Goal: Task Accomplishment & Management: Manage account settings

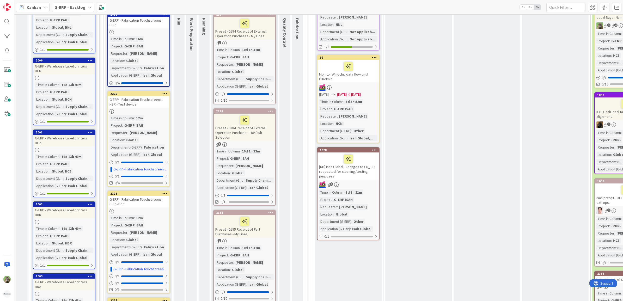
click at [476, 85] on div "Analysis done When the card is prepared, please put the card here. We will disc…" at bounding box center [487, 12] width 67 height 661
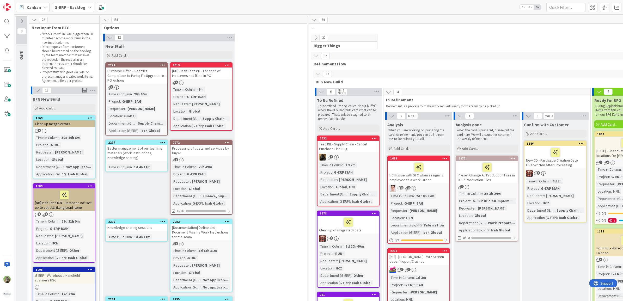
click at [292, 114] on div "12 New Stuff Add Card... 2319 [NB] - Isah TestHNL - Location of Incoterms not f…" at bounding box center [203, 219] width 203 height 370
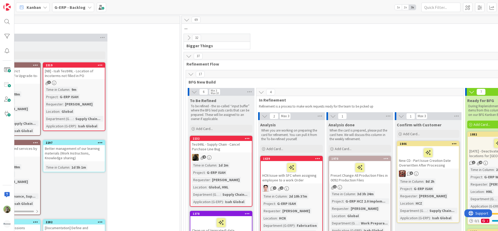
scroll to position [0, 139]
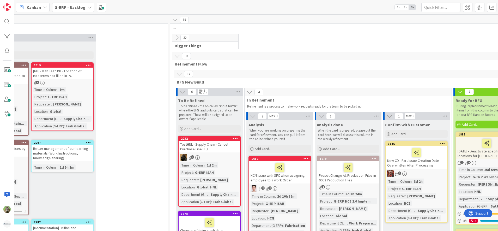
click at [132, 98] on div "12 New Stuff Add Card... 2319 [NB] - Isah TestHNL - Location of Incoterms not f…" at bounding box center [64, 219] width 203 height 370
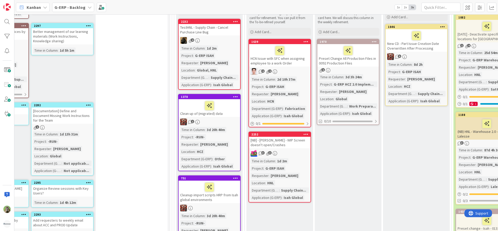
scroll to position [130, 139]
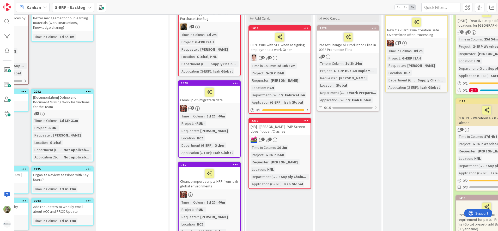
click at [132, 104] on div "12 New Stuff Add Card... 2319 [NB] - Isah TestHNL - Location of Incoterms not f…" at bounding box center [64, 88] width 203 height 370
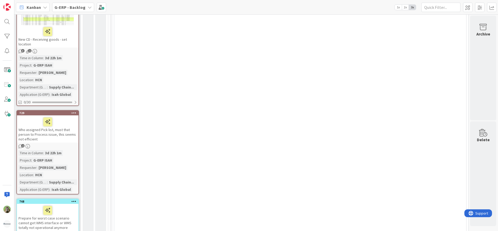
scroll to position [685, 202]
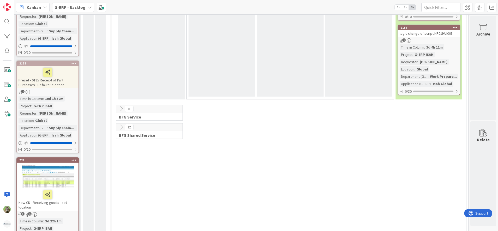
click at [118, 129] on icon at bounding box center [121, 127] width 6 height 6
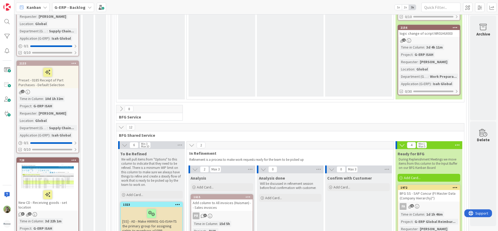
type textarea "x"
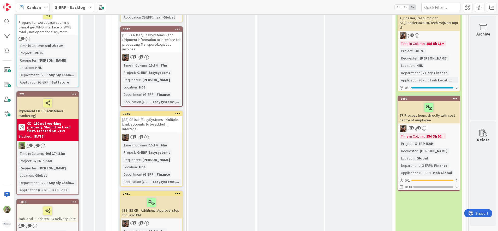
scroll to position [978, 202]
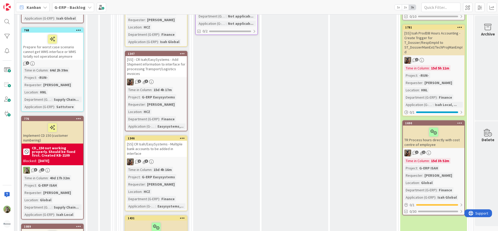
scroll to position [1022, 192]
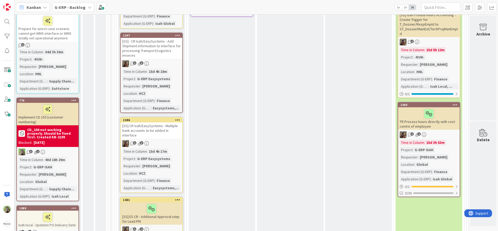
scroll to position [1108, 202]
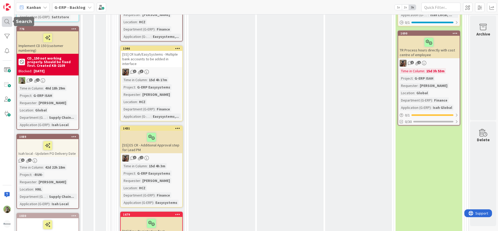
click at [8, 20] on div at bounding box center [7, 21] width 10 height 10
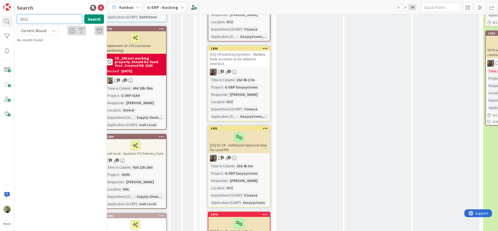
click at [40, 20] on input "2022" at bounding box center [49, 18] width 65 height 9
click at [39, 20] on input "2022" at bounding box center [49, 18] width 65 height 9
type input "2202"
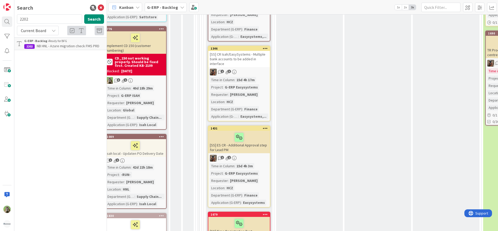
click at [359, 56] on div "Analysis done Will be discussed in refinement session before final confirmation…" at bounding box center [378, 54] width 67 height 611
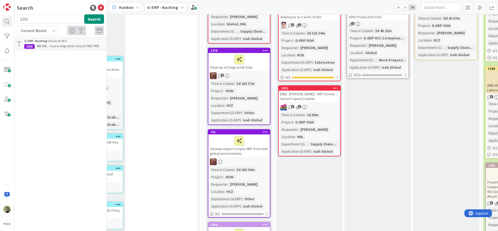
scroll to position [163, 294]
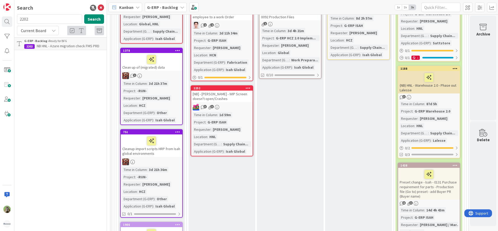
click at [79, 41] on div "G-ERP - Backlog › Ready for BFG" at bounding box center [64, 41] width 80 height 5
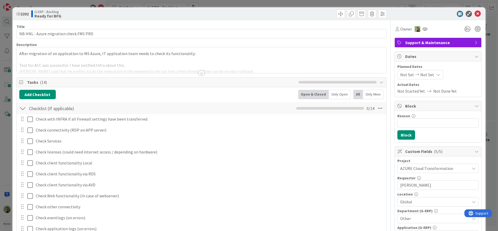
click at [329, 16] on div at bounding box center [295, 14] width 184 height 8
click at [337, 13] on span at bounding box center [341, 14] width 8 height 8
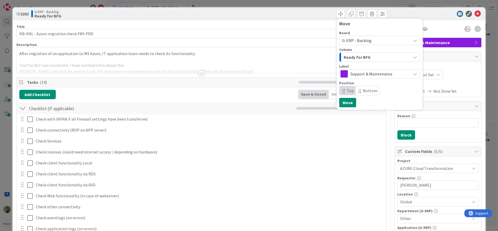
click at [379, 52] on div "Column Ready for BFG" at bounding box center [379, 55] width 81 height 14
click at [377, 55] on div "Ready for BFG" at bounding box center [376, 57] width 69 height 8
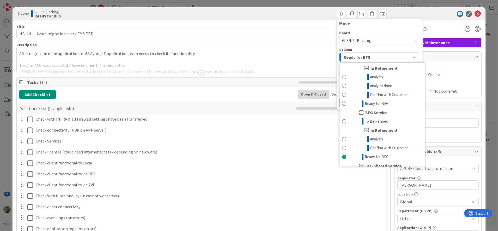
scroll to position [332, 0]
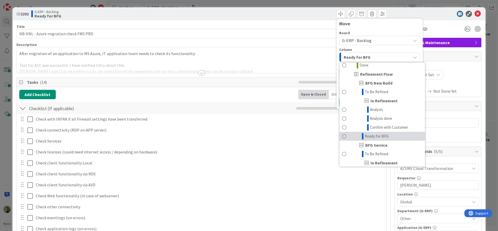
click at [383, 141] on link "Ready for BFG" at bounding box center [383, 136] width 86 height 9
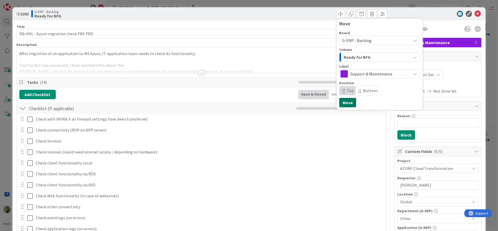
click at [341, 101] on button "Move" at bounding box center [347, 102] width 17 height 9
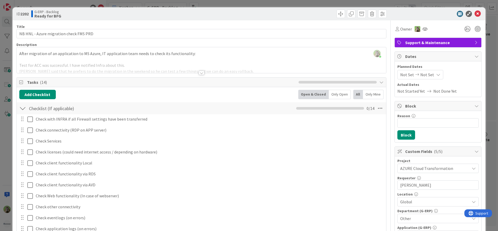
click at [11, 136] on div "ID 2202 G-ERP - Backlog Ready for BFG Move Move Title 38 / 128 NB HNL - Azure m…" at bounding box center [249, 115] width 498 height 231
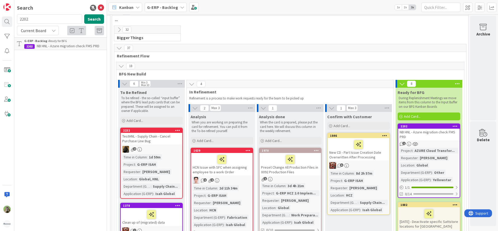
scroll to position [0, 294]
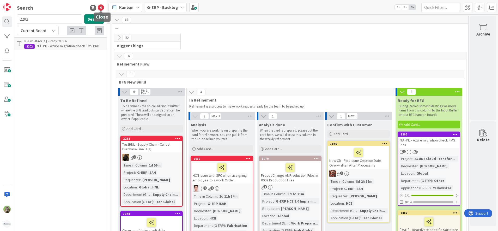
click at [101, 9] on icon at bounding box center [101, 8] width 6 height 6
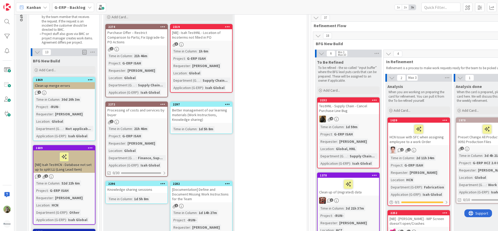
scroll to position [0, 0]
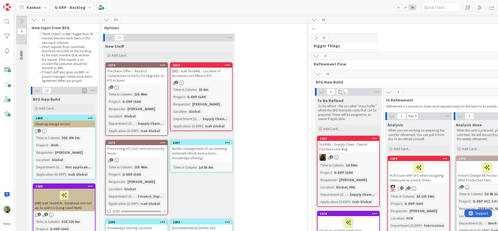
click at [212, 77] on div "[NB] - Isah TestHNL - Location of Incoterms not filled in PO" at bounding box center [202, 73] width 62 height 11
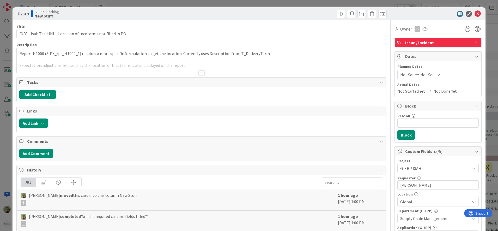
click at [215, 57] on p at bounding box center [201, 60] width 365 height 6
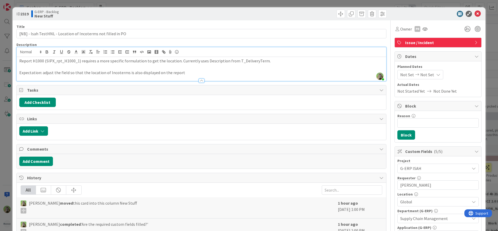
click at [8, 164] on div "ID 2319 G-ERP - Backlog New Stuff Title 60 / 128 [NB] - Isah TestHNL - Location…" at bounding box center [249, 115] width 498 height 231
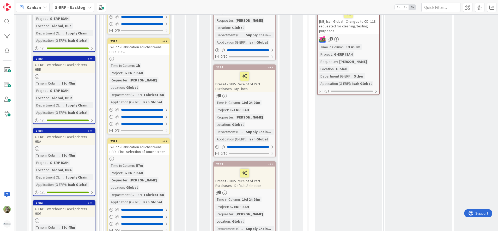
scroll to position [652, 0]
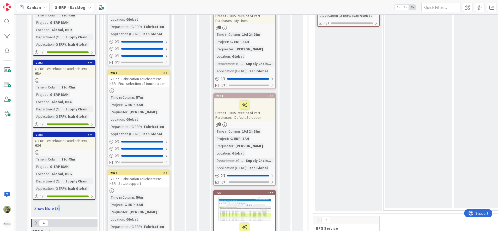
click at [58, 204] on link "Show More (3)" at bounding box center [64, 208] width 63 height 8
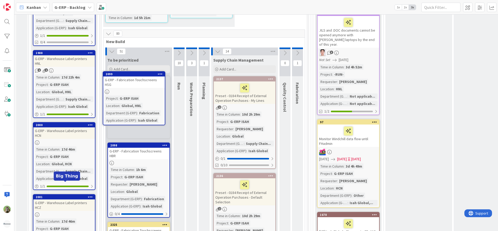
scroll to position [373, 0]
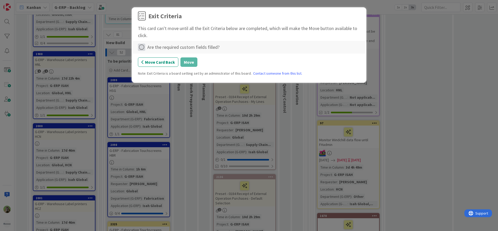
click at [143, 50] on icon at bounding box center [141, 47] width 7 height 7
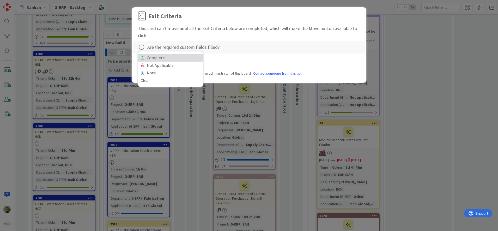
click at [155, 58] on link "Complete" at bounding box center [170, 58] width 65 height 8
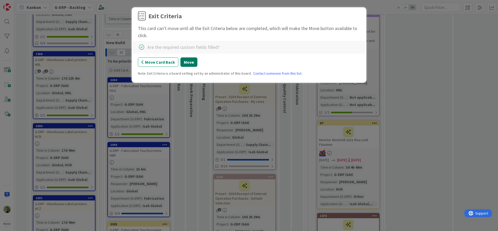
click at [183, 60] on button "Move" at bounding box center [188, 61] width 17 height 9
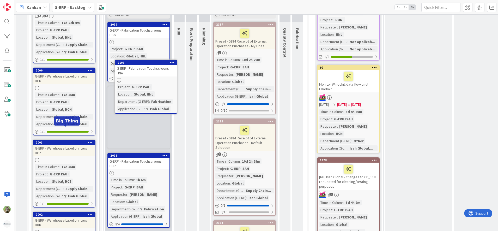
scroll to position [424, 0]
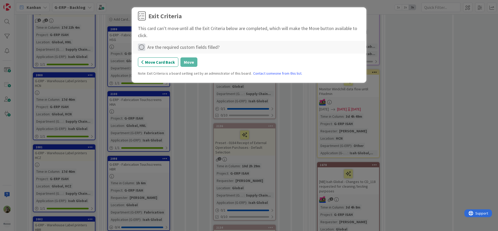
click at [142, 48] on icon at bounding box center [141, 47] width 7 height 7
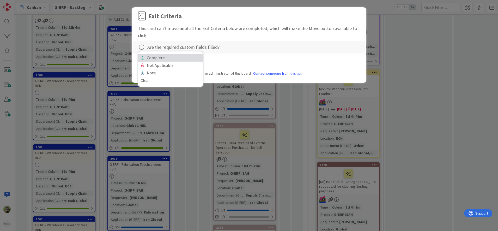
click at [170, 60] on link "Complete" at bounding box center [170, 58] width 65 height 8
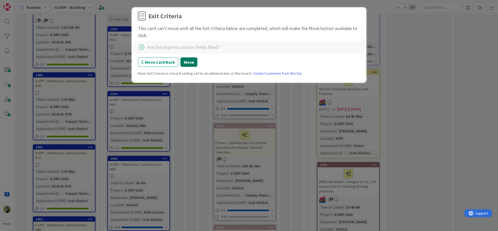
click at [184, 60] on button "Move" at bounding box center [188, 61] width 17 height 9
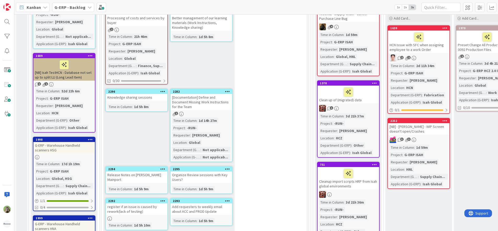
scroll to position [0, 0]
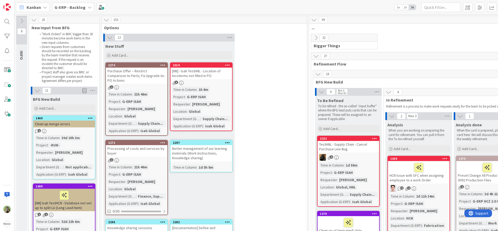
click at [142, 145] on div "Processing of costs and services by buyer" at bounding box center [137, 150] width 62 height 11
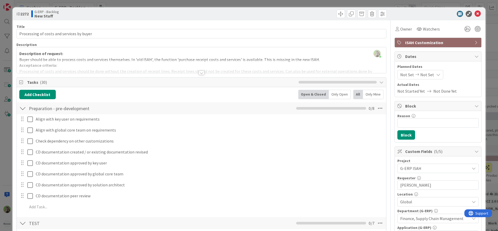
click at [207, 63] on div at bounding box center [202, 66] width 370 height 13
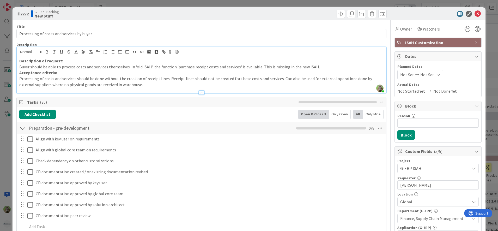
click at [10, 161] on div "ID 2272 G-ERP - Backlog New Stuff Title 41 / 128 Processing of costs and servic…" at bounding box center [249, 115] width 498 height 231
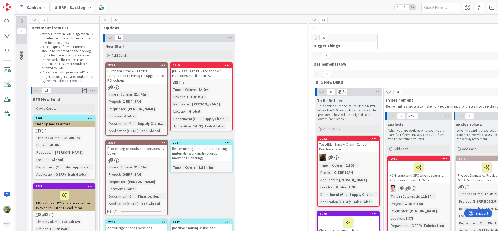
click at [138, 72] on div "Purchase Offer – Restrict Comparison to Parts; Fix Upgrade-to-PO Actions" at bounding box center [137, 76] width 62 height 16
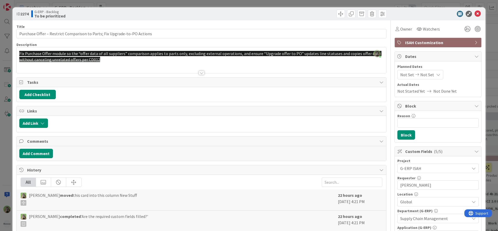
click at [5, 127] on div "ID 2274 G-ERP - Backlog To be prioritized Title 72 / 128 Purchase Offer – Restr…" at bounding box center [249, 115] width 498 height 231
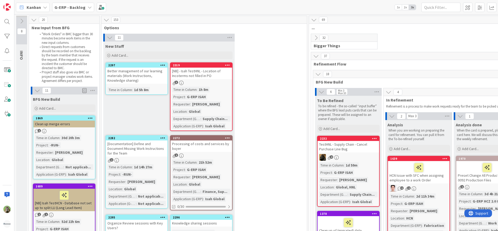
click at [257, 50] on div "11 New Stuff Add Card... 2319 [NB] - Isah TestHNL - Location of Incoterms not f…" at bounding box center [203, 193] width 203 height 319
click at [224, 65] on div at bounding box center [227, 65] width 9 height 4
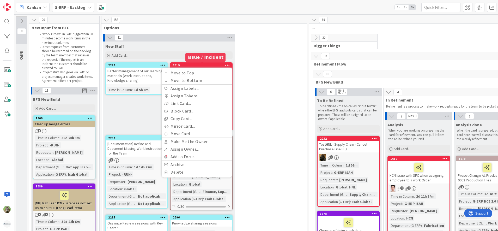
click at [218, 65] on div "2319" at bounding box center [202, 65] width 59 height 4
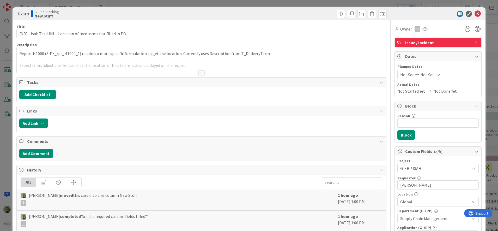
click at [189, 49] on div "Report H1000 (SIPX_rpt_H1000_1) requires a more specific formulation to get the…" at bounding box center [202, 60] width 370 height 26
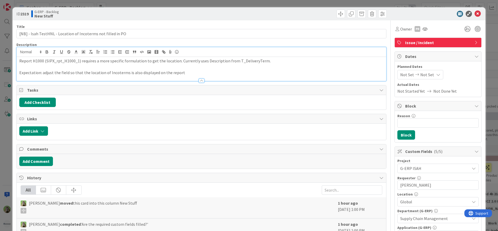
click at [188, 58] on p "Report H1000 (SIPX_rpt_H1000_1) requires a more specific formulation to get the…" at bounding box center [201, 61] width 365 height 6
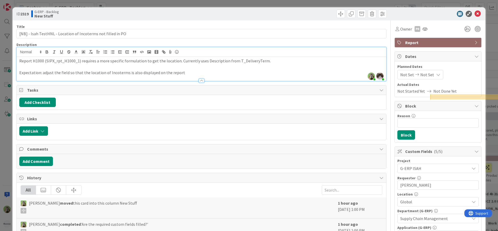
click at [175, 71] on p "Expectation: adjust the field so that the location of Incoterms is also display…" at bounding box center [201, 73] width 365 height 6
click at [179, 70] on p "Expectation: adjust the field so that the location of Incoterms is also display…" at bounding box center [201, 73] width 365 height 6
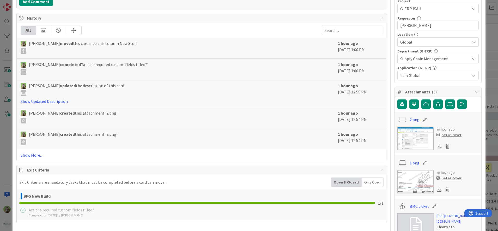
scroll to position [261, 0]
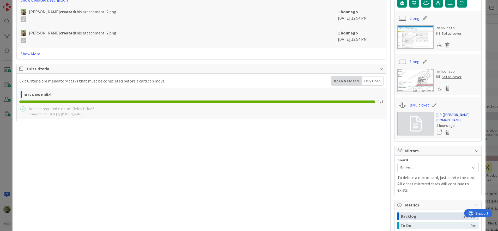
click at [455, 120] on link "https://huisman-smartit.onbmc.com/smartit/app/#/incident/AGGE78O8I4A50ATDRA5DTD…" at bounding box center [458, 117] width 42 height 11
click at [9, 143] on div "ID 2319 G-ERP - Backlog To be prioritized Title 60 / 128 [NB] - Isah TestHNL - …" at bounding box center [249, 115] width 498 height 231
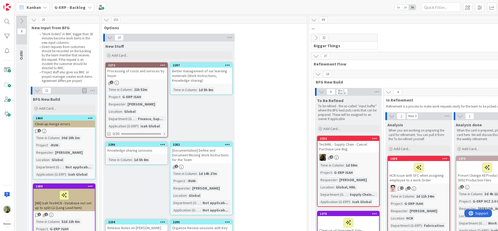
click at [258, 66] on div "10 New Stuff Add Card... 2297 Better management of our learning materials (Work…" at bounding box center [203, 180] width 203 height 292
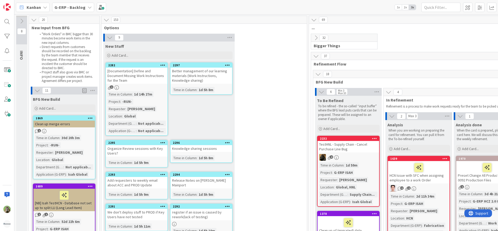
click at [291, 101] on div "9 New Stuff Add Card... 2297 Better management of our learning materials (Work …" at bounding box center [203, 156] width 203 height 245
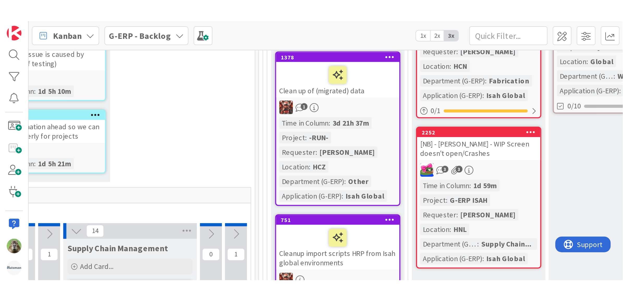
scroll to position [196, 77]
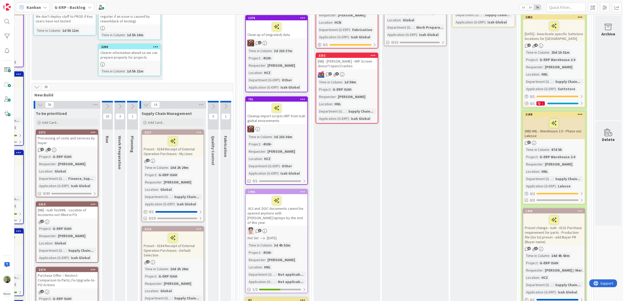
click at [412, 105] on div "Analysis done When the card is prepared, please put the card here. We will disc…" at bounding box center [415, 294] width 67 height 740
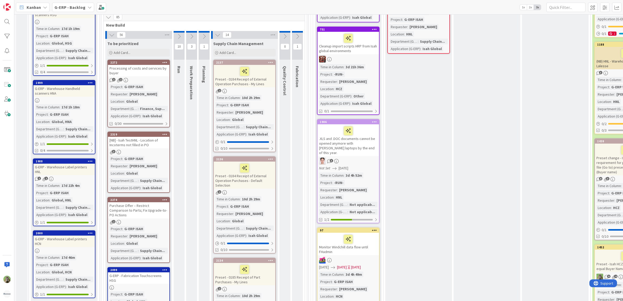
scroll to position [261, 0]
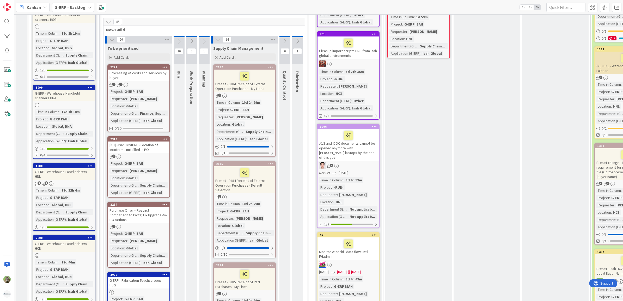
click at [166, 66] on icon at bounding box center [164, 67] width 5 height 4
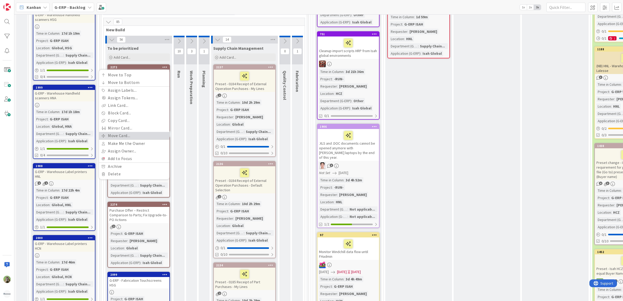
click at [127, 132] on link "Move Card..." at bounding box center [134, 136] width 70 height 8
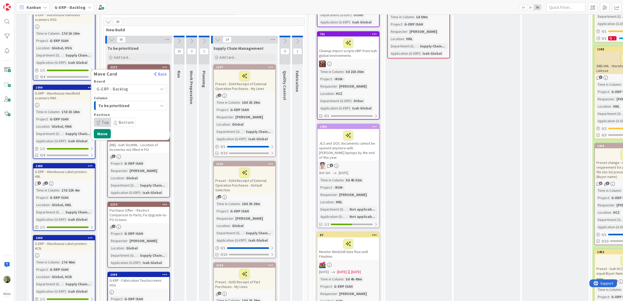
click at [140, 101] on div "To be prioritized" at bounding box center [127, 105] width 61 height 8
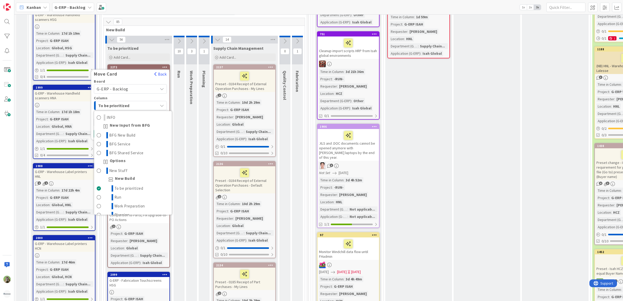
click at [141, 101] on div "To be prioritized" at bounding box center [127, 105] width 61 height 8
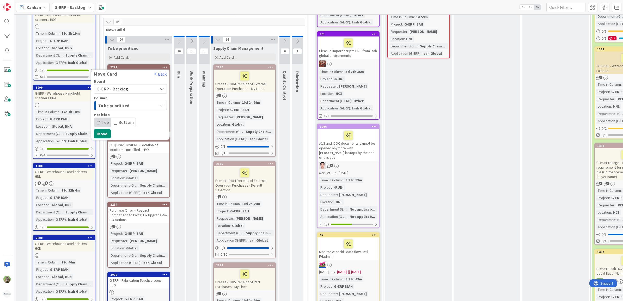
click at [122, 121] on span "Bottom" at bounding box center [126, 122] width 15 height 5
click at [101, 129] on button "Move" at bounding box center [102, 133] width 17 height 9
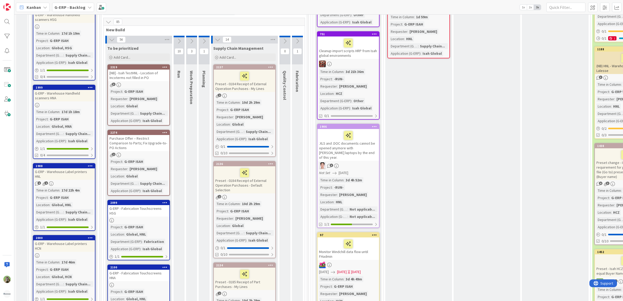
click at [167, 67] on icon at bounding box center [164, 67] width 5 height 4
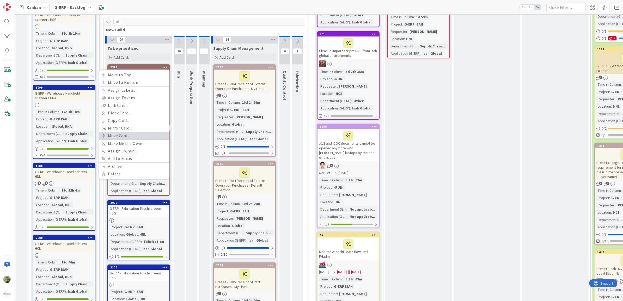
click at [125, 132] on link "Move Card..." at bounding box center [134, 136] width 70 height 8
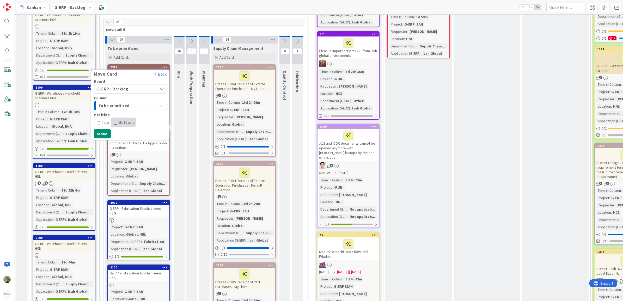
click at [114, 120] on icon at bounding box center [115, 121] width 3 height 3
click at [104, 129] on button "Move" at bounding box center [102, 133] width 17 height 9
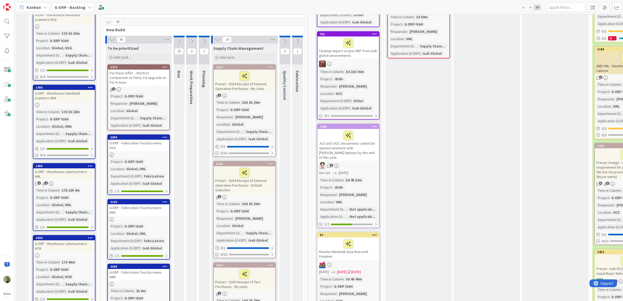
click at [166, 67] on icon at bounding box center [164, 67] width 5 height 4
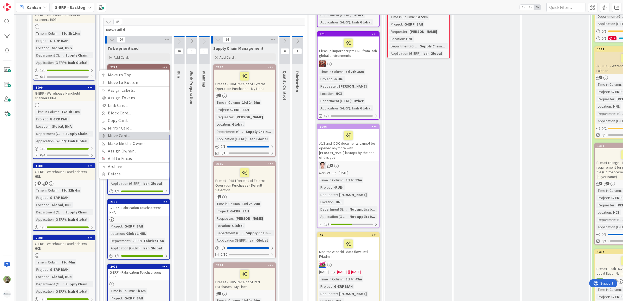
click at [143, 135] on link "Move Card..." at bounding box center [134, 136] width 70 height 8
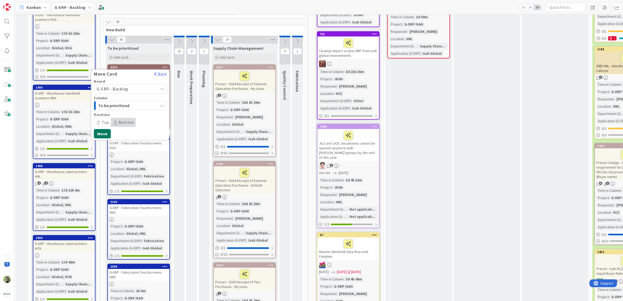
click at [99, 131] on button "Move" at bounding box center [102, 133] width 17 height 9
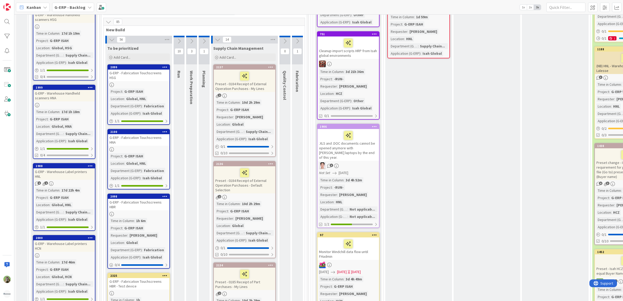
click at [166, 195] on icon at bounding box center [164, 197] width 5 height 4
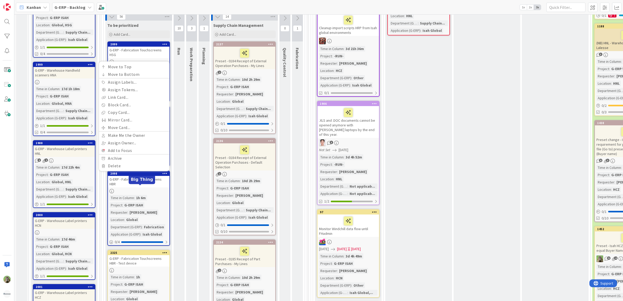
scroll to position [293, 0]
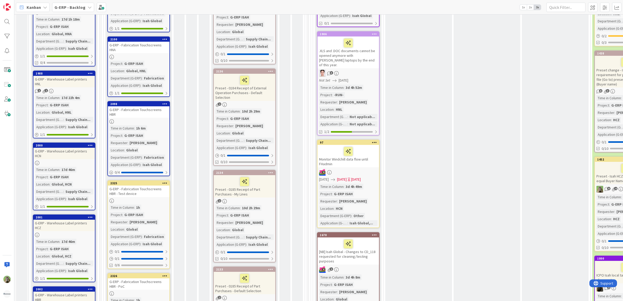
scroll to position [359, 0]
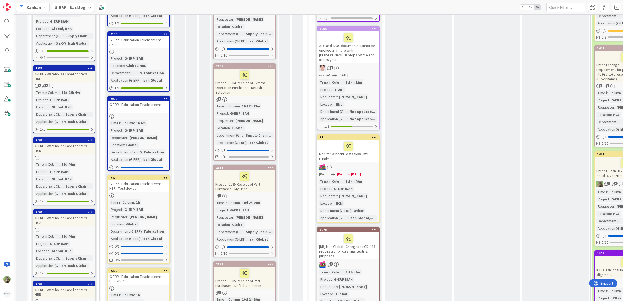
click at [164, 176] on icon at bounding box center [164, 178] width 5 height 4
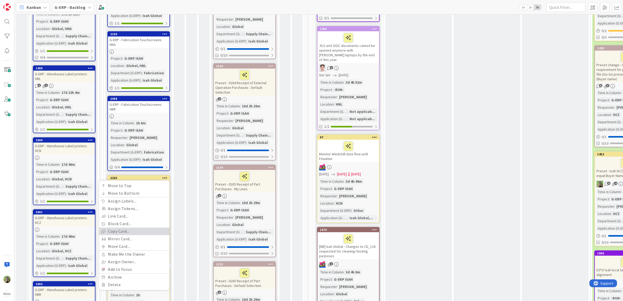
click at [136, 228] on link "Copy Card..." at bounding box center [134, 232] width 70 height 8
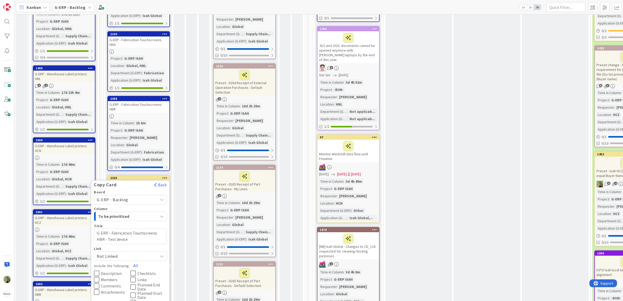
click at [158, 228] on textarea "G-ERP - Fabrication Touchscreens HBR - Test device" at bounding box center [130, 236] width 73 height 16
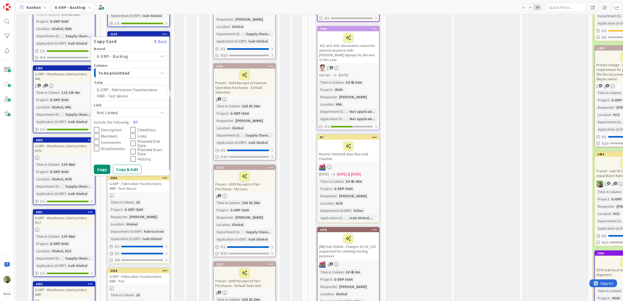
click at [157, 85] on textarea "G-ERP - Fabrication Touchscreens HBR - Test device" at bounding box center [130, 93] width 73 height 16
type textarea "x"
type textarea "G-ERP - Fabrication Touchscreens H- Test device"
type textarea "x"
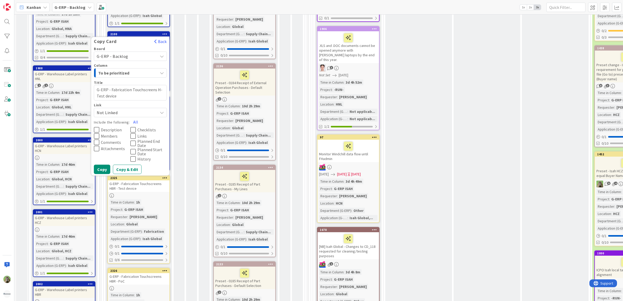
type textarea "G-ERP - Fabrication Touchscreens HS- Test device"
type textarea "x"
type textarea "G-ERP - Fabrication Touchscreens HSG- Test device"
type textarea "x"
type textarea "G-ERP - Fabrication Touchscreens HSG - Test device"
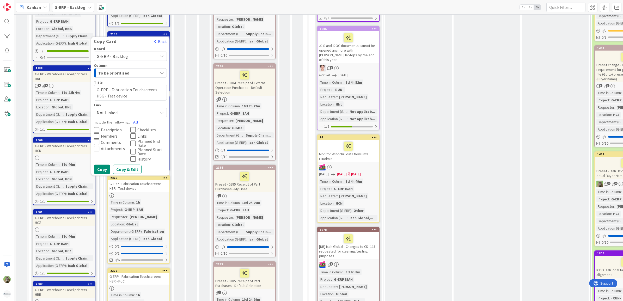
click at [99, 133] on icon at bounding box center [96, 136] width 5 height 6
click at [109, 128] on span "Description" at bounding box center [111, 130] width 21 height 4
click at [111, 140] on span "Comments" at bounding box center [111, 142] width 20 height 4
click at [146, 128] on span "Checklists" at bounding box center [146, 130] width 19 height 4
click at [100, 165] on button "Copy" at bounding box center [102, 169] width 16 height 9
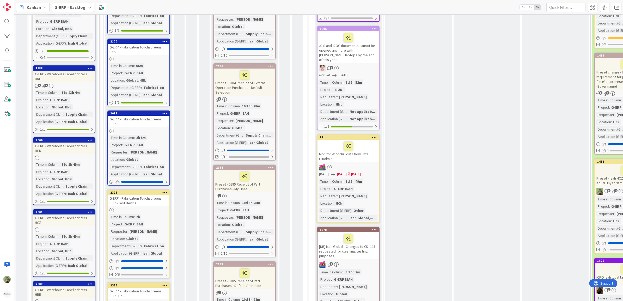
click at [161, 191] on div at bounding box center [164, 193] width 9 height 4
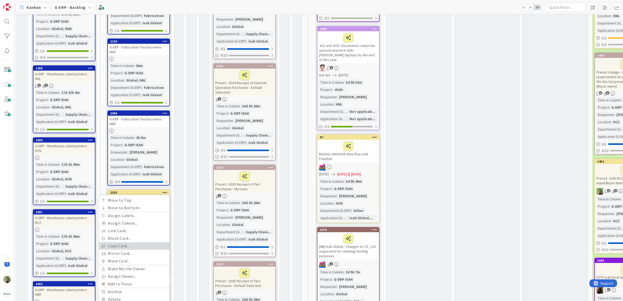
click at [135, 231] on link "Copy Card..." at bounding box center [134, 246] width 70 height 8
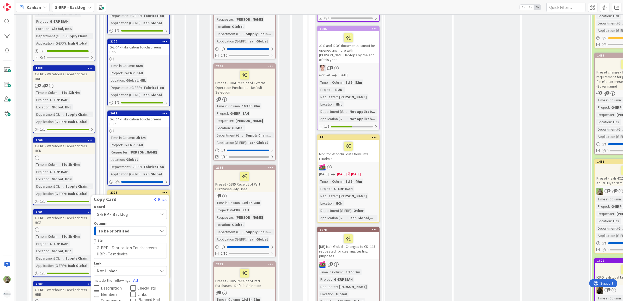
click at [128, 228] on span "To be prioritized" at bounding box center [117, 231] width 39 height 7
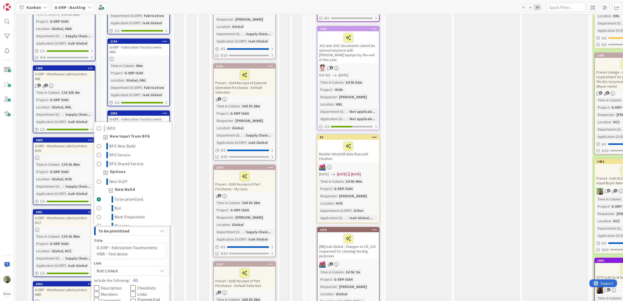
click at [126, 228] on span "To be prioritized" at bounding box center [117, 231] width 39 height 7
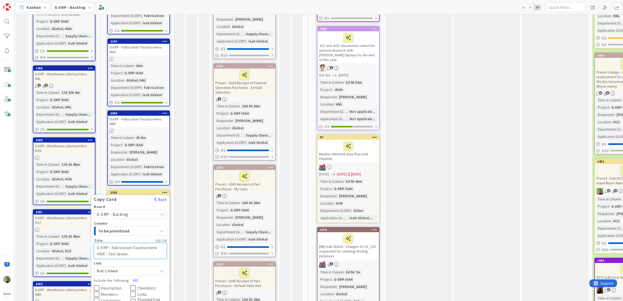
click at [157, 231] on textarea "G-ERP - Fabrication Touchscreens HBR - Test device" at bounding box center [130, 251] width 73 height 16
type textarea "x"
type textarea "G-ERP - Fabrication Touchscreens H - Test device"
type textarea "x"
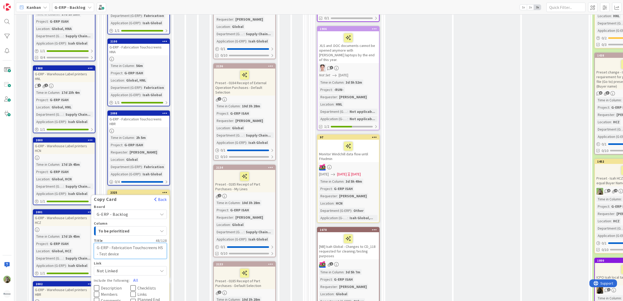
type textarea "G-ERP - Fabrication Touchscreens HSG - Test device"
type textarea "x"
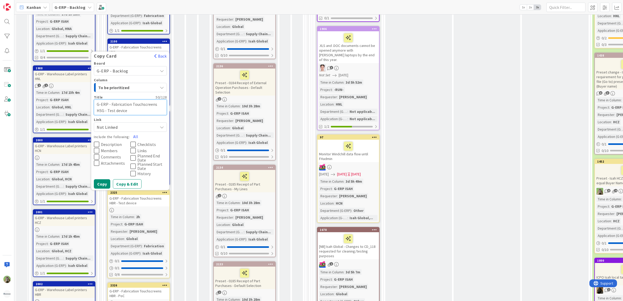
type textarea "G-ERP - Fabrication Touchscreens HSG - Test device"
click at [105, 142] on span "Description" at bounding box center [111, 144] width 21 height 4
click at [105, 149] on span "Members" at bounding box center [109, 151] width 17 height 4
click at [105, 154] on button "Comments" at bounding box center [112, 157] width 37 height 6
click at [144, 142] on span "Checklists" at bounding box center [146, 144] width 19 height 4
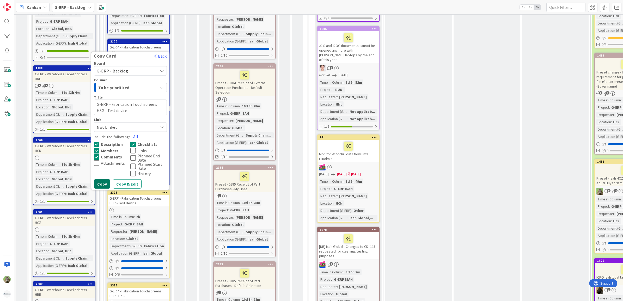
click at [106, 179] on button "Copy" at bounding box center [102, 183] width 16 height 9
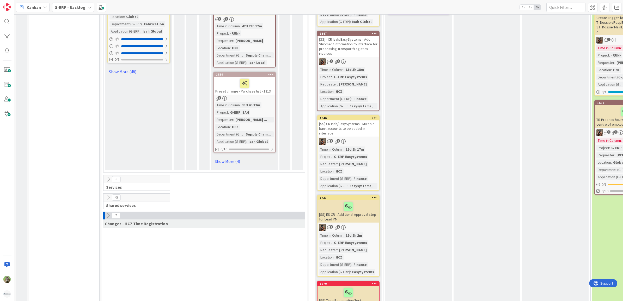
scroll to position [1108, 0]
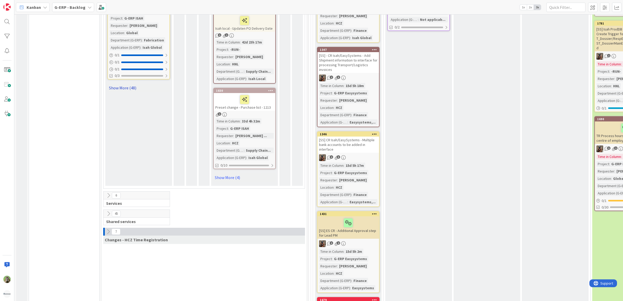
click at [125, 84] on link "Show More (48)" at bounding box center [138, 88] width 63 height 8
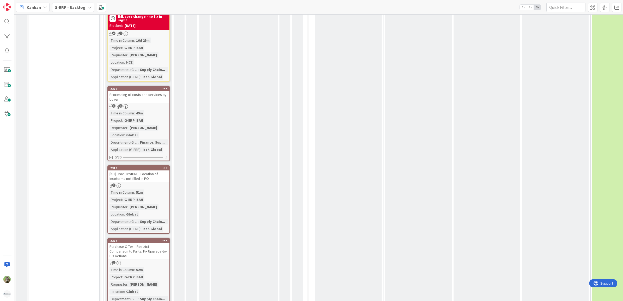
scroll to position [4986, 0]
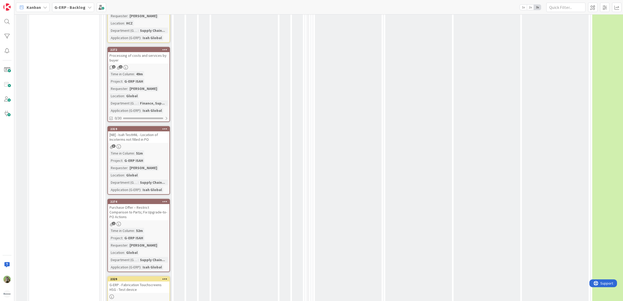
click at [166, 231] on icon at bounding box center [164, 279] width 5 height 4
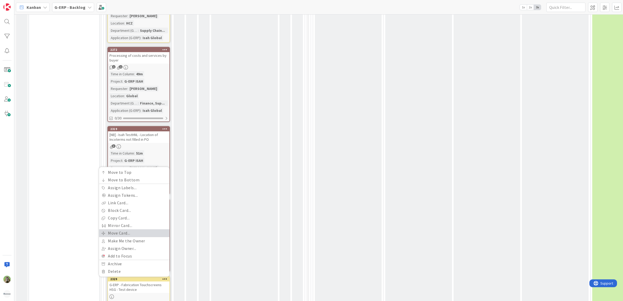
click at [134, 230] on link "Move Card..." at bounding box center [134, 234] width 70 height 8
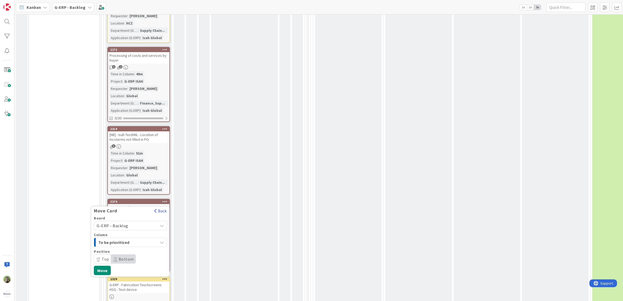
click at [103, 231] on span "Top" at bounding box center [106, 259] width 8 height 5
click at [106, 231] on button "Move" at bounding box center [102, 270] width 17 height 9
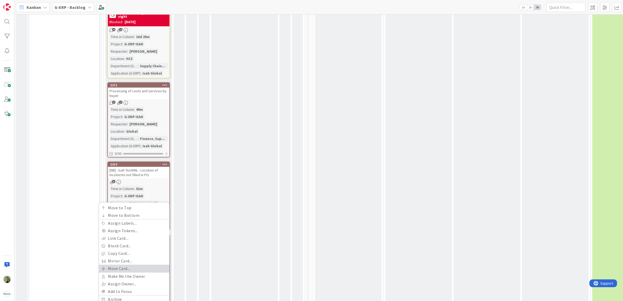
click at [129, 231] on link "Move Card..." at bounding box center [134, 269] width 70 height 8
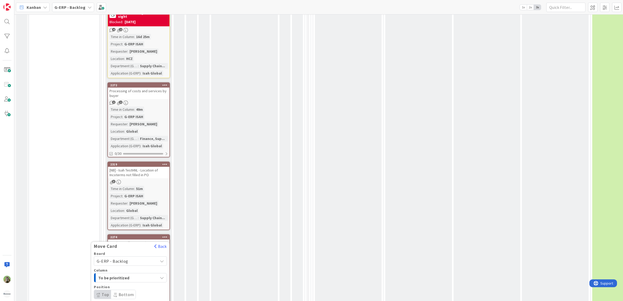
click at [116, 231] on icon at bounding box center [115, 296] width 3 height 3
click at [107, 231] on span "Top" at bounding box center [106, 294] width 8 height 5
click at [106, 231] on button "Move" at bounding box center [102, 305] width 17 height 9
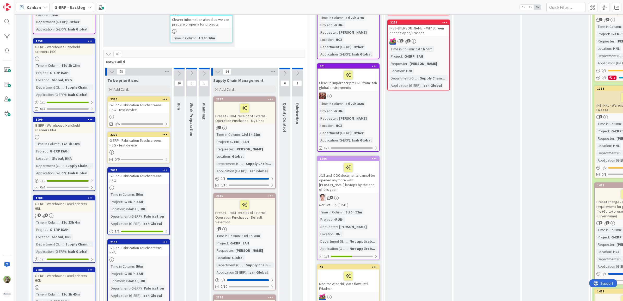
scroll to position [228, 0]
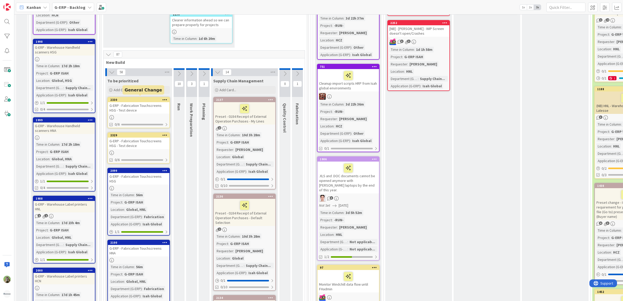
click at [155, 98] on div "2330" at bounding box center [139, 100] width 59 height 4
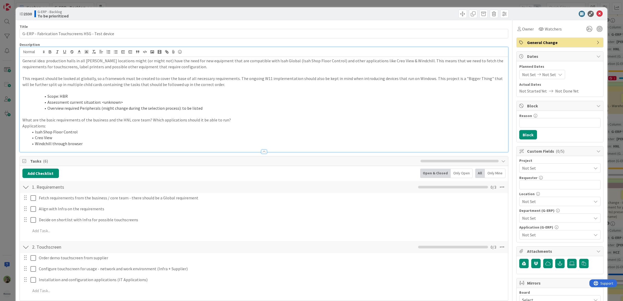
click at [171, 55] on div "General idea: production halls in all Huisman locations might (or might not) ha…" at bounding box center [264, 99] width 489 height 105
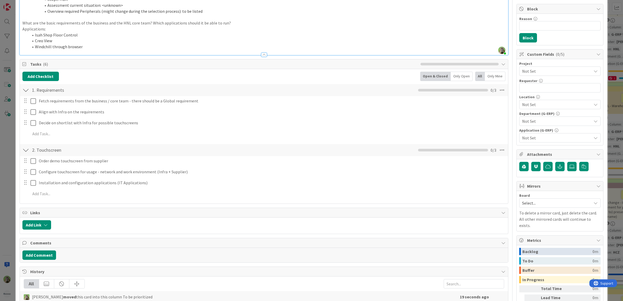
scroll to position [11, 0]
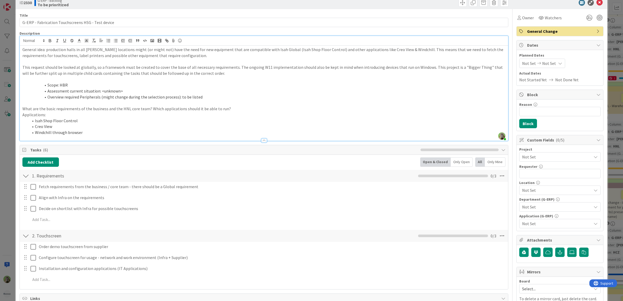
click at [11, 168] on div "ID 2330 G-ERP - Backlog To be prioritized Title 50 / 128 G-ERP - Fabrication To…" at bounding box center [311, 150] width 623 height 301
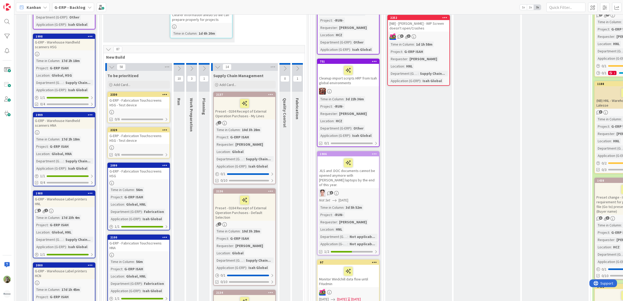
scroll to position [228, 0]
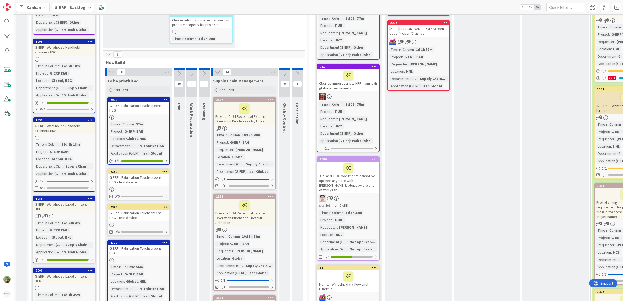
click at [150, 210] on div "G-ERP - Fabrication Touchscreens HSG - Test device" at bounding box center [139, 215] width 62 height 11
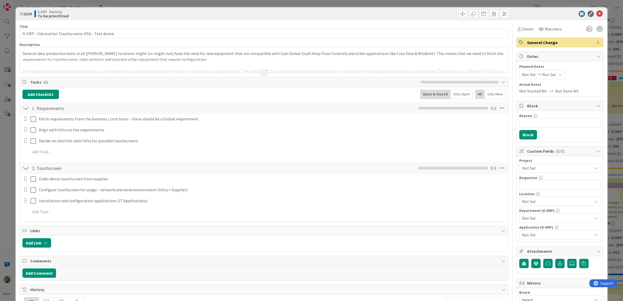
type textarea "x"
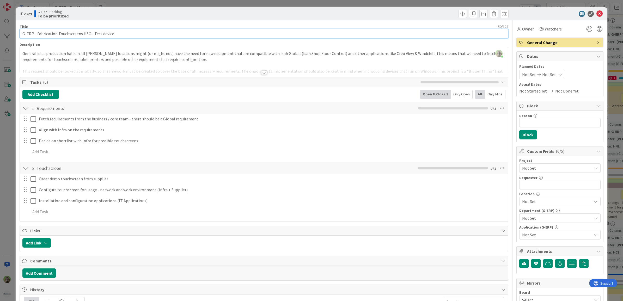
click at [241, 34] on input "G-ERP - Fabrication Touchscreens HSG - Test device" at bounding box center [264, 33] width 489 height 9
paste input "BR - PoC"
type input "G-ERP - Fabrication Touchscreens HBR - PoC"
click at [87, 34] on input "G-ERP - Fabrication Touchscreens HBR - PoC" at bounding box center [264, 33] width 489 height 9
type textarea "x"
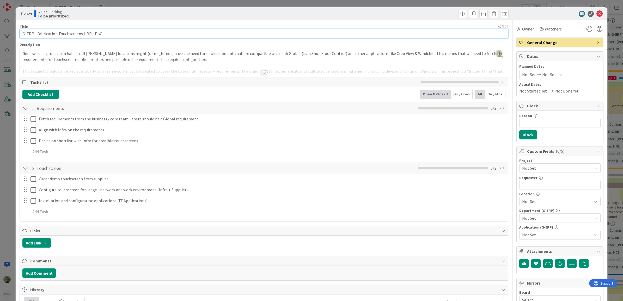
click at [86, 34] on input "G-ERP - Fabrication Touchscreens HBR - PoC" at bounding box center [264, 33] width 489 height 9
type input "G-ERP - Fabrication Touchscreens HSG - PoC"
type textarea "x"
type input "G-ERP - Fabrication Touchscreens HSG - PoC"
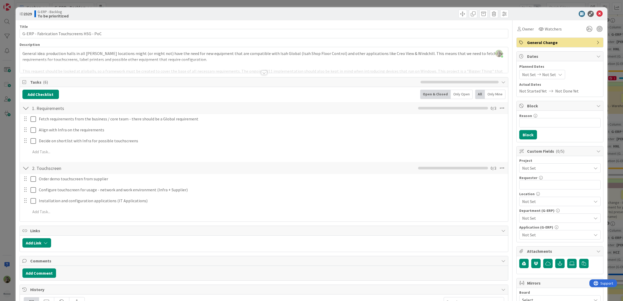
click at [102, 69] on div at bounding box center [264, 66] width 489 height 13
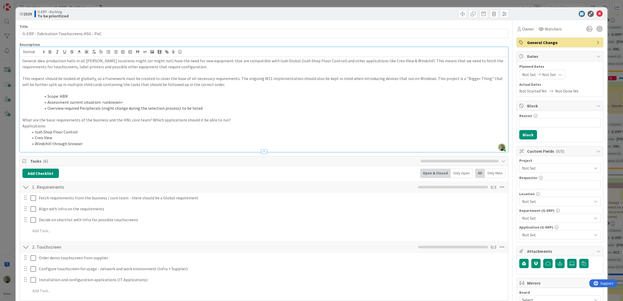
click at [103, 91] on p at bounding box center [264, 91] width 484 height 6
type textarea "x"
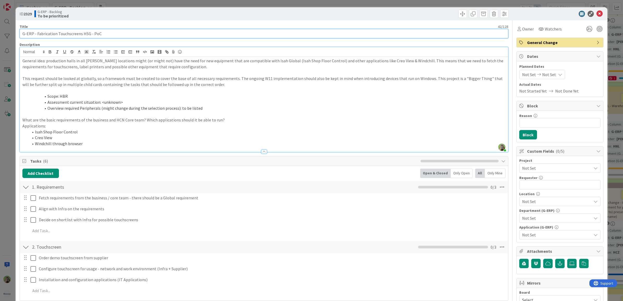
click at [85, 35] on input "G-ERP - Fabrication Touchscreens HSG - PoC" at bounding box center [264, 33] width 489 height 9
type input "G-ERP - Fabrication Touchscreens HB- PoC"
type textarea "x"
click at [82, 34] on input "G-ERP - Fabrication Touchscreens HB- PoC" at bounding box center [264, 33] width 489 height 9
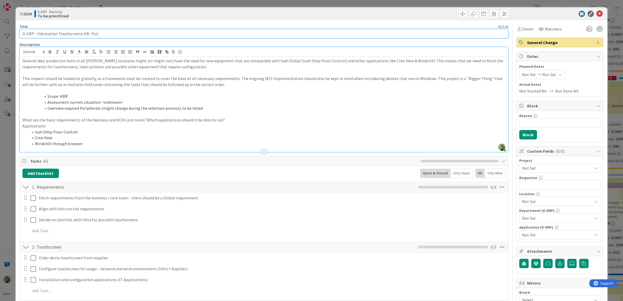
click at [82, 34] on input "G-ERP - Fabrication Touchscreens HB- PoC" at bounding box center [264, 33] width 489 height 9
type input "G-ERP - Fabrication Touchscreens G- PoC"
click at [82, 34] on input "G-ERP - Fabrication Touchscreens G- PoC" at bounding box center [264, 33] width 489 height 9
type textarea "x"
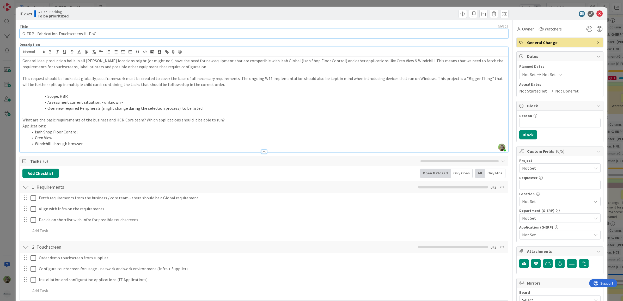
type input "G-ERP - Fabrication Touchscreens HS- PoC"
type textarea "x"
type input "G-ERP - Fabrication Touchscreens HSG- PoC"
type textarea "x"
type input "G-ERP - Fabrication Touchscreens HSG - PoC"
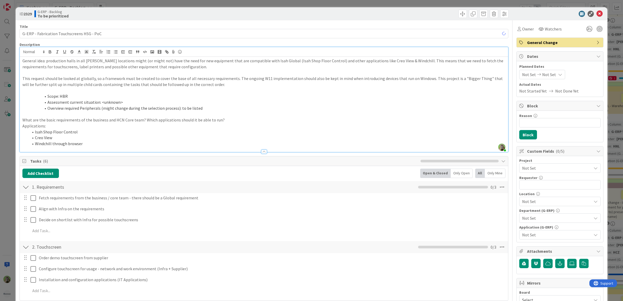
click at [64, 95] on li "Scope: HBR" at bounding box center [267, 96] width 477 height 6
type textarea "x"
click at [64, 95] on li "Scope: HBR" at bounding box center [267, 96] width 477 height 6
click at [498, 231] on icon at bounding box center [502, 247] width 9 height 9
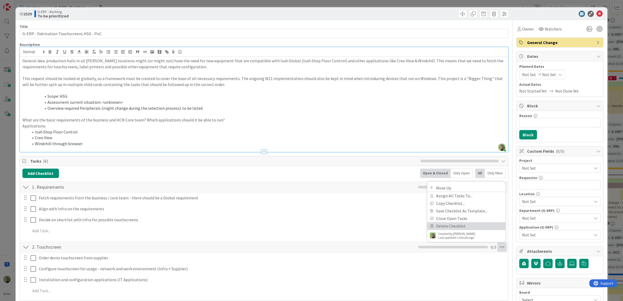
click at [447, 226] on link "Delete Checklist" at bounding box center [466, 226] width 78 height 8
click at [436, 231] on button "Delete" at bounding box center [443, 234] width 20 height 9
type textarea "x"
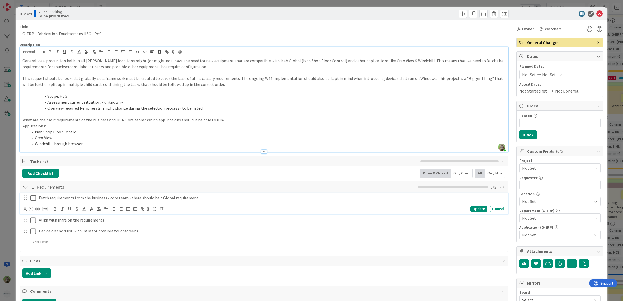
click at [84, 199] on p "Fetch requirements from the business / core team - there should be a Global req…" at bounding box center [272, 198] width 466 height 6
paste div
click at [80, 200] on p "Plan test session with HBR core team" at bounding box center [272, 198] width 466 height 6
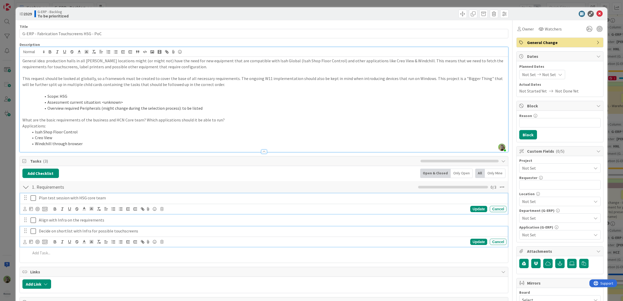
click at [101, 231] on p "Decide on shortlist with Infra for possible touchscreens" at bounding box center [272, 231] width 466 height 6
click at [119, 209] on p "Align with Infra on the requirements" at bounding box center [272, 209] width 466 height 6
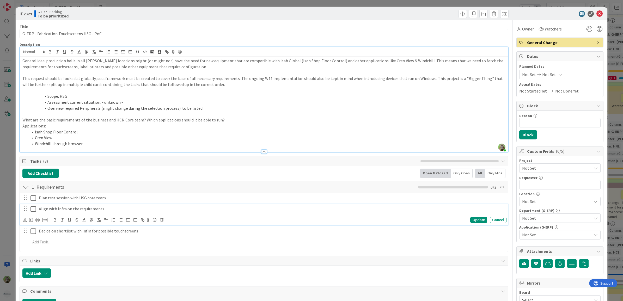
click at [96, 207] on p "Align with Infra on the requirements" at bounding box center [272, 209] width 466 height 6
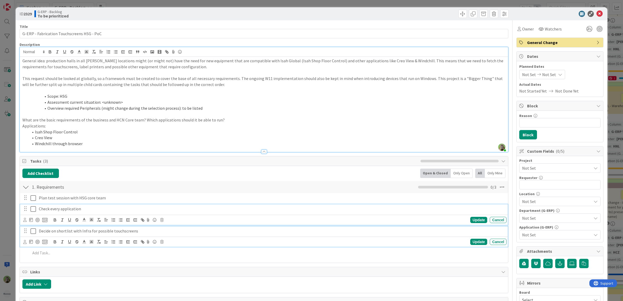
click at [99, 229] on p "Decide on shortlist with Infra for possible touchscreens" at bounding box center [272, 231] width 466 height 6
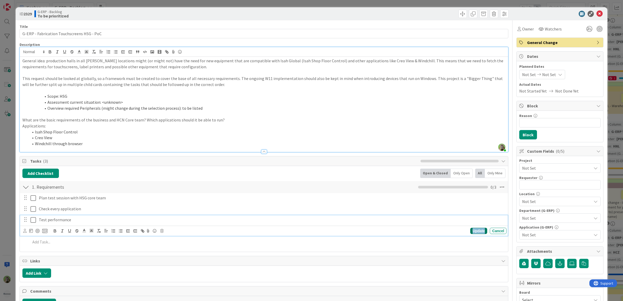
click at [475, 231] on div "Update" at bounding box center [478, 231] width 17 height 6
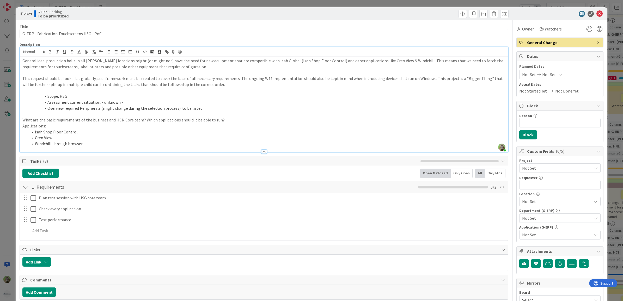
click at [11, 170] on div "ID 2329 G-ERP - Backlog To be prioritized Title 42 / 128 G-ERP - Fabrication To…" at bounding box center [311, 150] width 623 height 301
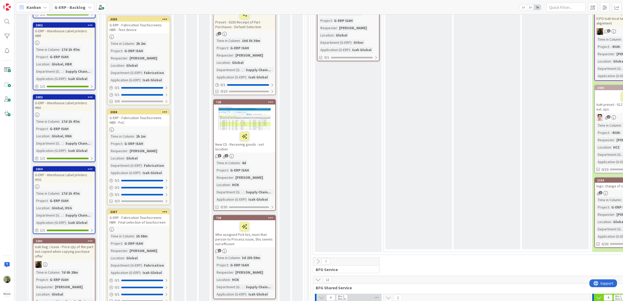
scroll to position [619, 0]
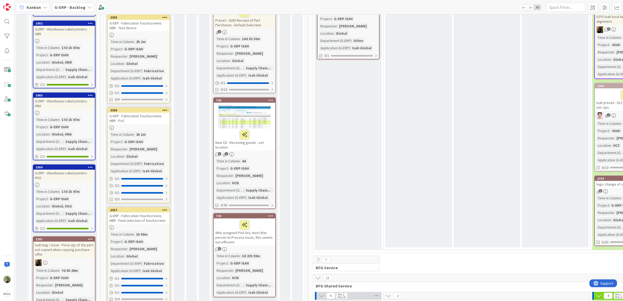
click at [163, 208] on icon at bounding box center [164, 210] width 5 height 4
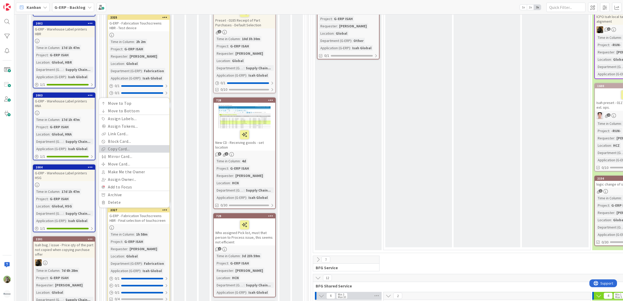
click at [132, 145] on link "Copy Card..." at bounding box center [134, 149] width 70 height 8
type textarea "x"
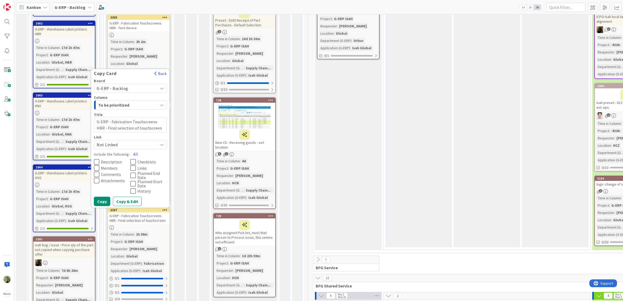
click at [158, 117] on textarea "G-ERP - Fabrication Touchscreens HBR - Final selection of touchscreen" at bounding box center [130, 125] width 73 height 16
type textarea "G-ERP - Fabrication Touchscreens H- Final selection of touchscreen"
type textarea "x"
type textarea "G-ERP - Fabrication Touchscreens HG- Final selection of touchscreen"
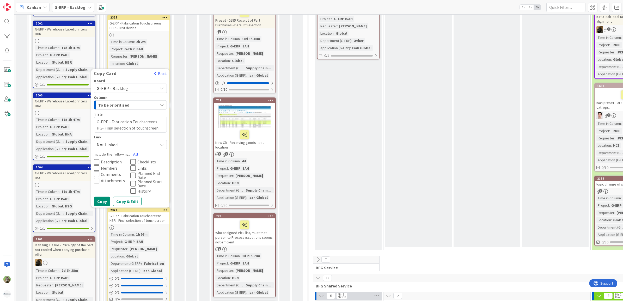
click at [159, 117] on textarea "G-ERP - Fabrication Touchscreens HG- Final selection of touchscreen" at bounding box center [130, 125] width 73 height 16
type textarea "x"
type textarea "G-ERP - Fabrication Touchscreens H- Final selection of touchscreen"
type textarea "x"
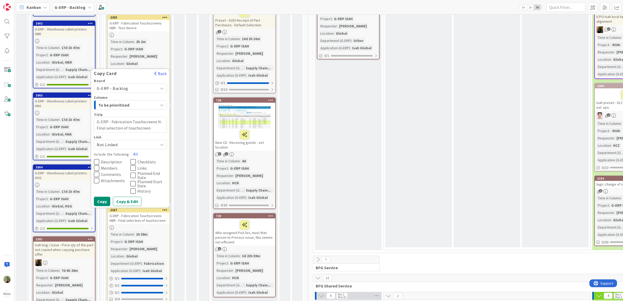
type textarea "G-ERP - Fabrication Touchscreens HA- Final selection of touchscreen"
type textarea "x"
type textarea "G-ERP - Fabrication Touchscreens HAG- Final selection of touchscreen"
type textarea "x"
type textarea "G-ERP - Fabrication Touchscreens HA- Final selection of touchscreen"
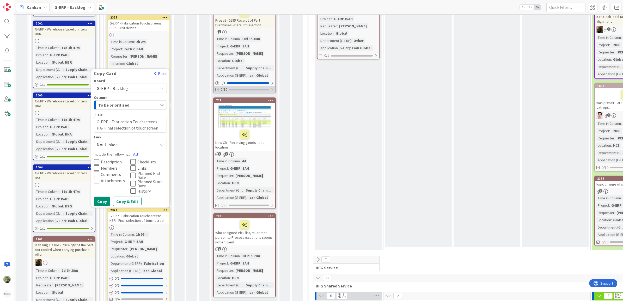
type textarea "x"
type textarea "G-ERP - Fabrication Touchscreens H- Final selection of touchscreen"
type textarea "x"
type textarea "G-ERP - Fabrication Touchscreens HSG- Final selection of touchscreen"
type textarea "x"
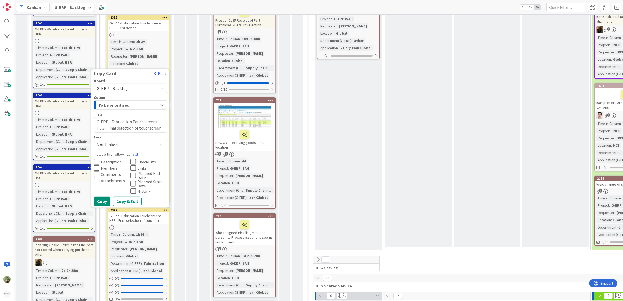
type textarea "G-ERP - Fabrication Touchscreens HSG - Final selection of touchscreen"
click at [110, 139] on div "Board G-ERP - Backlog Column To be prioritized Title 69 / 128 G-ERP - Fabricati…" at bounding box center [130, 143] width 78 height 128
click at [106, 166] on span "Members" at bounding box center [109, 168] width 17 height 4
click at [110, 160] on span "Description" at bounding box center [111, 162] width 21 height 4
click at [111, 172] on span "Comments" at bounding box center [111, 174] width 20 height 4
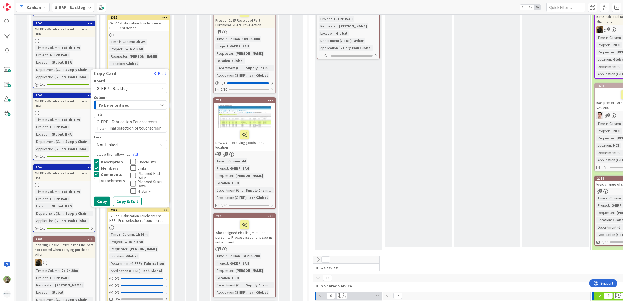
click at [140, 160] on span "Checklists" at bounding box center [146, 162] width 19 height 4
drag, startPoint x: 101, startPoint y: 186, endPoint x: 98, endPoint y: 187, distance: 2.9
click at [99, 197] on button "Copy" at bounding box center [102, 201] width 16 height 9
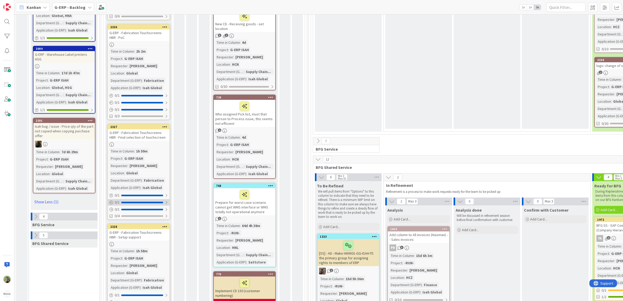
scroll to position [749, 0]
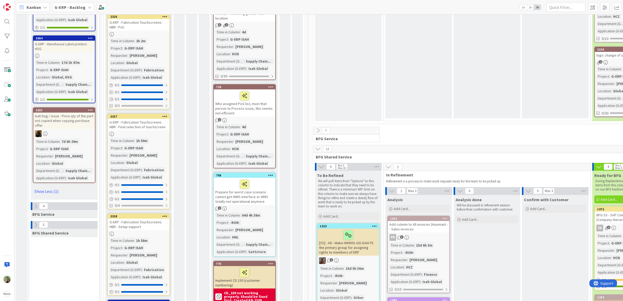
click at [166, 214] on icon at bounding box center [164, 216] width 5 height 4
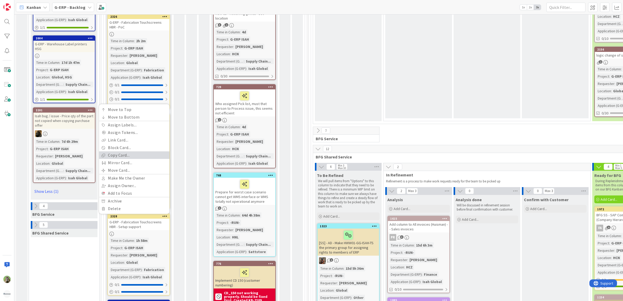
click at [155, 152] on link "Copy Card..." at bounding box center [134, 156] width 70 height 8
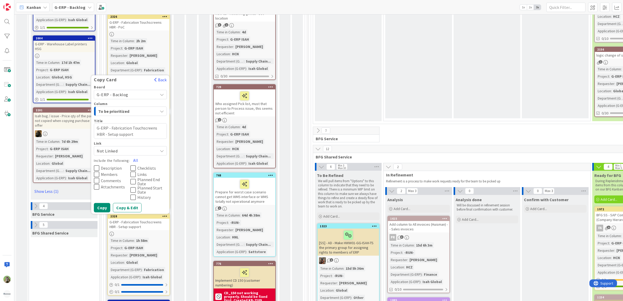
click at [158, 123] on textarea "G-ERP - Fabrication Touchscreens HBR - Setup support" at bounding box center [130, 131] width 73 height 16
type textarea "x"
type textarea "G-ERP - Fabrication Touchscreens H- Setup support"
type textarea "x"
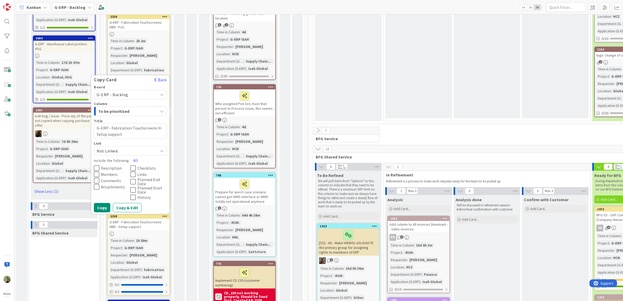
type textarea "G-ERP - Fabrication Touchscreens HA- Setup support"
type textarea "x"
type textarea "G-ERP - Fabrication Touchscreens HAG- Setup support"
type textarea "x"
type textarea "G-ERP - Fabrication Touchscreens HAG - Setup support"
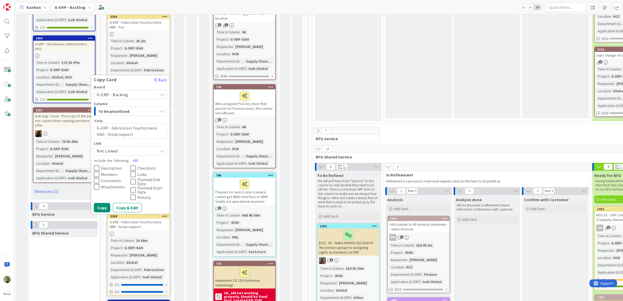
click at [160, 123] on textarea "G-ERP - Fabrication Touchscreens HAG - Setup support" at bounding box center [130, 131] width 73 height 16
type textarea "x"
type textarea "G-ERP - Fabrication Touchscreens HSG - Setup support"
click at [105, 166] on span "Description" at bounding box center [111, 168] width 21 height 4
click at [104, 178] on button "Comments" at bounding box center [112, 181] width 37 height 6
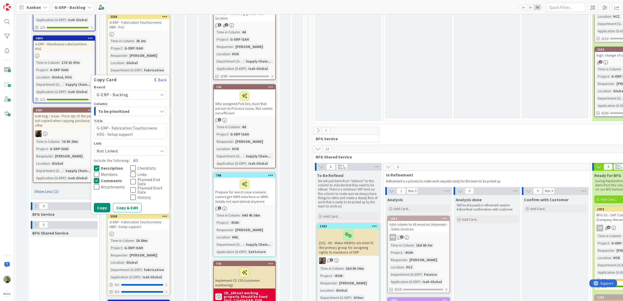
click at [111, 171] on button "Members" at bounding box center [112, 174] width 37 height 6
click at [137, 166] on span "Checklists" at bounding box center [146, 168] width 19 height 4
click at [107, 203] on button "Copy" at bounding box center [102, 207] width 16 height 9
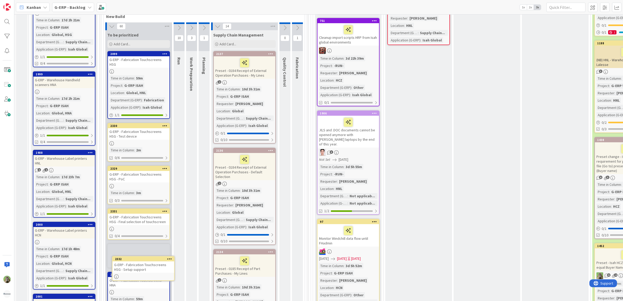
scroll to position [291, 0]
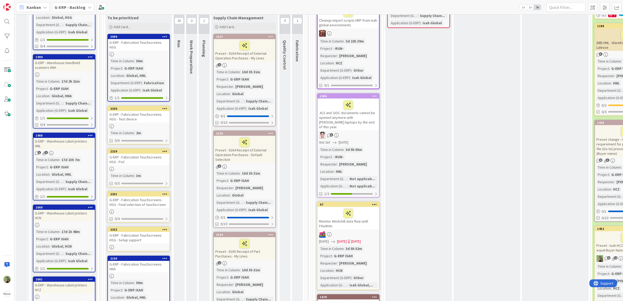
click at [151, 115] on div "G-ERP - Fabrication Touchscreens HSG - Test device" at bounding box center [139, 116] width 62 height 11
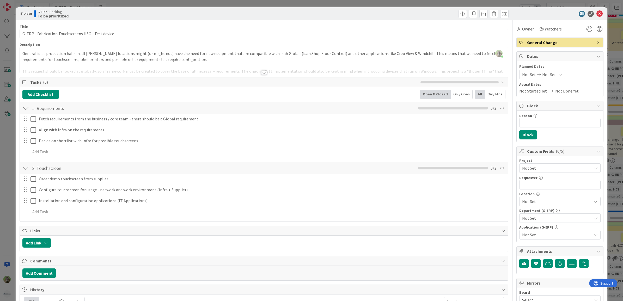
click at [498, 170] on span "Not Set" at bounding box center [555, 168] width 67 height 7
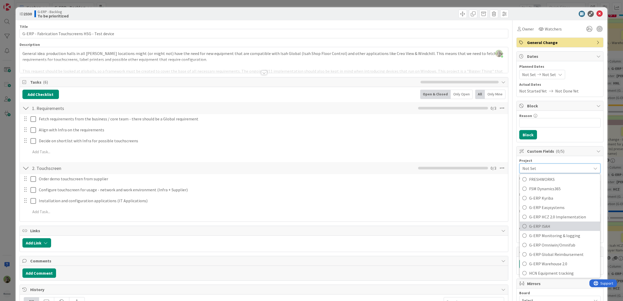
scroll to position [196, 0]
click at [498, 229] on span "G-ERP ISAH" at bounding box center [563, 225] width 68 height 8
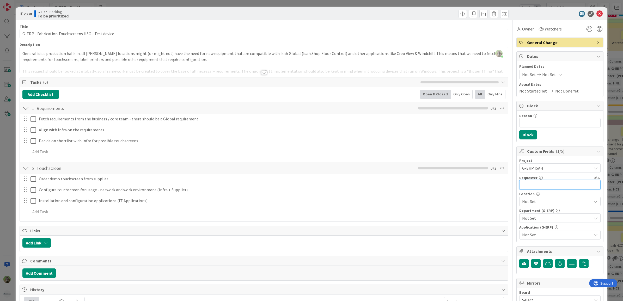
click at [498, 188] on input "text" at bounding box center [560, 184] width 81 height 9
type textarea "x"
paste input "Test performance"
type input "Test performance"
type textarea "x"
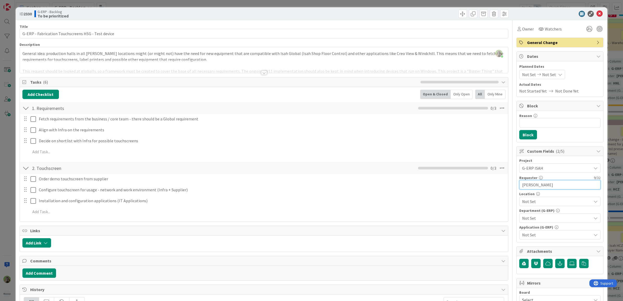
type input "Wilco Wouda"
type textarea "x"
type input "Wilco Wouda"
click at [498, 206] on div "Not Set" at bounding box center [560, 201] width 81 height 9
click at [498, 203] on span "Not Set" at bounding box center [556, 201] width 69 height 6
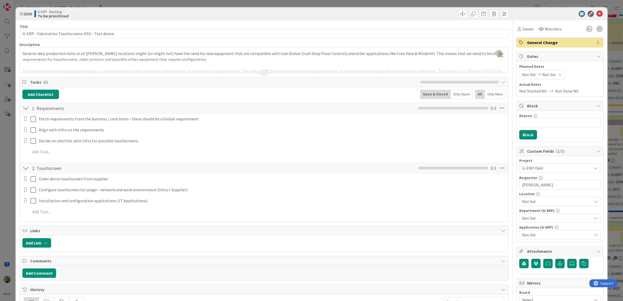
click at [498, 205] on span "Not Set" at bounding box center [556, 201] width 69 height 6
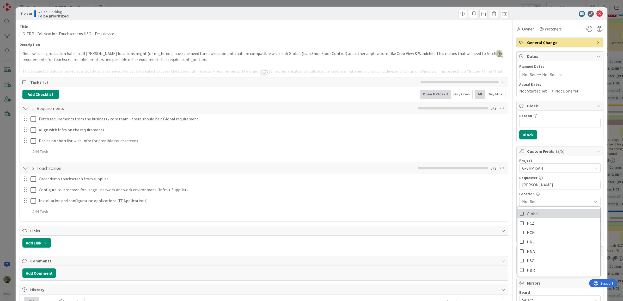
click at [498, 215] on link "Global" at bounding box center [559, 213] width 83 height 9
click at [498, 200] on span "Global" at bounding box center [556, 201] width 69 height 6
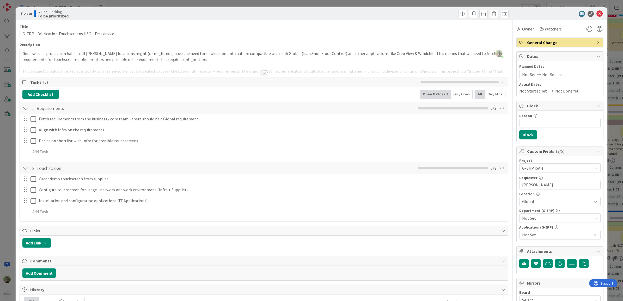
click at [498, 221] on span "Not Set" at bounding box center [556, 218] width 69 height 6
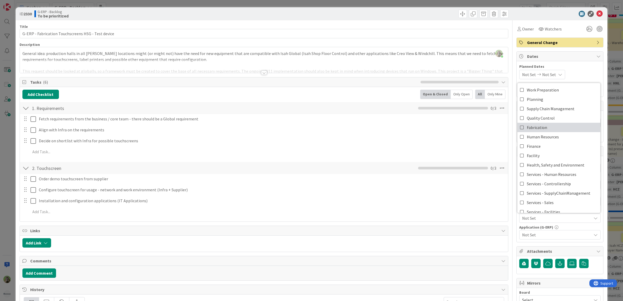
click at [498, 124] on span "Fabrication" at bounding box center [537, 128] width 20 height 8
click at [498, 231] on div "Project G-ERP ISAH Not Set -LOCAL- -RUN- ACD AFAS ANSYS LS Dyna ANSYS upgrade A…" at bounding box center [560, 199] width 87 height 86
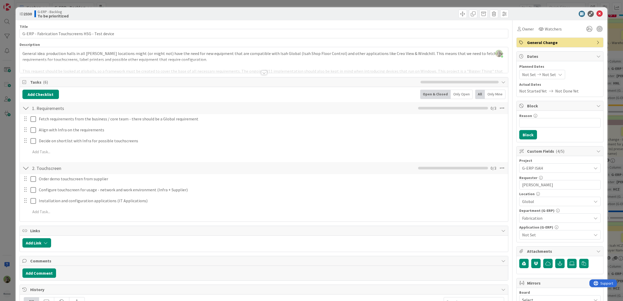
click at [498, 231] on span "Not Set" at bounding box center [556, 235] width 69 height 6
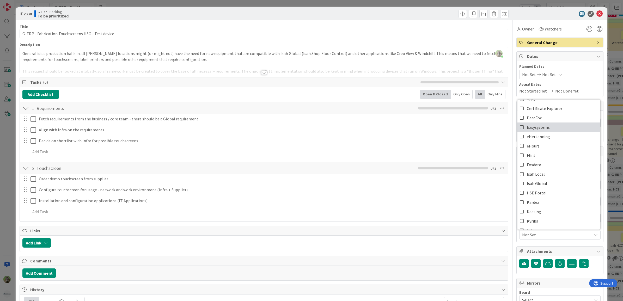
scroll to position [98, 0]
click at [498, 123] on link "Isah Global" at bounding box center [559, 121] width 83 height 9
click at [498, 231] on div "Title 50 / 128 G-ERP - Fabrication Touchscreens HSG - Test device Description T…" at bounding box center [312, 225] width 584 height 411
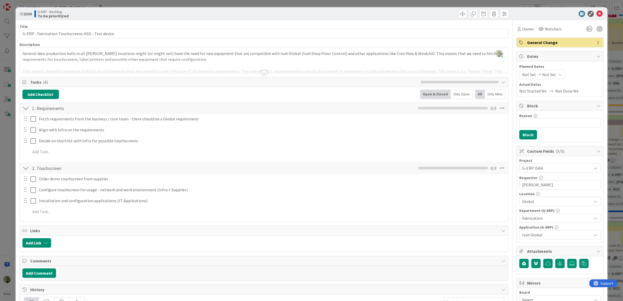
click at [2, 110] on div "ID 2330 G-ERP - Backlog To be prioritized Title 50 / 128 G-ERP - Fabrication To…" at bounding box center [311, 150] width 623 height 301
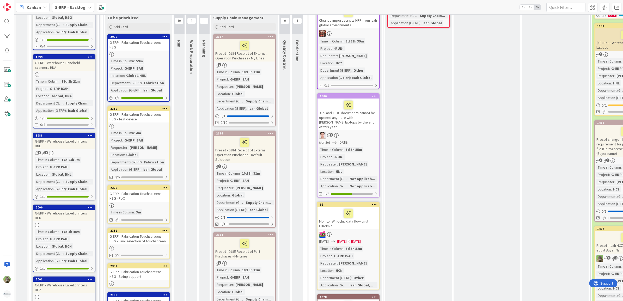
click at [156, 111] on div "G-ERP - Fabrication Touchscreens HSG - Test device" at bounding box center [139, 116] width 62 height 11
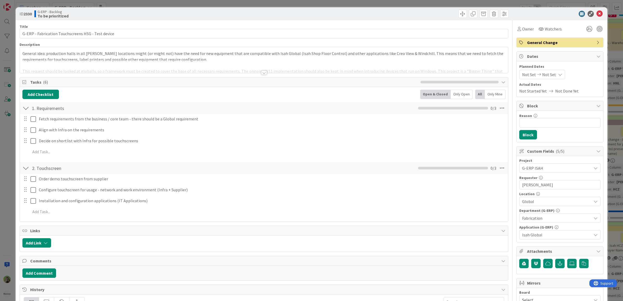
type textarea "x"
click at [47, 231] on button "Add Link" at bounding box center [36, 242] width 29 height 9
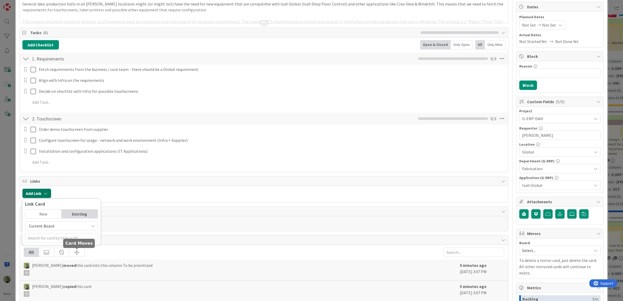
scroll to position [98, 0]
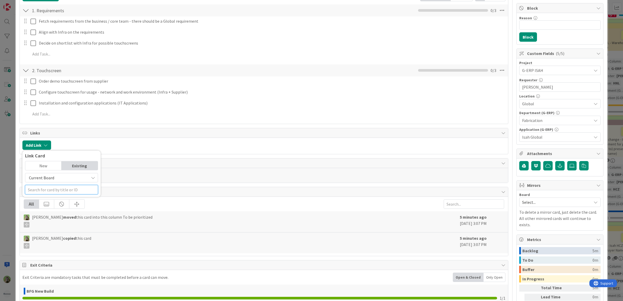
click at [90, 188] on input "text" at bounding box center [61, 189] width 73 height 9
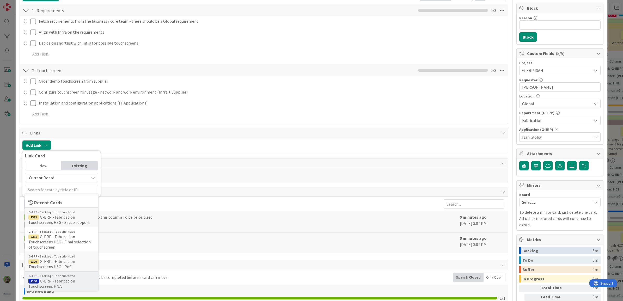
click at [77, 231] on div "G-ERP - Backlog To be prioritized" at bounding box center [61, 276] width 66 height 5
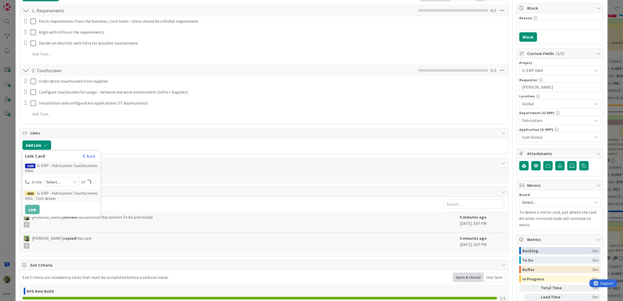
click at [65, 167] on div "2100 G-ERP - Fabrication Touchscreens HNA" at bounding box center [61, 168] width 78 height 13
click at [67, 178] on div "2100 G-ERP - Fabrication Touchscreens HNA is the Select... of 2330 G-ERP - Fabr…" at bounding box center [61, 188] width 73 height 53
click at [87, 159] on button "Back" at bounding box center [89, 156] width 13 height 6
click at [79, 186] on input "text" at bounding box center [61, 189] width 73 height 9
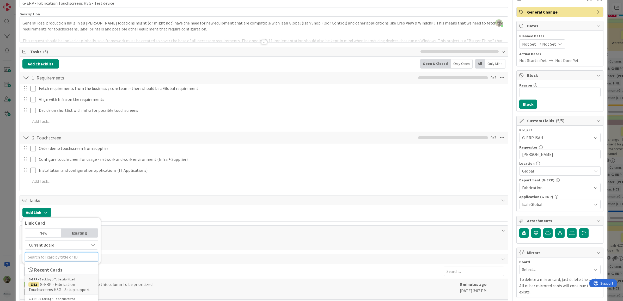
scroll to position [137, 0]
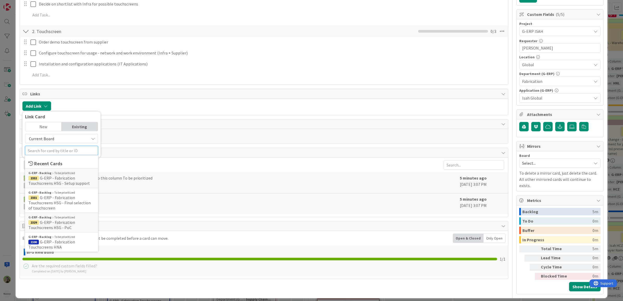
click at [79, 152] on input "text" at bounding box center [61, 150] width 73 height 9
type input "hsg"
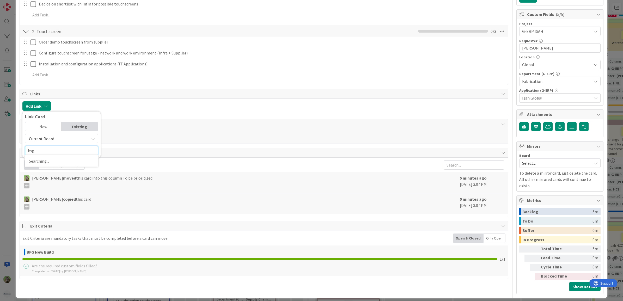
type textarea "x"
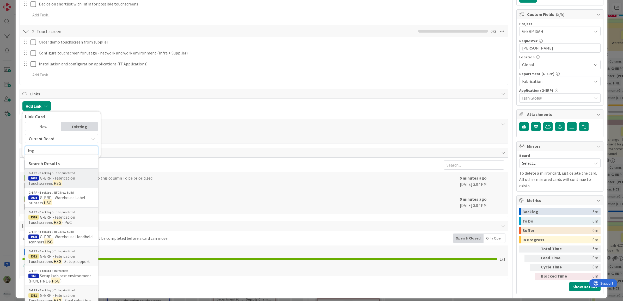
type input "hsg"
click at [76, 182] on span "2099 G-ERP - Fabrication Touchscreens HSG" at bounding box center [61, 181] width 66 height 10
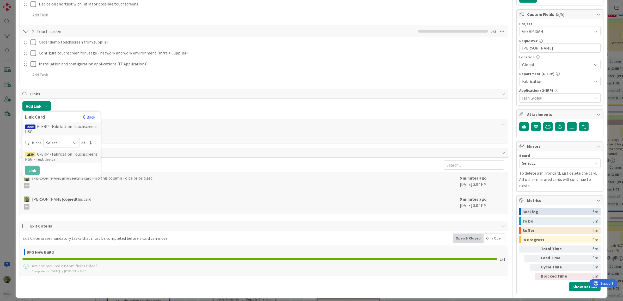
click at [65, 148] on div "Select..." at bounding box center [61, 142] width 37 height 9
click at [65, 159] on span "parent" at bounding box center [89, 155] width 59 height 8
drag, startPoint x: 33, startPoint y: 169, endPoint x: 34, endPoint y: 172, distance: 2.7
click at [33, 172] on button "Link" at bounding box center [32, 170] width 15 height 9
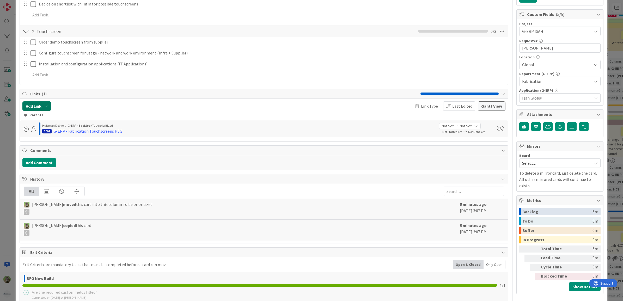
click at [50, 106] on button "Add Link" at bounding box center [36, 105] width 29 height 9
click at [51, 149] on input "text" at bounding box center [61, 150] width 73 height 9
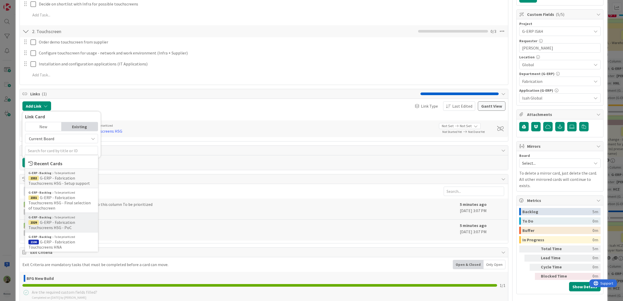
click at [74, 217] on div "G-ERP - Backlog To be prioritized" at bounding box center [61, 217] width 66 height 5
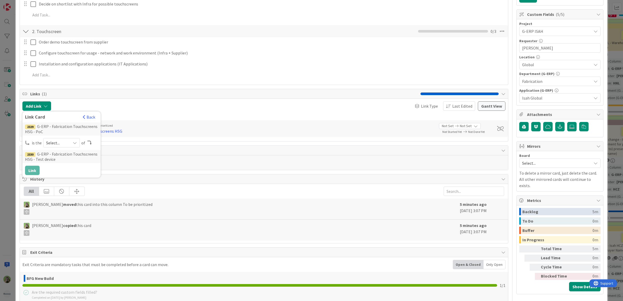
click at [61, 144] on span "Select..." at bounding box center [57, 142] width 22 height 7
click at [60, 180] on span "successor" at bounding box center [89, 183] width 59 height 8
click at [37, 171] on button "Link" at bounding box center [32, 170] width 15 height 9
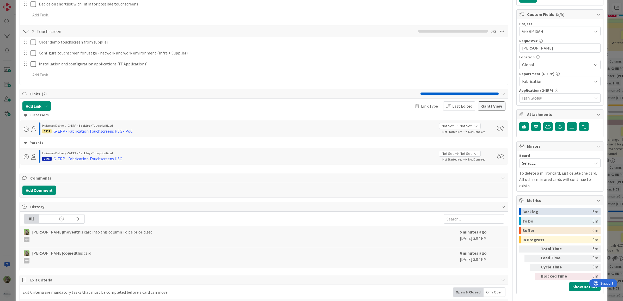
click at [9, 166] on div "ID 2330 G-ERP - Backlog To be prioritized Title 50 / 128 G-ERP - Fabrication To…" at bounding box center [311, 150] width 623 height 301
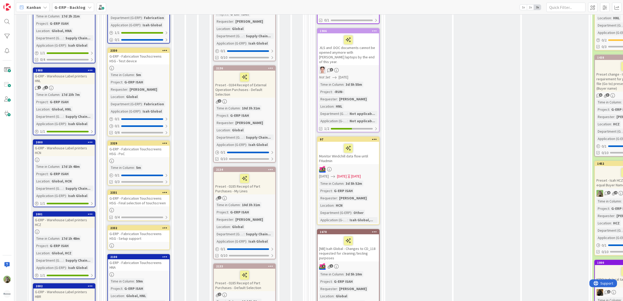
click at [145, 146] on div "G-ERP - Fabrication Touchscreens HSG - PoC" at bounding box center [139, 151] width 62 height 11
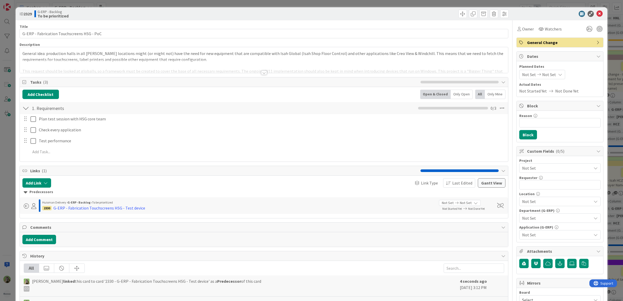
type textarea "x"
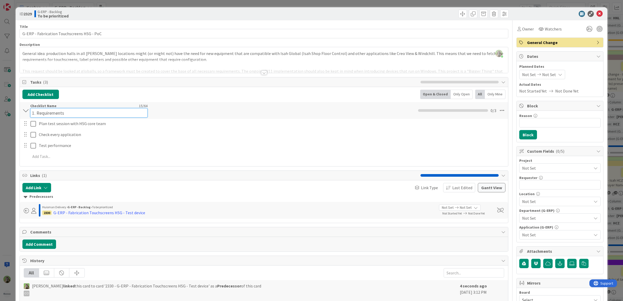
click at [35, 104] on div "Checklist Name 15 / 64 1. Requirements" at bounding box center [88, 111] width 117 height 14
click at [59, 112] on input "1. Requirements" at bounding box center [88, 112] width 117 height 9
type input "Checklist"
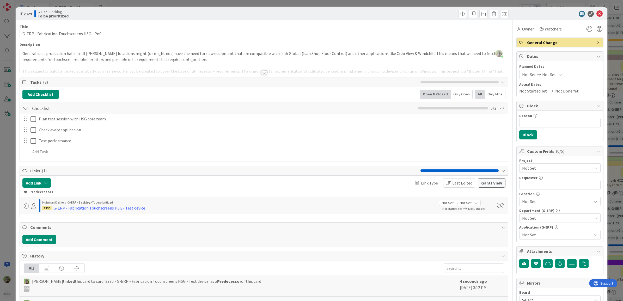
click at [498, 169] on span "Not Set" at bounding box center [555, 168] width 67 height 7
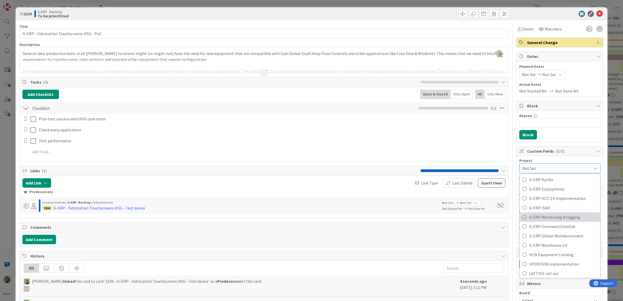
scroll to position [228, 0]
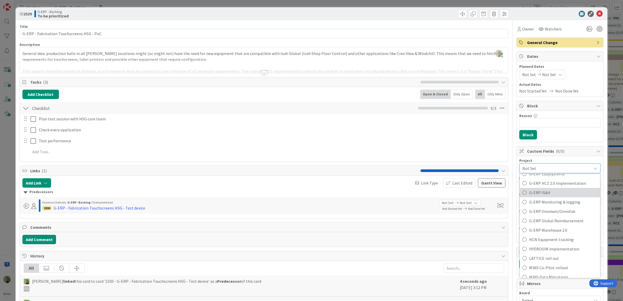
drag, startPoint x: 546, startPoint y: 192, endPoint x: 546, endPoint y: 185, distance: 6.8
click at [498, 192] on span "G-ERP ISAH" at bounding box center [563, 193] width 68 height 8
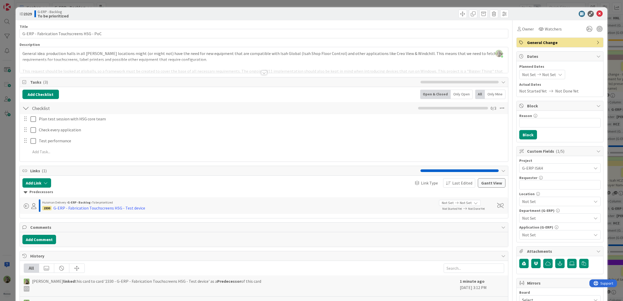
type textarea "x"
click at [498, 168] on span "G-ERP ISAH" at bounding box center [555, 168] width 67 height 7
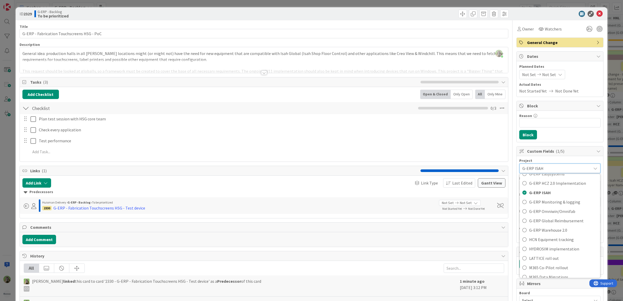
click at [498, 164] on div "G-ERP ISAH Not Set -LOCAL- -RUN- ACD AFAS ANSYS LS Dyna ANSYS upgrade Applicati…" at bounding box center [560, 169] width 81 height 10
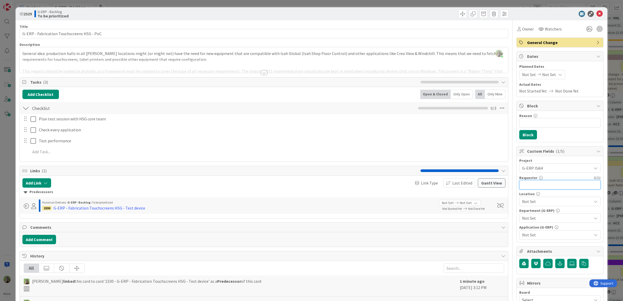
click at [498, 188] on input "text" at bounding box center [560, 184] width 81 height 9
paste input "Wilco Wouda"
type input "Wilco Wouda"
click at [498, 201] on span "Not Set" at bounding box center [556, 201] width 69 height 6
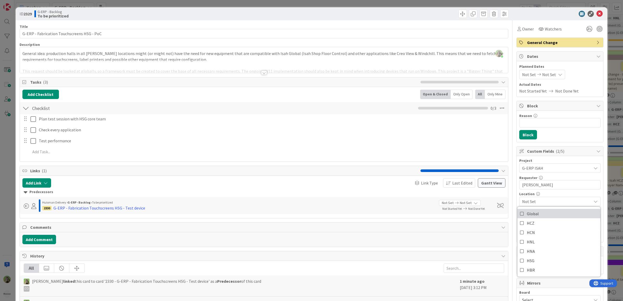
click at [498, 218] on link "Global" at bounding box center [559, 213] width 83 height 9
click at [498, 200] on span "Global" at bounding box center [556, 201] width 69 height 6
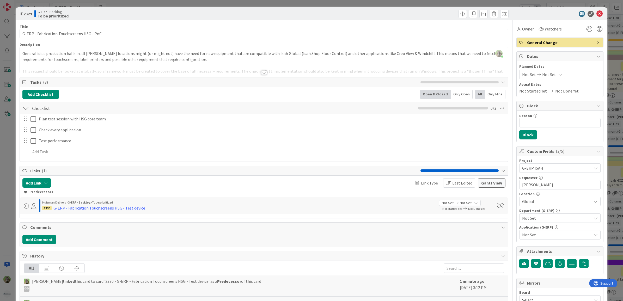
click at [498, 217] on span "Not Set" at bounding box center [556, 218] width 69 height 6
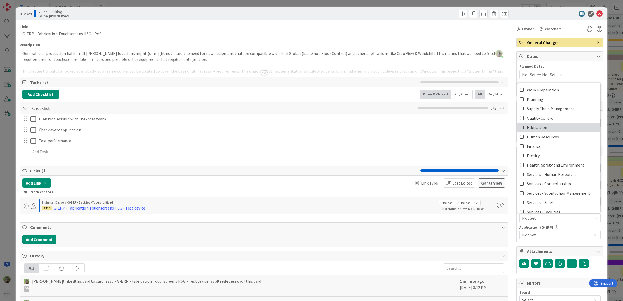
click at [498, 131] on span "Fabrication" at bounding box center [537, 128] width 20 height 8
drag, startPoint x: 546, startPoint y: 234, endPoint x: 543, endPoint y: 234, distance: 2.6
click at [498, 231] on span "Not Set" at bounding box center [556, 235] width 69 height 6
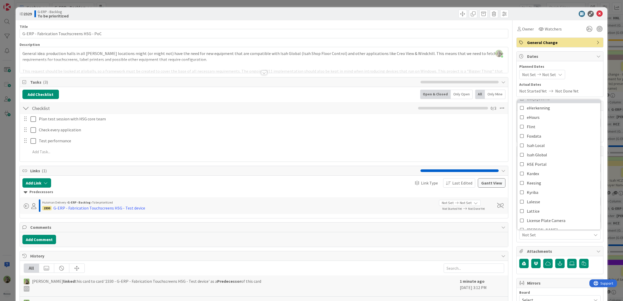
scroll to position [65, 0]
click at [498, 156] on span "Isah Global" at bounding box center [537, 154] width 20 height 8
type textarea "x"
click at [498, 231] on div "Isah Global" at bounding box center [560, 234] width 81 height 9
click at [16, 200] on div "ID 2329 G-ERP - Backlog To be prioritized Title 42 / 128 G-ERP - Fabrication To…" at bounding box center [312, 245] width 592 height 476
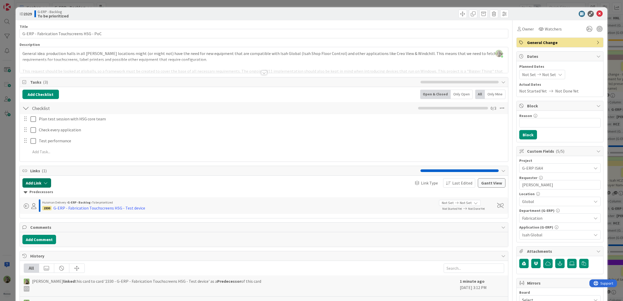
click at [45, 187] on button "Add Link" at bounding box center [36, 182] width 29 height 9
click at [55, 225] on input "text" at bounding box center [61, 227] width 73 height 9
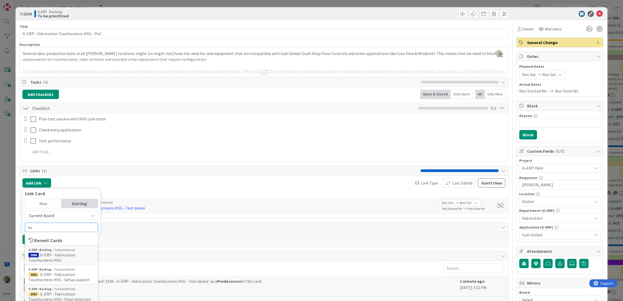
type input "hsg"
type textarea "x"
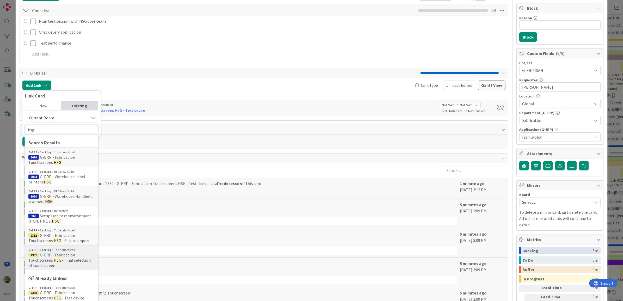
type input "hsg"
click at [67, 231] on span "- Final selection of touchscreen" at bounding box center [59, 263] width 62 height 10
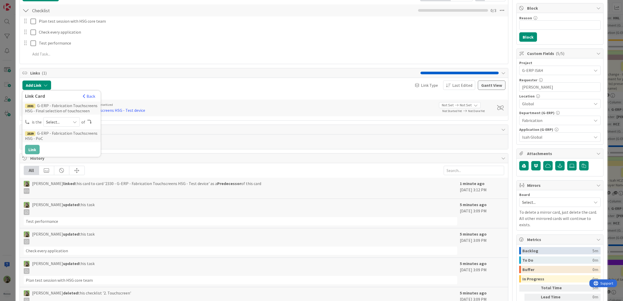
click at [70, 124] on div "Select..." at bounding box center [61, 121] width 37 height 9
click at [69, 155] on span "predecessor" at bounding box center [89, 153] width 59 height 8
click at [74, 125] on div "predecessor" at bounding box center [61, 121] width 37 height 9
click at [71, 160] on span "successor" at bounding box center [89, 162] width 59 height 8
click at [31, 151] on button "Link" at bounding box center [32, 149] width 15 height 9
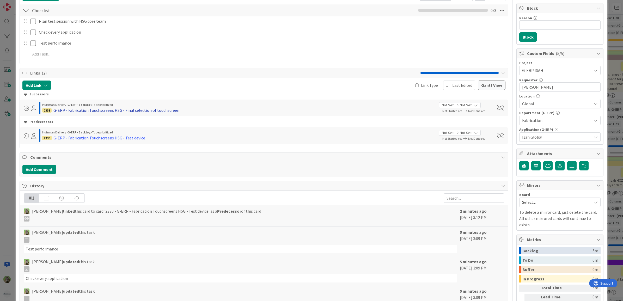
click at [124, 111] on div "G-ERP - Fabrication Touchscreens HSG - Final selection of touchscreen" at bounding box center [116, 110] width 126 height 6
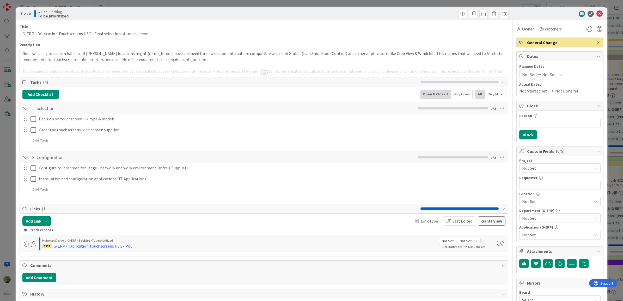
click at [498, 173] on div "Not Set" at bounding box center [560, 168] width 81 height 9
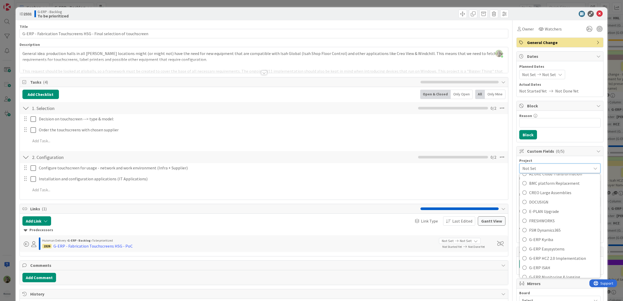
scroll to position [163, 0]
click at [498, 231] on span "G-ERP ISAH" at bounding box center [563, 258] width 68 height 8
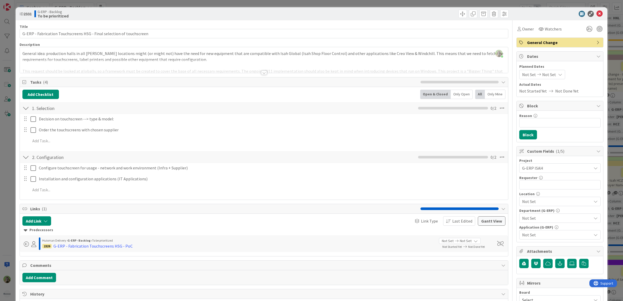
type textarea "x"
click at [498, 185] on input "text" at bounding box center [560, 184] width 81 height 9
paste input "Wilco Wouda"
type input "Wilco Wouda"
type textarea "x"
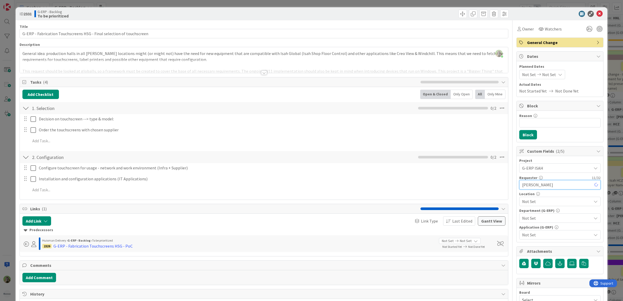
type input "Wilco Wouda"
click at [498, 197] on div "Location Not Set" at bounding box center [560, 199] width 81 height 14
click at [498, 203] on span "Not Set" at bounding box center [556, 201] width 69 height 6
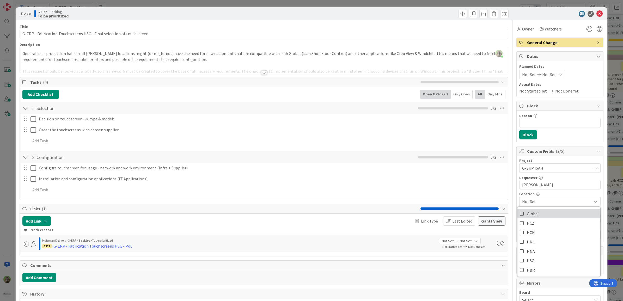
click at [498, 217] on link "Global" at bounding box center [559, 213] width 83 height 9
click at [498, 201] on span "Global" at bounding box center [556, 201] width 69 height 6
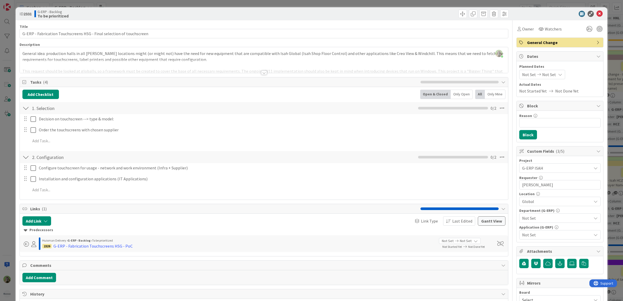
click at [498, 213] on div "Department (G-ERP)" at bounding box center [560, 211] width 81 height 4
drag, startPoint x: 541, startPoint y: 217, endPoint x: 541, endPoint y: 221, distance: 3.9
click at [498, 218] on span "Not Set" at bounding box center [556, 218] width 69 height 6
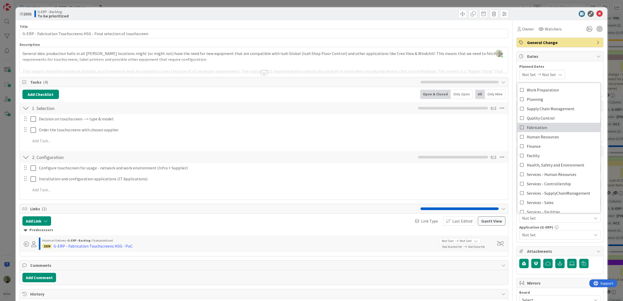
click at [498, 130] on link "Fabrication" at bounding box center [559, 127] width 83 height 9
click at [498, 231] on span "Not Set" at bounding box center [556, 235] width 69 height 6
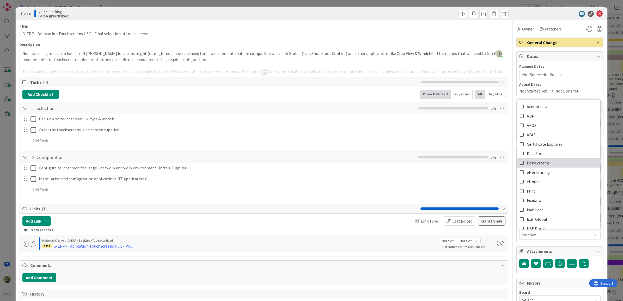
scroll to position [65, 0]
click at [498, 156] on link "Isah Global" at bounding box center [559, 153] width 83 height 9
type textarea "x"
click at [498, 177] on div "Title 69 / 128 G-ERP - Fabrication Touchscreens HSG - Final selection of touchs…" at bounding box center [312, 225] width 584 height 411
click at [101, 61] on div at bounding box center [264, 66] width 489 height 13
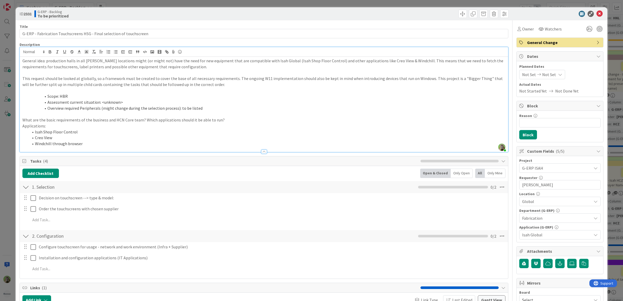
click at [63, 97] on li "Scope: HBR" at bounding box center [267, 96] width 477 height 6
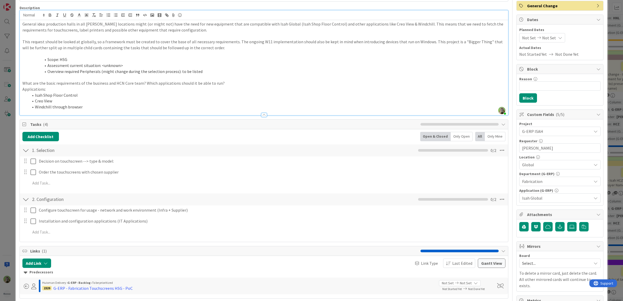
scroll to position [98, 0]
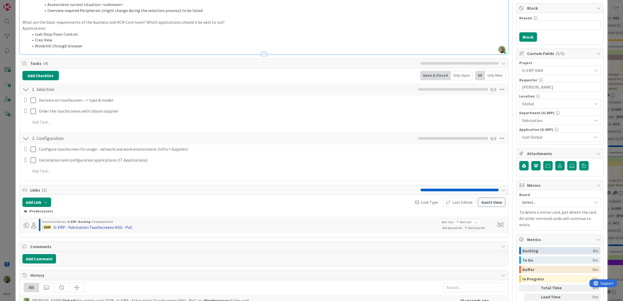
click at [71, 227] on div "G-ERP - Fabrication Touchscreens HSG - PoC" at bounding box center [92, 227] width 79 height 6
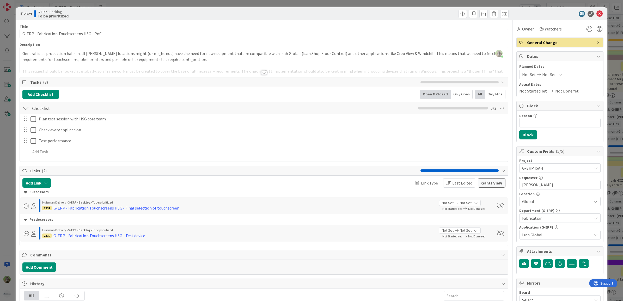
click at [152, 55] on div "Timothy Tjia just joined General idea: production halls in all Huisman location…" at bounding box center [264, 60] width 489 height 26
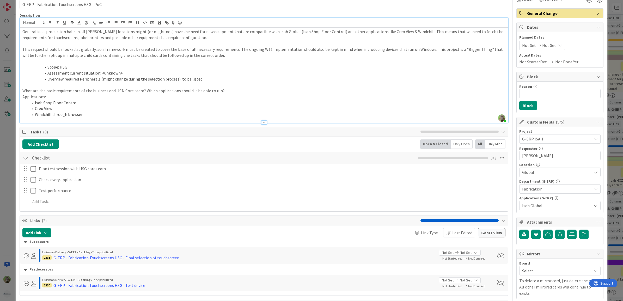
scroll to position [65, 0]
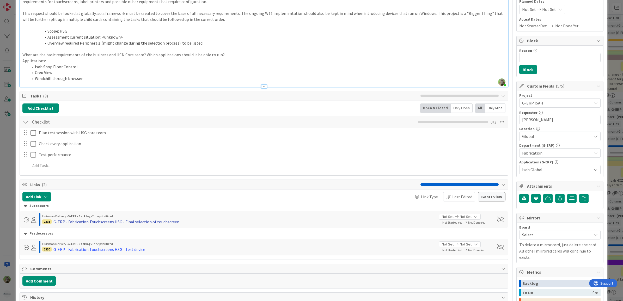
click at [131, 219] on div "G-ERP - Fabrication Touchscreens HSG - Final selection of touchscreen" at bounding box center [116, 222] width 126 height 6
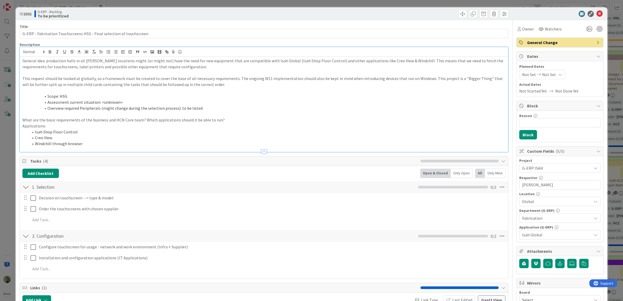
click at [195, 57] on div "General idea: production halls in all Huisman locations might (or might not) ha…" at bounding box center [264, 104] width 489 height 95
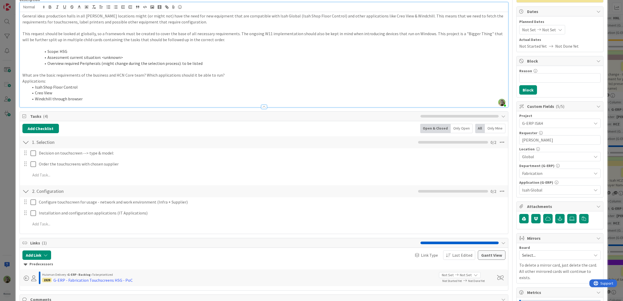
scroll to position [130, 0]
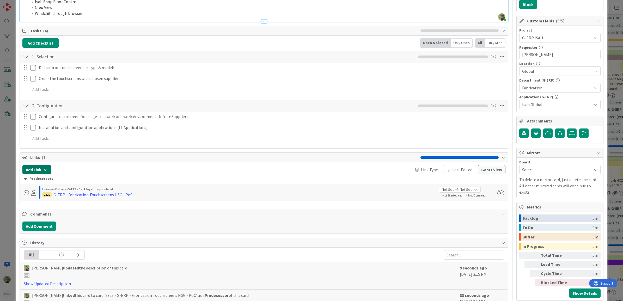
click at [46, 173] on button "Add Link" at bounding box center [36, 169] width 29 height 9
click at [62, 215] on input "text" at bounding box center [61, 214] width 73 height 9
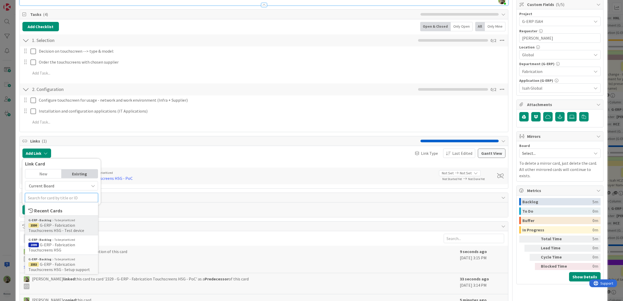
scroll to position [163, 0]
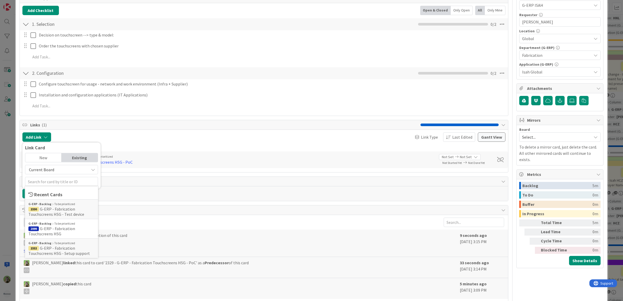
click at [69, 231] on span "G-ERP - Fabrication Touchscreens HSG - Setup support" at bounding box center [59, 251] width 62 height 10
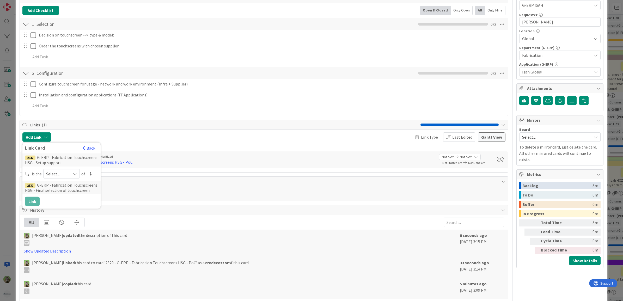
click at [49, 178] on span "Select..." at bounding box center [57, 173] width 22 height 7
drag, startPoint x: 60, startPoint y: 214, endPoint x: 58, endPoint y: 213, distance: 2.7
click at [60, 214] on span "successor" at bounding box center [89, 214] width 59 height 8
click at [32, 202] on button "Link" at bounding box center [32, 201] width 15 height 9
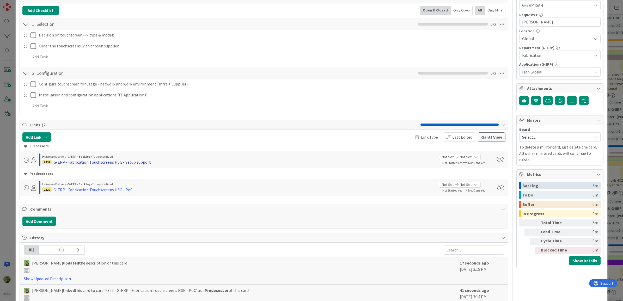
click at [116, 162] on div "G-ERP - Fabrication Touchscreens HSG - Setup support" at bounding box center [102, 162] width 98 height 6
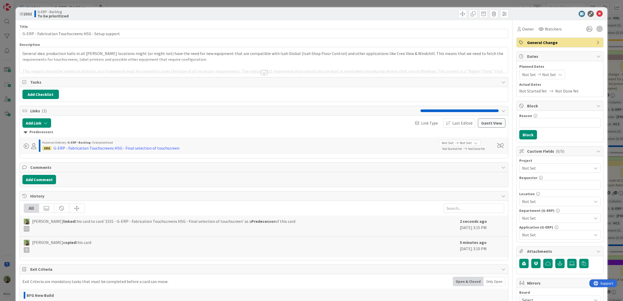
click at [498, 173] on div "Not Set" at bounding box center [560, 168] width 81 height 9
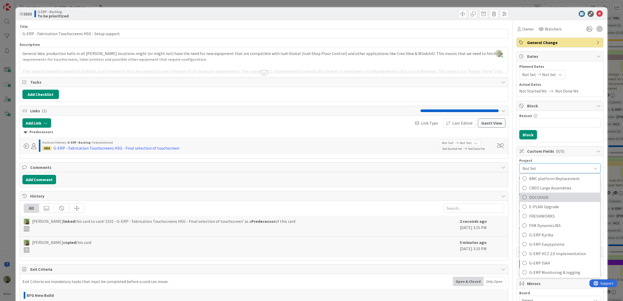
scroll to position [196, 0]
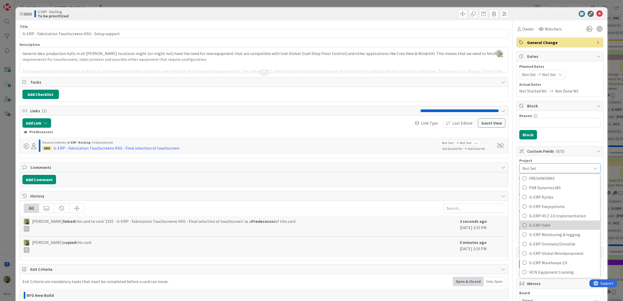
click at [498, 229] on span "G-ERP ISAH" at bounding box center [563, 225] width 68 height 8
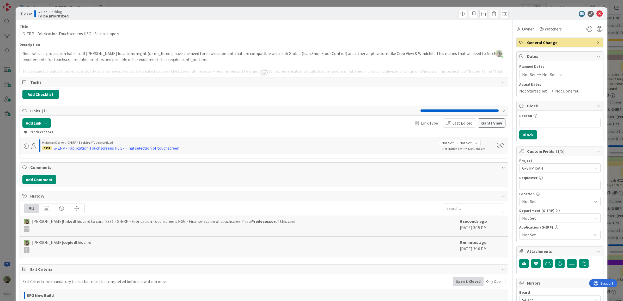
type textarea "x"
click at [498, 179] on div "Requester 0 / 32" at bounding box center [560, 178] width 81 height 5
click at [498, 186] on input "text" at bounding box center [560, 184] width 81 height 9
paste input "Wilco Wouda"
type input "Wilco Wouda"
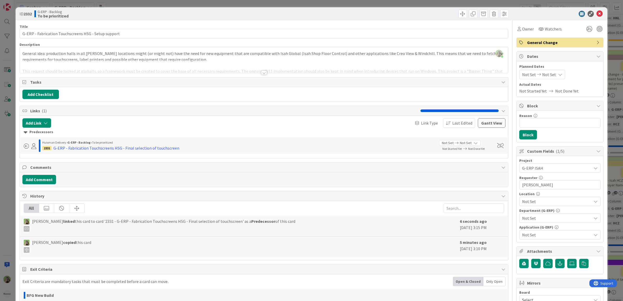
click at [498, 201] on span "Not Set" at bounding box center [556, 201] width 69 height 6
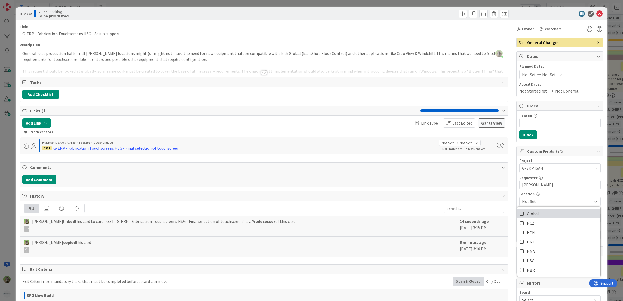
click at [498, 213] on link "Global" at bounding box center [559, 213] width 83 height 9
click at [498, 205] on span "Global" at bounding box center [556, 201] width 69 height 6
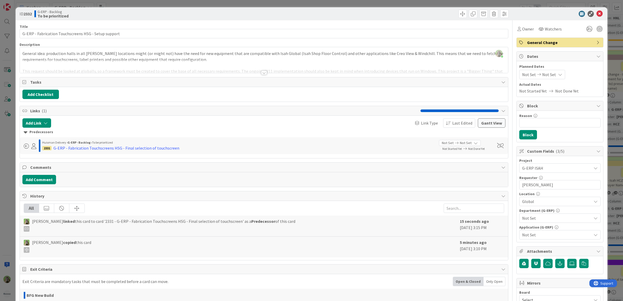
click at [498, 217] on span "Not Set" at bounding box center [556, 218] width 69 height 6
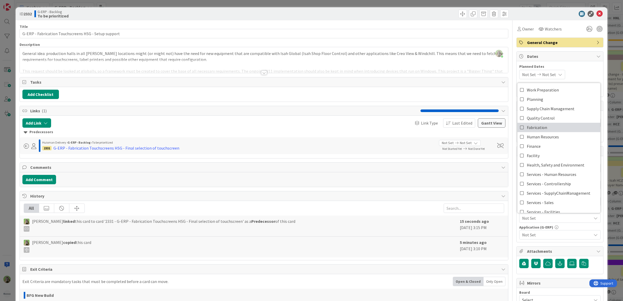
click at [498, 128] on link "Fabrication" at bounding box center [559, 127] width 83 height 9
click at [498, 231] on span "Not Set" at bounding box center [556, 235] width 69 height 6
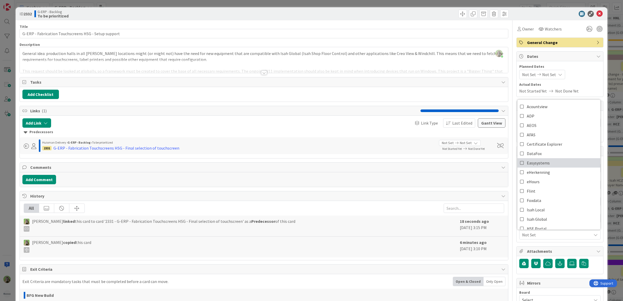
scroll to position [65, 0]
click at [498, 157] on link "Isah Global" at bounding box center [559, 153] width 83 height 9
type textarea "x"
click at [498, 231] on span "Isah Global" at bounding box center [556, 235] width 69 height 6
click at [82, 69] on div at bounding box center [264, 66] width 489 height 13
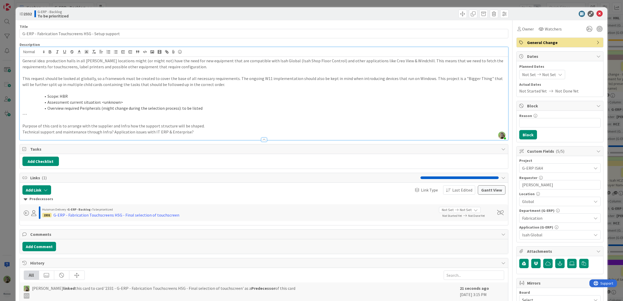
click at [63, 97] on li "Scope: HBR" at bounding box center [267, 96] width 477 height 6
drag, startPoint x: 65, startPoint y: 95, endPoint x: 80, endPoint y: 95, distance: 14.9
click at [80, 95] on li "Scope: HSF" at bounding box center [267, 96] width 477 height 6
click at [8, 179] on div "ID 2332 G-ERP - Backlog To be prioritized Title 52 / 128 G-ERP - Fabrication To…" at bounding box center [311, 150] width 623 height 301
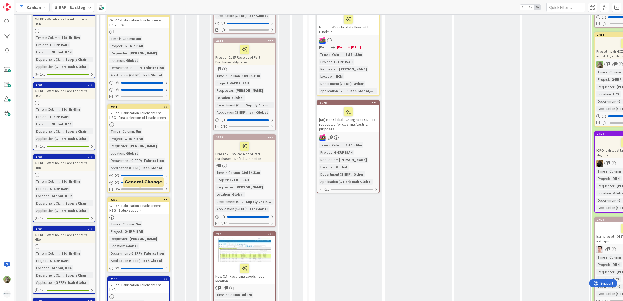
scroll to position [487, 0]
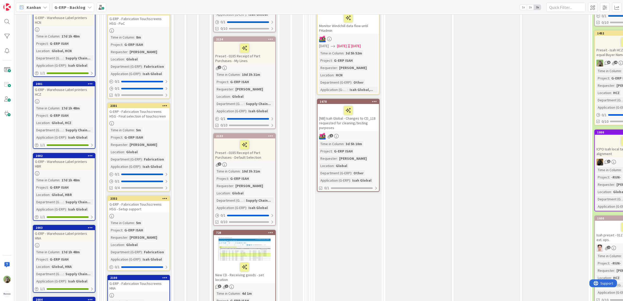
click at [155, 203] on div "G-ERP - Fabrication Touchscreens HSG - Setup support" at bounding box center [139, 206] width 62 height 11
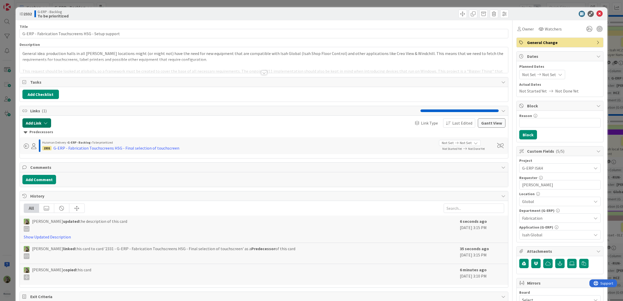
click at [45, 125] on icon "button" at bounding box center [46, 123] width 4 height 4
click at [74, 166] on input "text" at bounding box center [61, 167] width 73 height 9
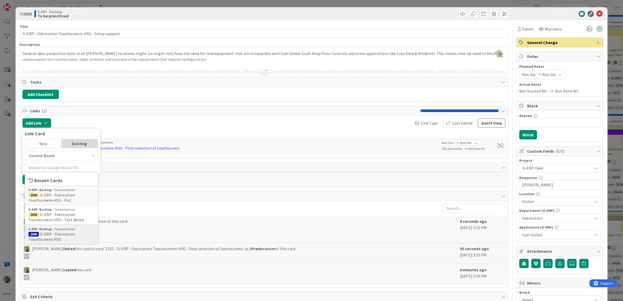
click at [57, 231] on span "G-ERP - Fabrication Touchscreens HSG" at bounding box center [51, 237] width 47 height 10
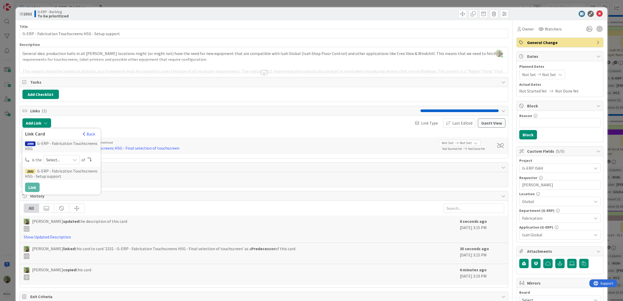
click at [64, 162] on span "Select..." at bounding box center [57, 159] width 22 height 7
click at [70, 175] on span "parent" at bounding box center [89, 172] width 59 height 8
click at [35, 187] on button "Link" at bounding box center [32, 187] width 15 height 9
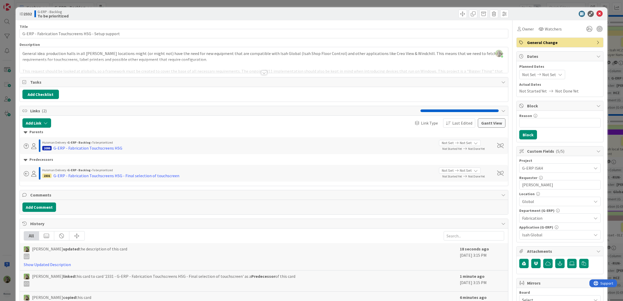
click at [105, 172] on span "To be prioritized" at bounding box center [102, 170] width 21 height 4
click at [105, 176] on div "G-ERP - Fabrication Touchscreens HSG - Final selection of touchscreen" at bounding box center [116, 176] width 126 height 6
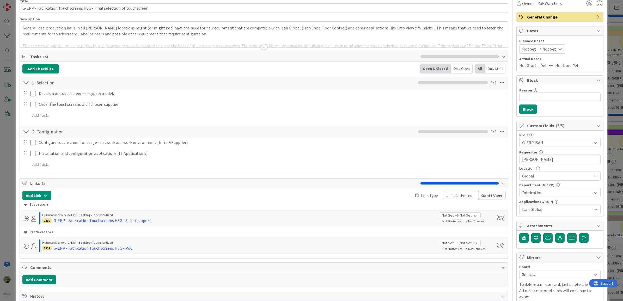
scroll to position [33, 0]
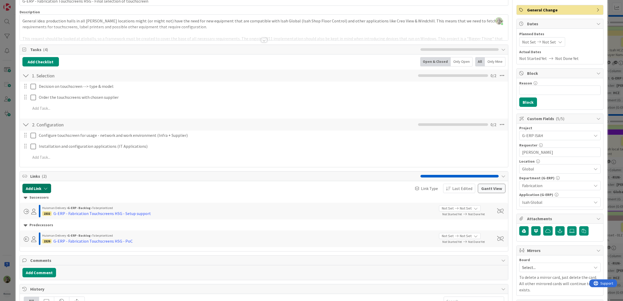
click at [42, 191] on button "Add Link" at bounding box center [36, 188] width 29 height 9
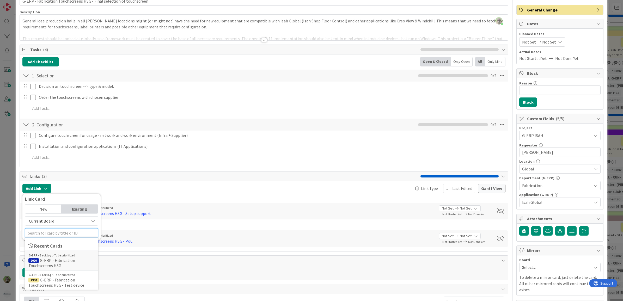
click at [54, 231] on input "text" at bounding box center [61, 232] width 73 height 9
click at [71, 231] on span "G-ERP - Fabrication Touchscreens HSG" at bounding box center [51, 263] width 47 height 10
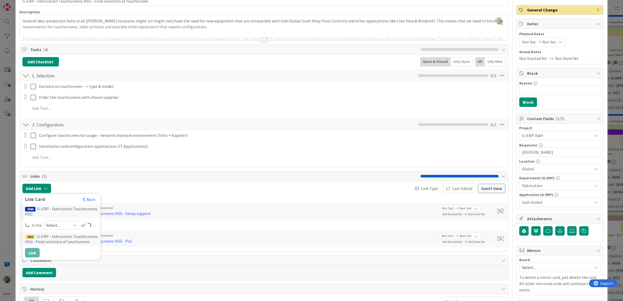
click at [72, 231] on div "2099 G-ERP - Fabrication Touchscreens HSG is the Select... of 2331 G-ERP - Fabr…" at bounding box center [61, 231] width 73 height 53
click at [71, 227] on div "Select..." at bounding box center [61, 225] width 37 height 9
click at [97, 231] on span "parent" at bounding box center [89, 237] width 59 height 8
click at [32, 231] on button "Link" at bounding box center [32, 252] width 15 height 9
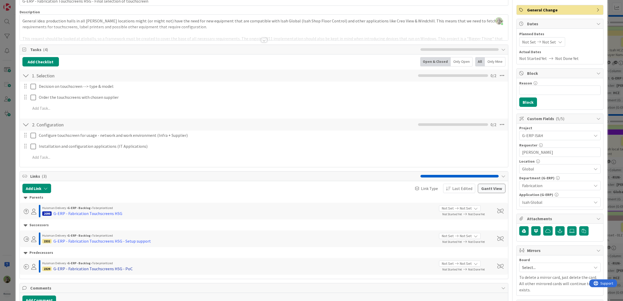
click at [119, 231] on div "G-ERP - Fabrication Touchscreens HSG - PoC" at bounding box center [92, 269] width 79 height 6
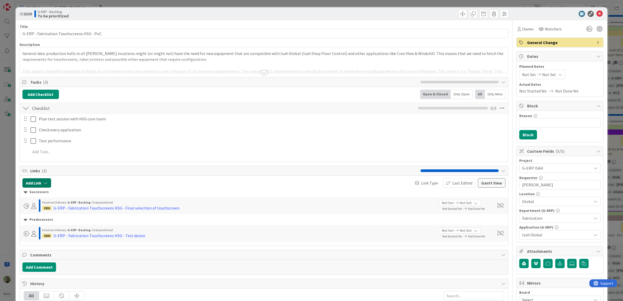
click at [44, 185] on icon "button" at bounding box center [46, 183] width 4 height 4
click at [67, 222] on div "Current Board" at bounding box center [61, 221] width 73 height 21
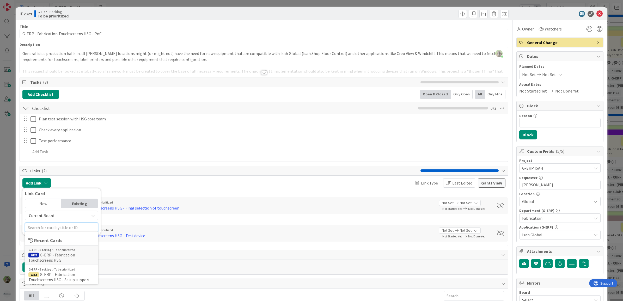
click at [66, 225] on input "text" at bounding box center [61, 227] width 73 height 9
click at [62, 231] on span "2099 G-ERP - Fabrication Touchscreens HSG" at bounding box center [61, 257] width 66 height 10
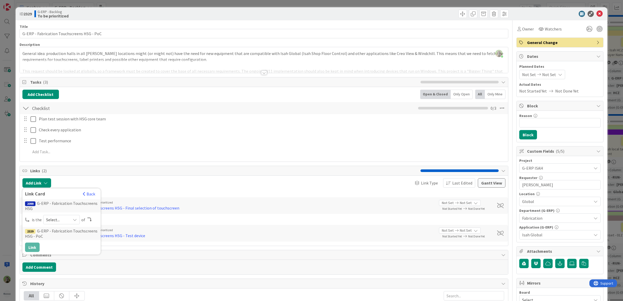
click at [71, 220] on div "Select..." at bounding box center [61, 219] width 37 height 9
click at [67, 231] on span "parent" at bounding box center [89, 232] width 59 height 8
click at [31, 231] on button "Link" at bounding box center [32, 247] width 15 height 9
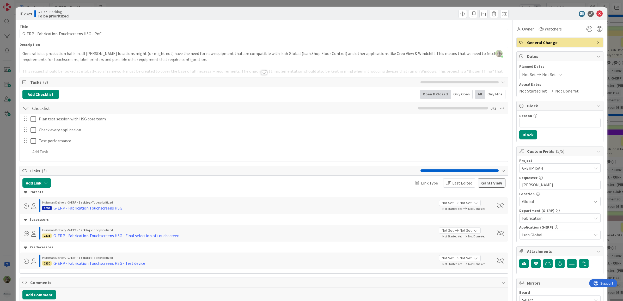
click at [7, 178] on div "ID 2329 G-ERP - Backlog To be prioritized Title 42 / 128 G-ERP - Fabrication To…" at bounding box center [311, 150] width 623 height 301
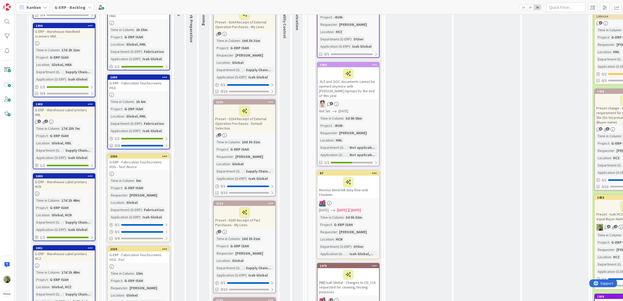
scroll to position [324, 0]
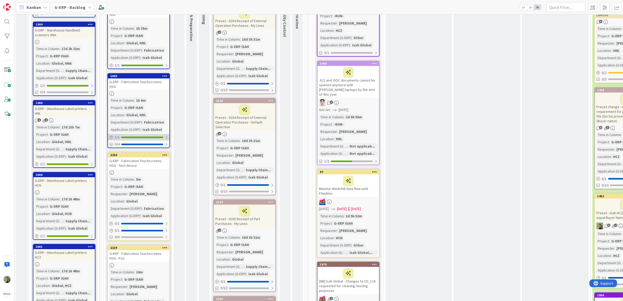
click at [160, 134] on div "1 / 1" at bounding box center [139, 137] width 62 height 7
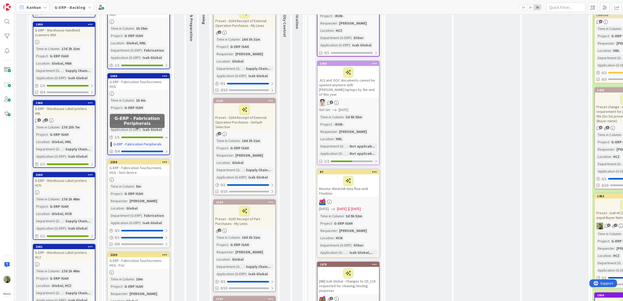
click at [156, 142] on link "G-ERP - Fabrication Peripherals" at bounding box center [137, 144] width 48 height 5
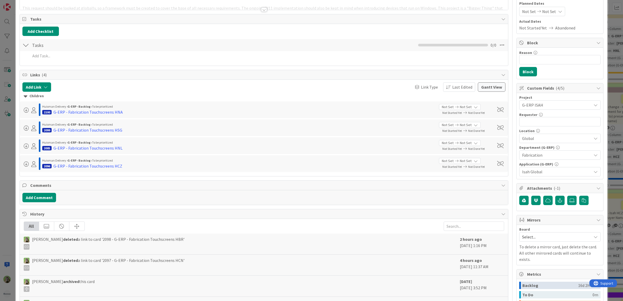
scroll to position [65, 0]
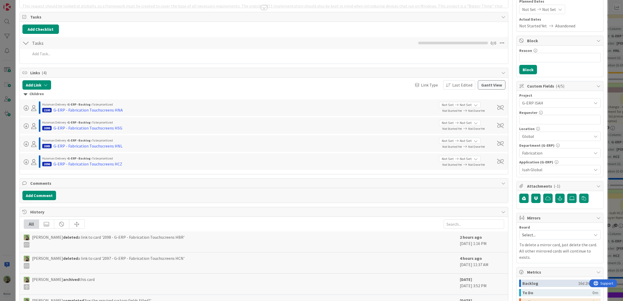
click at [4, 151] on div "ID 1983 G-ERP - Backlog Archive Title 31 / 128 G-ERP - Fabrication Peripherals …" at bounding box center [311, 150] width 623 height 301
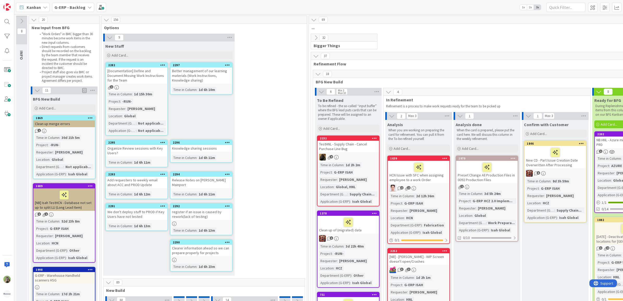
click at [315, 22] on icon at bounding box center [314, 20] width 6 height 6
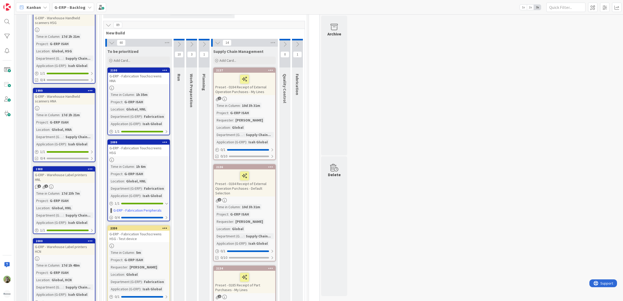
scroll to position [261, 0]
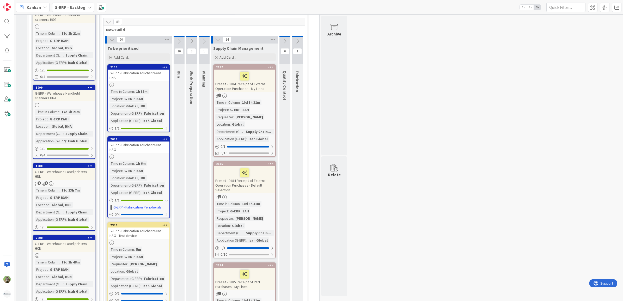
click at [163, 223] on icon at bounding box center [164, 225] width 5 height 4
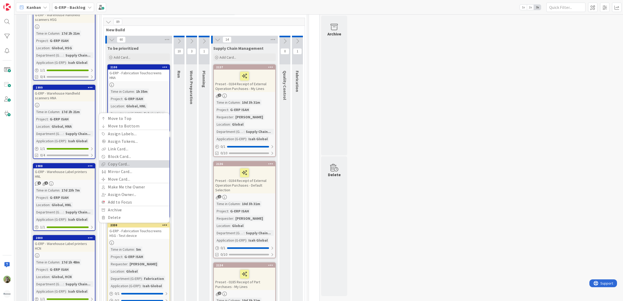
click at [136, 160] on link "Copy Card..." at bounding box center [134, 164] width 70 height 8
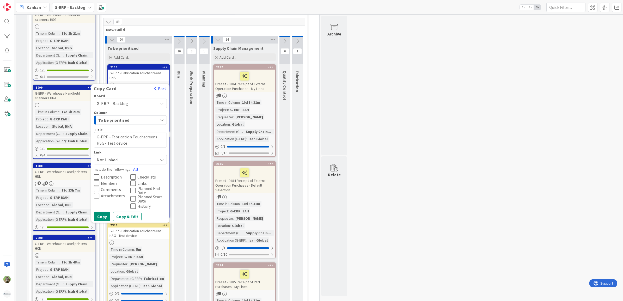
click at [162, 132] on textarea "G-ERP - Fabrication Touchscreens HSG - Test device" at bounding box center [130, 140] width 73 height 16
type textarea "x"
type textarea "G-ERP - Fabrication Touchscreens H- Test device"
type textarea "x"
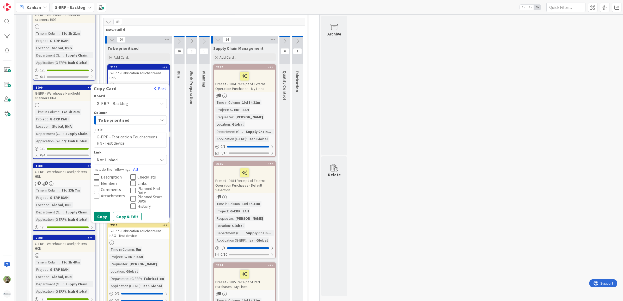
type textarea "G-ERP - Fabrication Touchscreens HNA- Test device"
type textarea "x"
type textarea "G-ERP - Fabrication Touchscreens HNA - Test device"
click at [99, 161] on div "Board G-ERP - Backlog Column To be prioritized Title 50 / 128 G-ERP - Fabricati…" at bounding box center [130, 158] width 78 height 128
click at [98, 180] on icon at bounding box center [96, 183] width 5 height 6
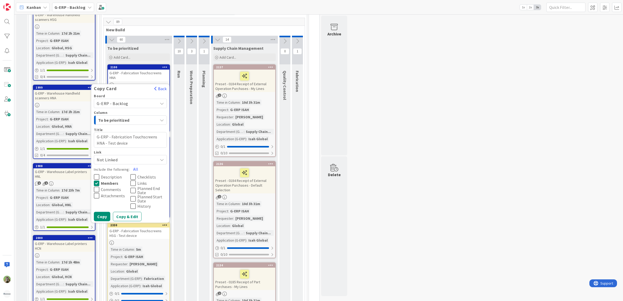
click at [98, 174] on icon at bounding box center [96, 177] width 5 height 6
click at [98, 186] on icon at bounding box center [96, 189] width 5 height 6
click at [151, 175] on span "Checklists" at bounding box center [146, 177] width 19 height 4
click at [100, 212] on button "Copy" at bounding box center [102, 216] width 16 height 9
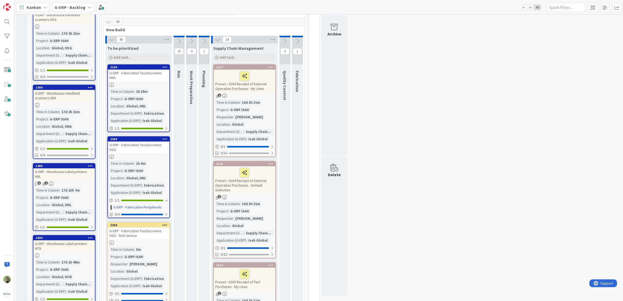
type textarea "x"
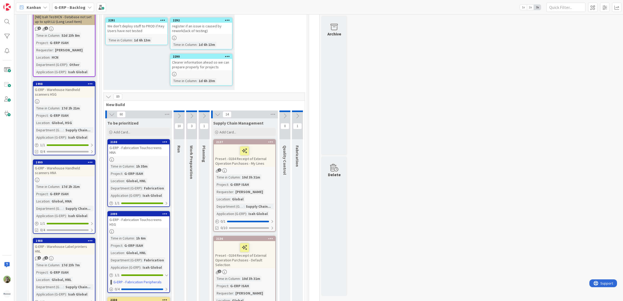
scroll to position [150, 0]
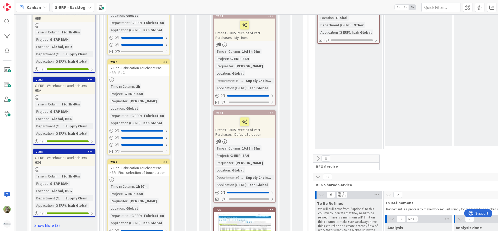
scroll to position [619, 0]
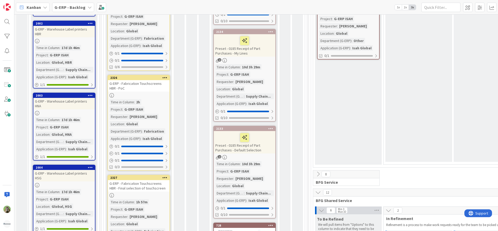
click at [156, 80] on div "G-ERP - Fabrication Touchscreens HBR - PoC" at bounding box center [139, 85] width 62 height 11
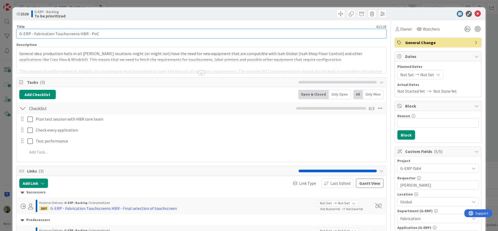
click at [130, 34] on input "G-ERP - Fabrication Touchscreens HBR - PoC" at bounding box center [201, 33] width 370 height 9
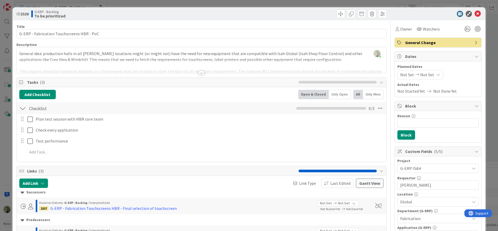
click at [245, 57] on div "General idea: production halls in all Huisman locations might (or might not) ha…" at bounding box center [202, 61] width 370 height 23
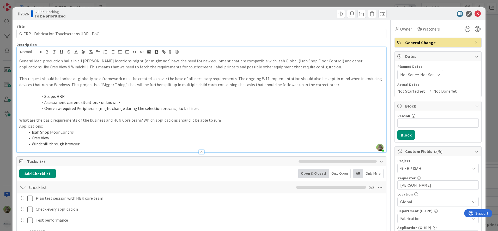
click at [216, 71] on p at bounding box center [201, 73] width 365 height 6
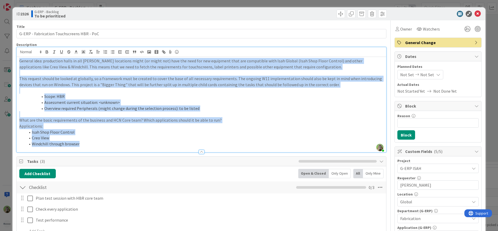
copy div "General idea: production halls in all Huisman locations might (or might not) ha…"
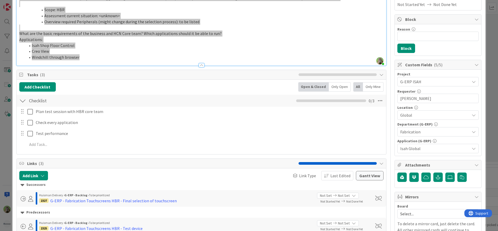
scroll to position [98, 0]
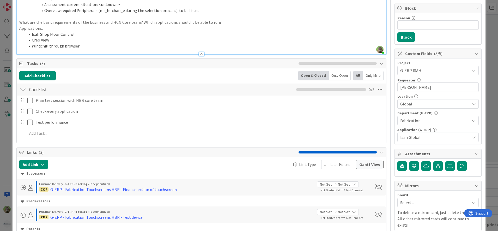
click at [134, 105] on div "Plan test session with HBR core team Update Cancel" at bounding box center [201, 100] width 369 height 9
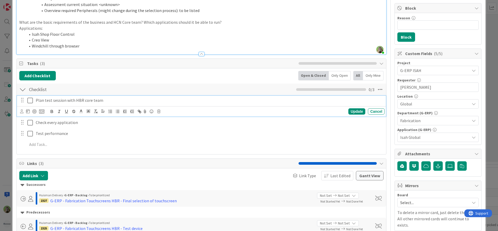
click at [134, 102] on p "Plan test session with HBR core team" at bounding box center [209, 100] width 347 height 6
copy p "Plan test session with HBR core team"
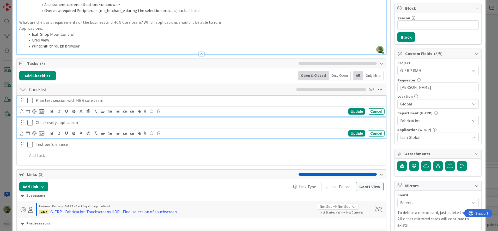
click at [172, 125] on p "Check every application" at bounding box center [209, 122] width 347 height 6
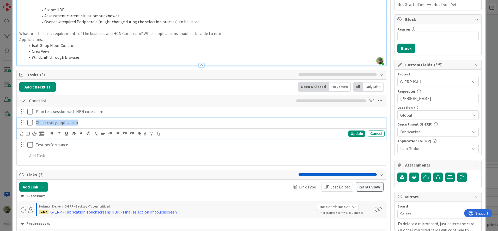
copy p "Check every application"
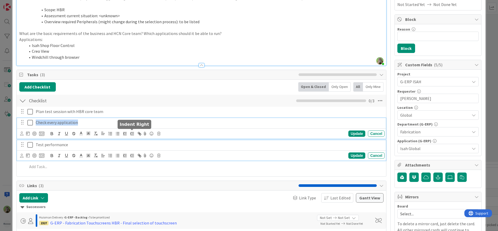
click at [124, 131] on p "Test performance" at bounding box center [209, 145] width 347 height 6
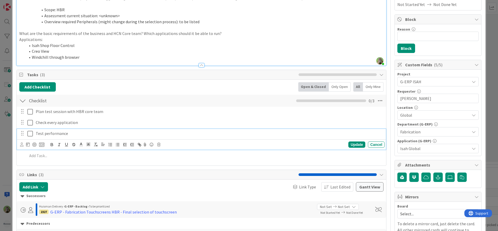
scroll to position [75, 0]
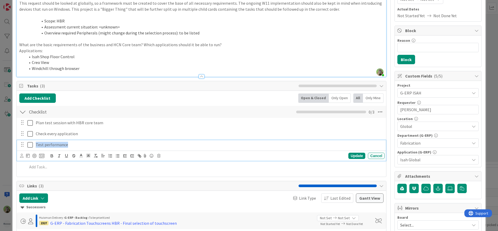
copy p "Test performance"
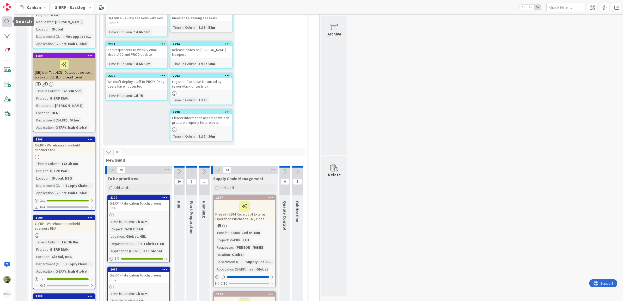
click at [7, 19] on div at bounding box center [7, 21] width 10 height 10
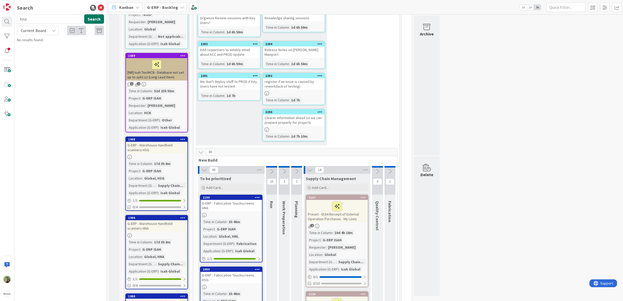
type input "hna"
click at [91, 22] on button "Search" at bounding box center [94, 18] width 20 height 9
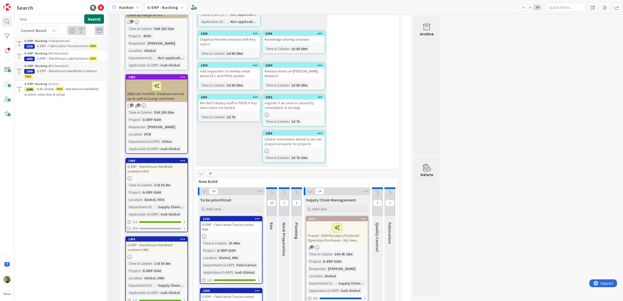
scroll to position [98, 0]
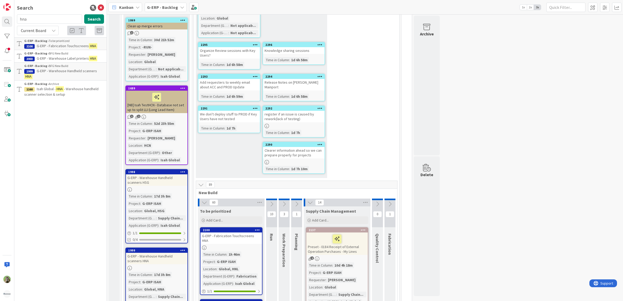
click at [230, 154] on div "New Stuff Add Card... 2297 Better management of our learning materials (Work In…" at bounding box center [261, 61] width 131 height 234
click at [100, 5] on icon at bounding box center [101, 8] width 6 height 6
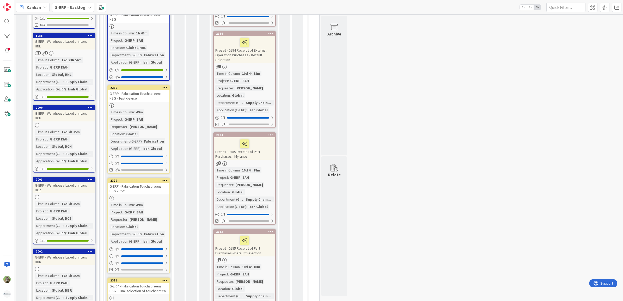
scroll to position [261, 0]
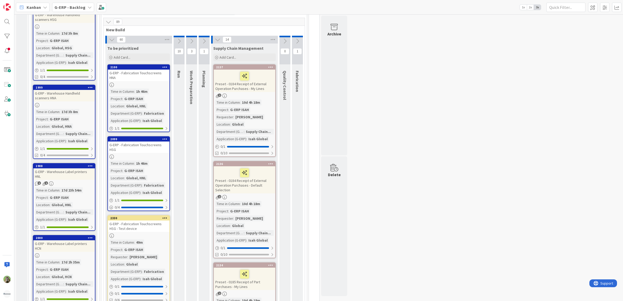
click at [155, 221] on div "G-ERP - Fabrication Touchscreens HSG - Test device" at bounding box center [139, 226] width 62 height 11
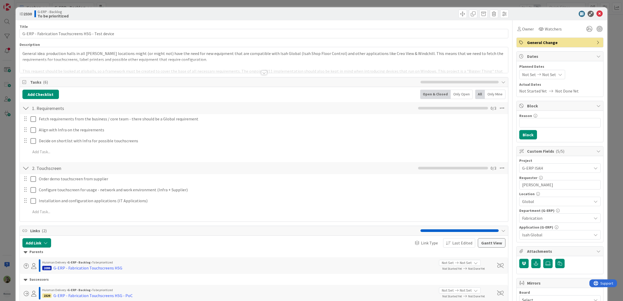
click at [108, 39] on div "Title 50 / 128 G-ERP - Fabrication Touchscreens HSG - Test device Description G…" at bounding box center [264, 266] width 489 height 492
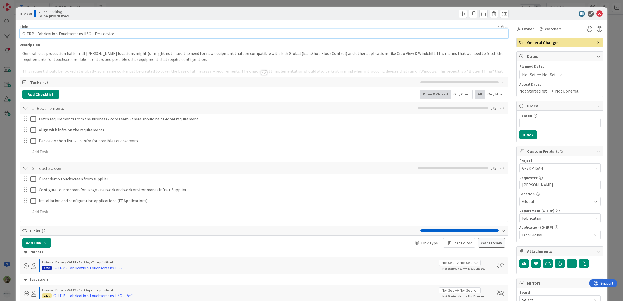
click at [110, 34] on input "G-ERP - Fabrication Touchscreens HSG - Test device" at bounding box center [264, 33] width 489 height 9
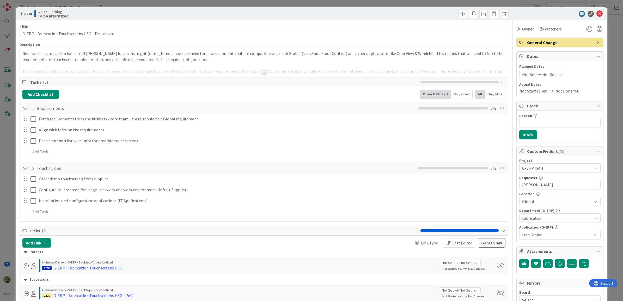
click at [3, 155] on div "ID 2330 G-ERP - Backlog To be prioritized Title 50 / 128 G-ERP - Fabrication To…" at bounding box center [311, 150] width 623 height 301
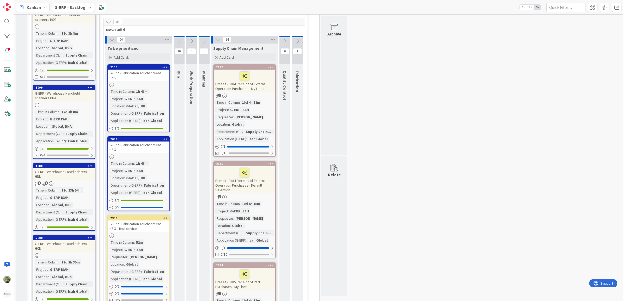
click at [12, 24] on div at bounding box center [7, 150] width 14 height 301
click at [8, 22] on div at bounding box center [7, 21] width 10 height 10
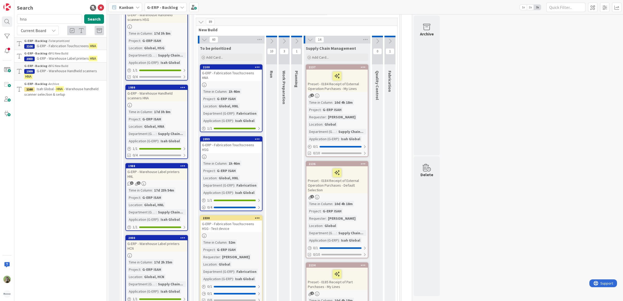
click at [69, 20] on input "hna" at bounding box center [49, 18] width 65 height 9
type input "G-ERP - Fabrication Touchscreens HSG - Test device"
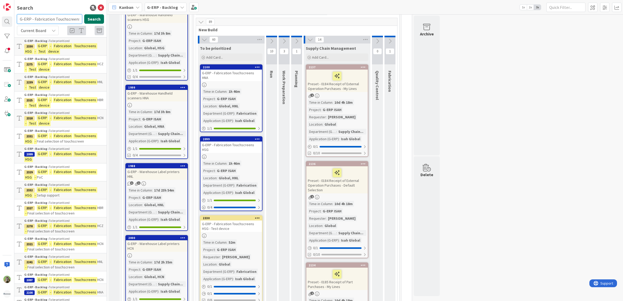
scroll to position [0, 34]
drag, startPoint x: 41, startPoint y: 19, endPoint x: 131, endPoint y: 1, distance: 91.5
click at [118, 15] on div "Search G-ERP - Fabrication Touchscreens HSG - Test device Search Current Board …" at bounding box center [311, 150] width 623 height 301
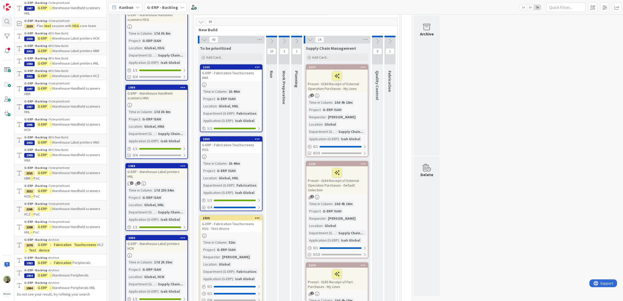
scroll to position [604, 0]
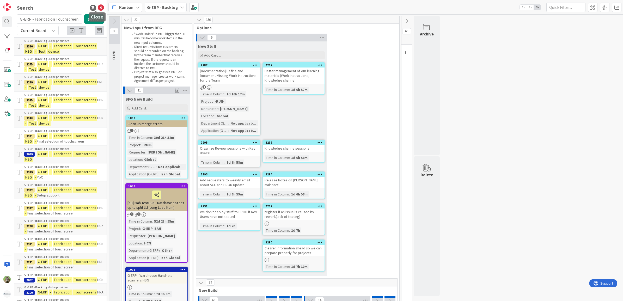
click at [98, 8] on icon at bounding box center [101, 8] width 6 height 6
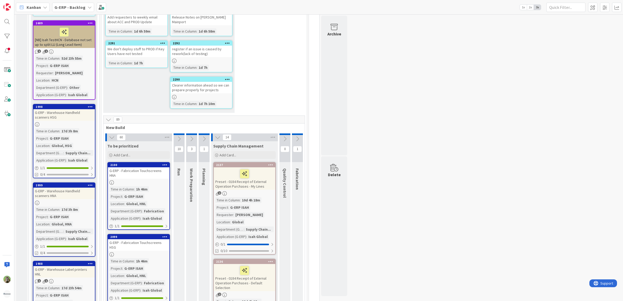
scroll to position [293, 0]
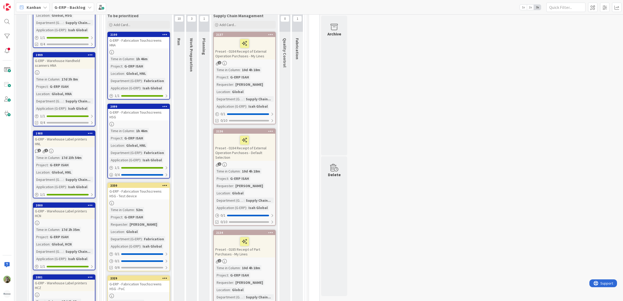
click at [162, 184] on icon at bounding box center [164, 186] width 5 height 4
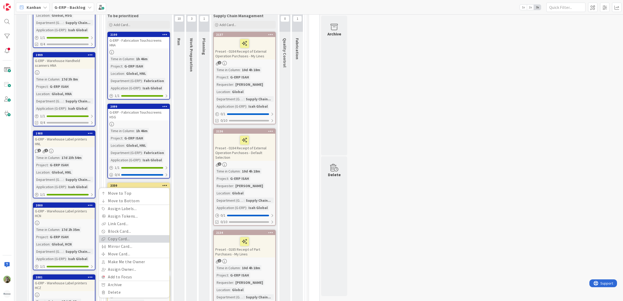
click at [137, 235] on link "Copy Card..." at bounding box center [134, 239] width 70 height 8
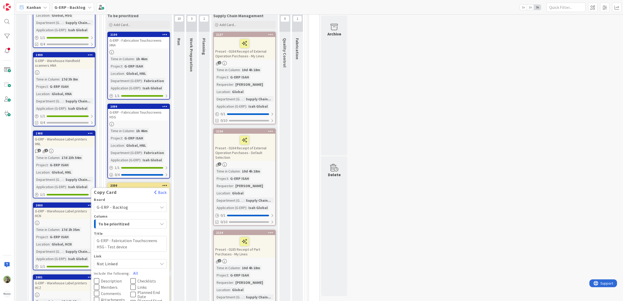
click at [159, 236] on textarea "G-ERP - Fabrication Touchscreens HSG - Test device" at bounding box center [130, 244] width 73 height 16
drag, startPoint x: 159, startPoint y: 229, endPoint x: 163, endPoint y: 228, distance: 4.6
click at [160, 236] on textarea "G-ERP - Fabrication Touchscreens HSG - Test device" at bounding box center [130, 244] width 73 height 16
type textarea "x"
type textarea "G-ERP - Fabrication Touchscreens - Test device"
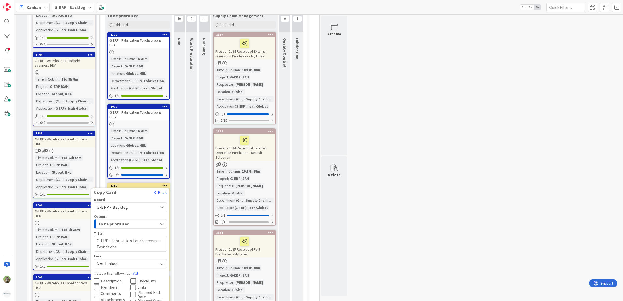
type textarea "x"
type textarea "G-ERP - Fabrication Touchscreens H - Test device"
type textarea "x"
type textarea "G-ERP - Fabrication Touchscreens HN - Test device"
type textarea "x"
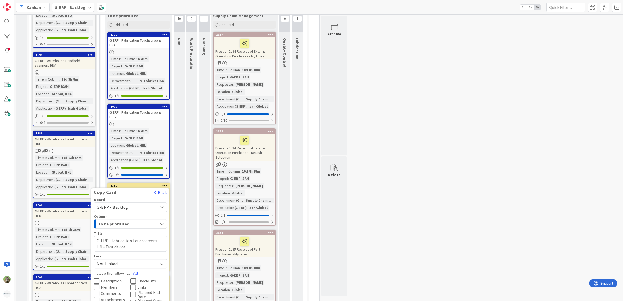
type textarea "G-ERP - Fabrication Touchscreens HNA - Test device"
type textarea "x"
type textarea "G-ERP - Fabrication Touchscreens HNA - Test device"
click at [111, 279] on span "Description" at bounding box center [111, 281] width 21 height 4
click at [112, 285] on span "Members" at bounding box center [109, 287] width 17 height 4
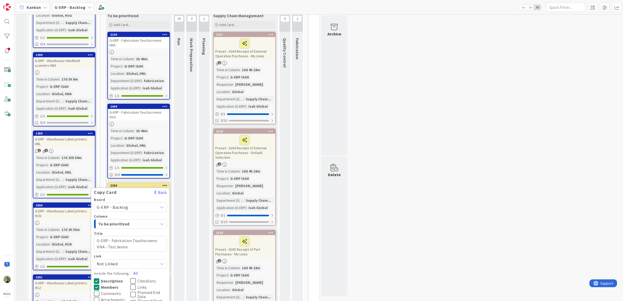
click at [111, 292] on span "Comments" at bounding box center [111, 294] width 20 height 4
drag, startPoint x: 154, startPoint y: 263, endPoint x: 149, endPoint y: 269, distance: 7.4
click at [153, 265] on div "Board G-ERP - Backlog Column To be prioritized Title 50 / 128 G-ERP - Fabricati…" at bounding box center [130, 262] width 78 height 128
click at [148, 279] on span "Checklists" at bounding box center [146, 281] width 19 height 4
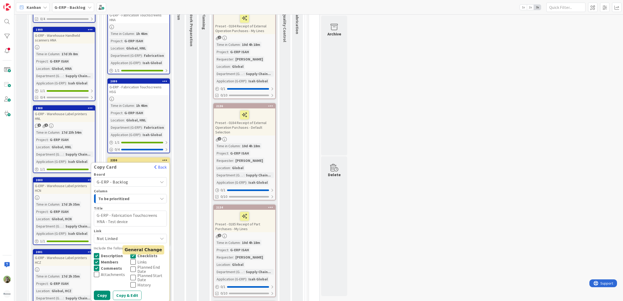
scroll to position [359, 0]
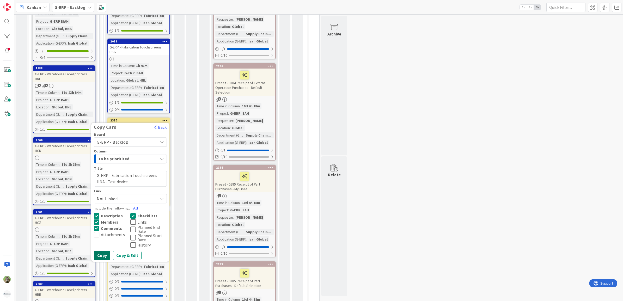
click at [103, 251] on button "Copy" at bounding box center [102, 255] width 16 height 9
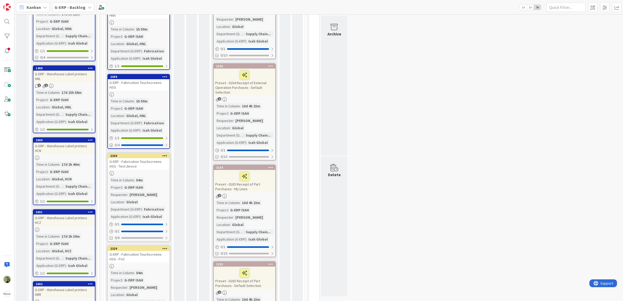
click at [165, 247] on icon at bounding box center [164, 249] width 5 height 4
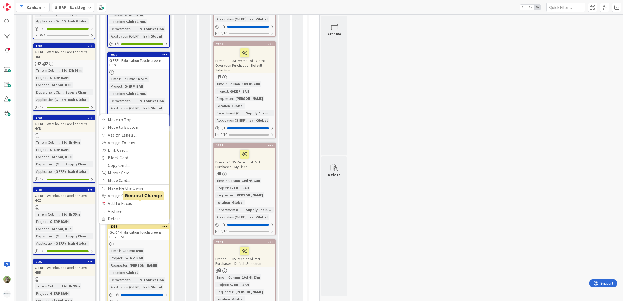
scroll to position [391, 0]
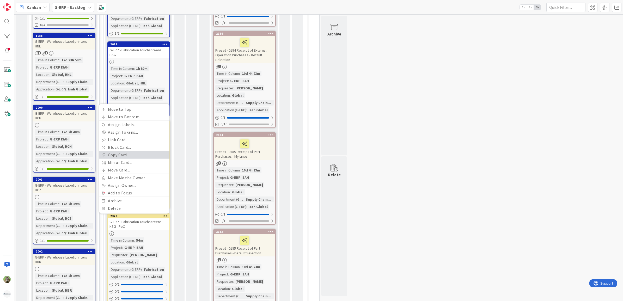
click at [126, 151] on link "Copy Card..." at bounding box center [134, 155] width 70 height 8
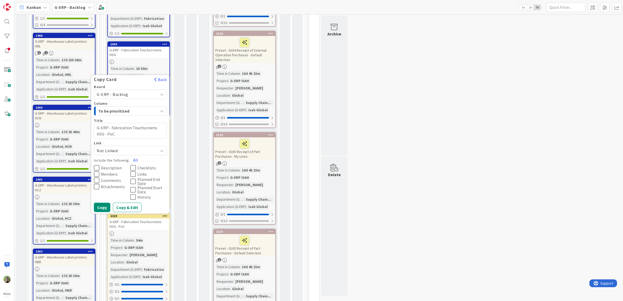
click at [99, 165] on icon at bounding box center [96, 168] width 5 height 6
click at [99, 171] on icon at bounding box center [96, 174] width 5 height 6
click at [104, 178] on span "Comments" at bounding box center [111, 180] width 20 height 4
click at [144, 166] on span "Checklists" at bounding box center [146, 168] width 19 height 4
click at [157, 123] on textarea "G-ERP - Fabrication Touchscreens HSG - PoC" at bounding box center [130, 131] width 73 height 16
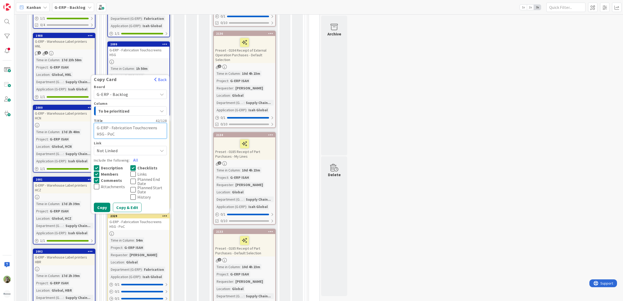
click at [157, 123] on textarea "G-ERP - Fabrication Touchscreens HSG - PoC" at bounding box center [130, 131] width 73 height 16
type textarea "x"
type textarea "G-ERP - Fabrication Touchscreens H- PoC"
type textarea "x"
type textarea "G-ERP - Fabrication Touchscreens HN- PoC"
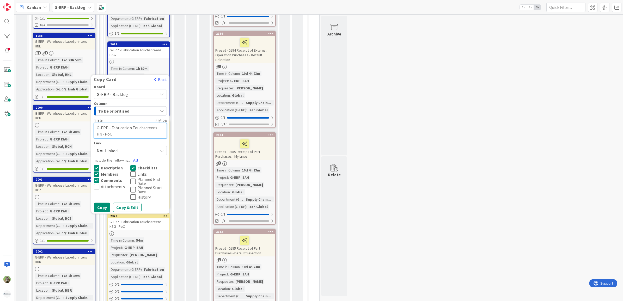
type textarea "x"
type textarea "G-ERP - Fabrication Touchscreens HNA- PoC"
type textarea "x"
type textarea "G-ERP - Fabrication Touchscreens HNA - PoC"
click at [104, 203] on button "Copy" at bounding box center [102, 207] width 16 height 9
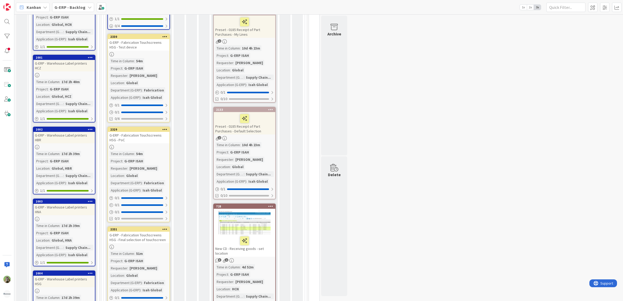
scroll to position [554, 0]
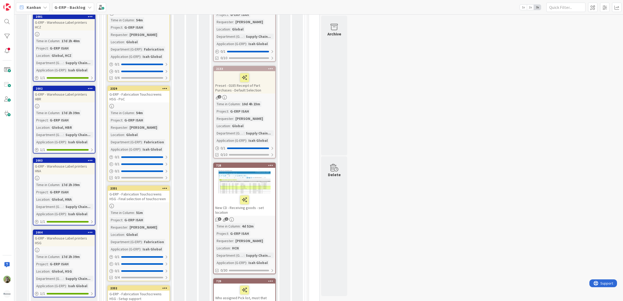
click at [165, 186] on icon at bounding box center [164, 188] width 5 height 4
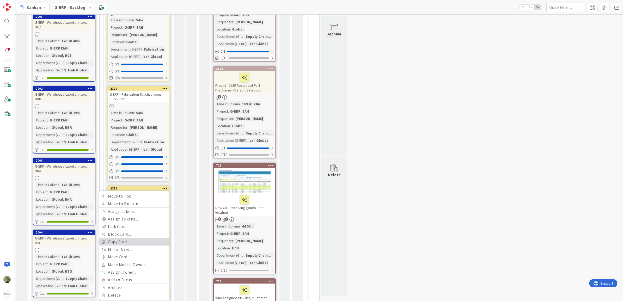
click at [134, 238] on link "Copy Card..." at bounding box center [134, 242] width 70 height 8
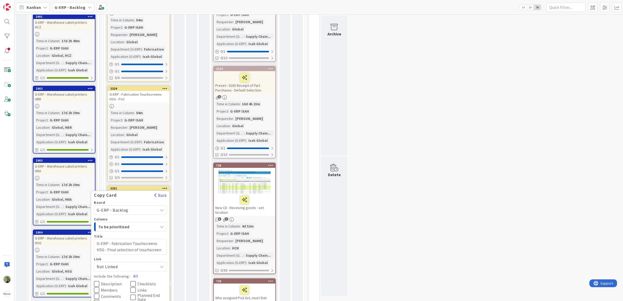
click at [161, 239] on textarea "G-ERP - Fabrication Touchscreens HSG - Final selection of touchscreen" at bounding box center [130, 247] width 73 height 16
type textarea "x"
type textarea "G-ERP - Fabrication Touchscreens H- Final selection of touchscreen"
type textarea "x"
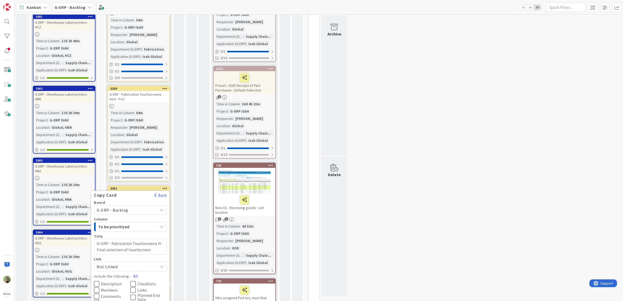
type textarea "G-ERP - Fabrication Touchscreens HN- Final selection of touchscreen"
type textarea "x"
type textarea "G-ERP - Fabrication Touchscreens HNA- Final selection of touchscreen"
type textarea "x"
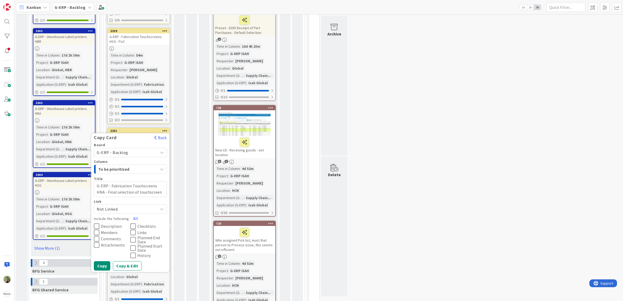
scroll to position [619, 0]
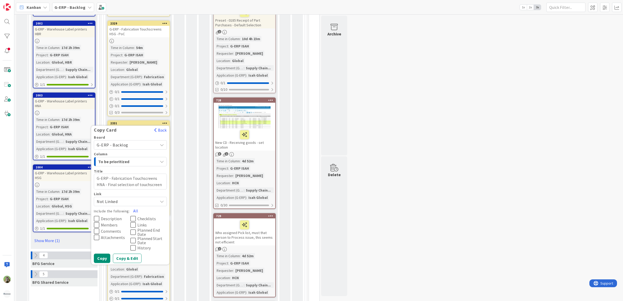
type textarea "G-ERP - Fabrication Touchscreens HNA - Final selection of touchscreen"
click at [112, 217] on span "Description" at bounding box center [111, 219] width 21 height 4
click at [110, 223] on span "Members" at bounding box center [109, 225] width 17 height 4
click at [110, 229] on span "Comments" at bounding box center [111, 231] width 20 height 4
click at [137, 217] on span "Checklists" at bounding box center [146, 219] width 19 height 4
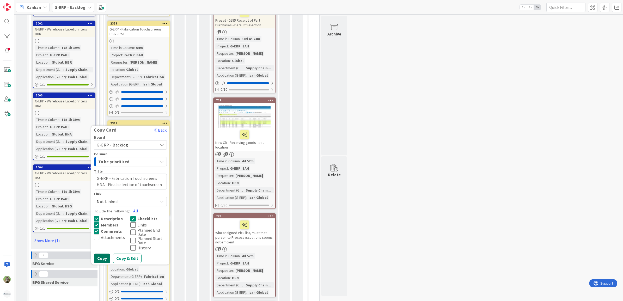
click at [106, 254] on button "Copy" at bounding box center [102, 258] width 16 height 9
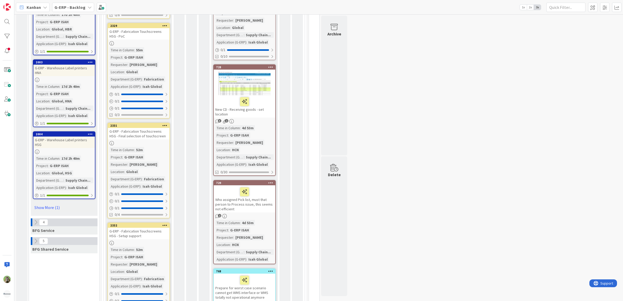
scroll to position [717, 0]
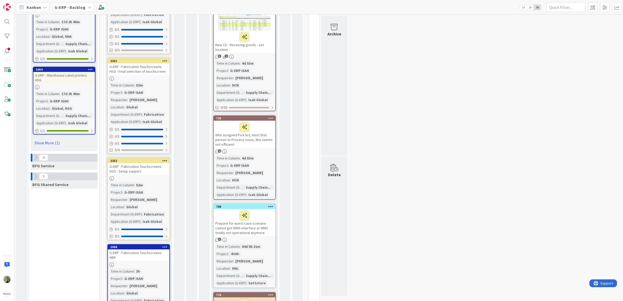
click at [166, 159] on icon at bounding box center [164, 161] width 5 height 4
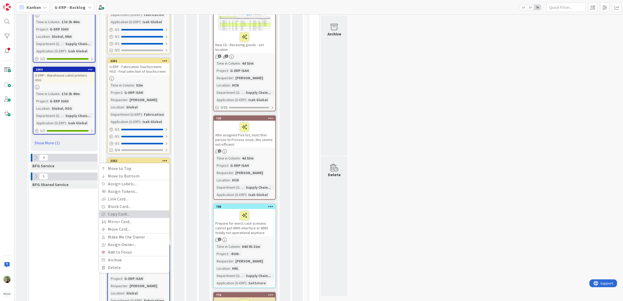
click at [136, 210] on link "Copy Card..." at bounding box center [134, 214] width 70 height 8
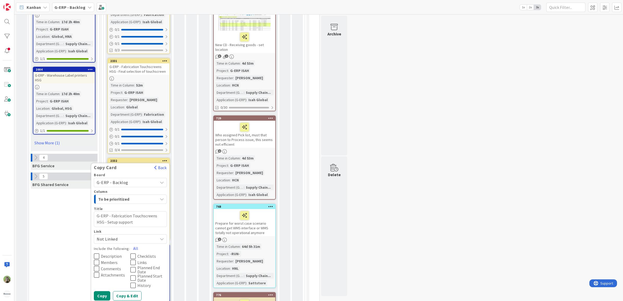
click at [160, 211] on textarea "G-ERP - Fabrication Touchscreens HSG - Setup support" at bounding box center [130, 219] width 73 height 16
type textarea "x"
type textarea "G-ERP - Fabrication Touchscreens H- Setup support"
type textarea "x"
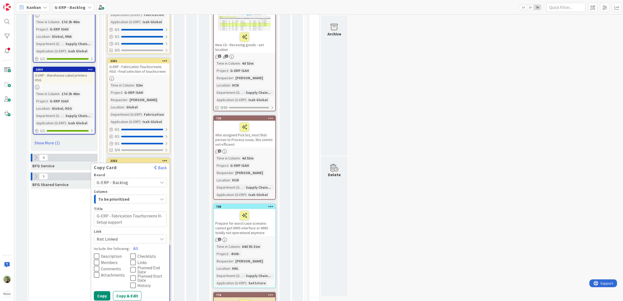
type textarea "G-ERP - Fabrication Touchscreens HN- Setup support"
type textarea "x"
type textarea "G-ERP - Fabrication Touchscreens HNA- Setup support"
type textarea "x"
type textarea "G-ERP - Fabrication Touchscreens HNA - Setup support"
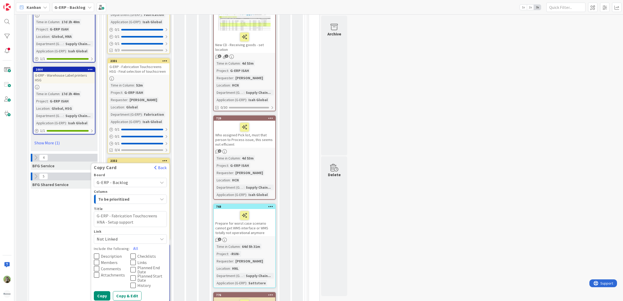
click at [117, 254] on span "Description" at bounding box center [111, 256] width 21 height 4
click at [113, 261] on span "Members" at bounding box center [109, 263] width 17 height 4
click at [113, 266] on button "Comments" at bounding box center [112, 269] width 37 height 6
click at [146, 260] on button "Links" at bounding box center [148, 263] width 37 height 6
click at [147, 253] on button "Checklists" at bounding box center [148, 256] width 37 height 6
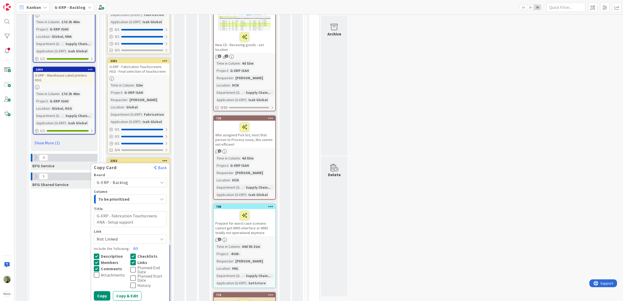
click at [136, 267] on icon at bounding box center [132, 270] width 5 height 6
click at [136, 266] on button "Planned End Date" at bounding box center [148, 270] width 37 height 8
click at [137, 261] on span "Links" at bounding box center [142, 263] width 10 height 4
click at [105, 291] on button "Copy" at bounding box center [102, 295] width 16 height 9
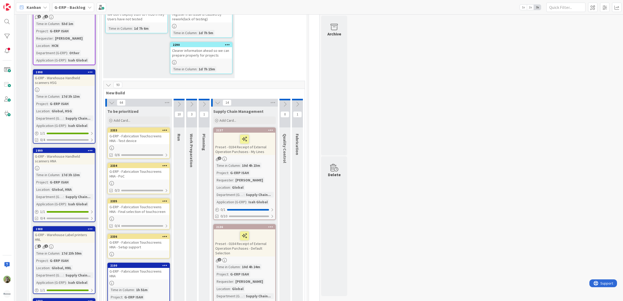
scroll to position [198, 0]
click at [148, 134] on div "G-ERP - Fabrication Touchscreens HNA - Test device" at bounding box center [139, 137] width 62 height 11
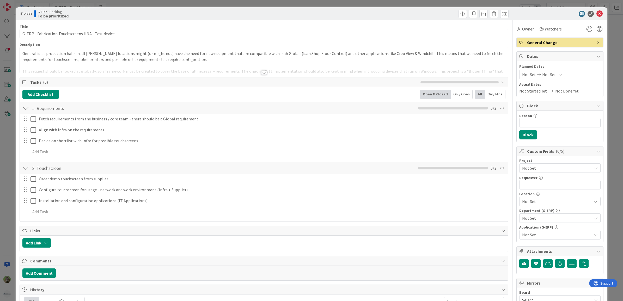
type textarea "x"
click at [548, 184] on input "text" at bounding box center [560, 184] width 81 height 9
paste input "G-ERP - Fabrication Touchscreens"
type input "G-ERP - Fabrication Touchscreens"
type textarea "x"
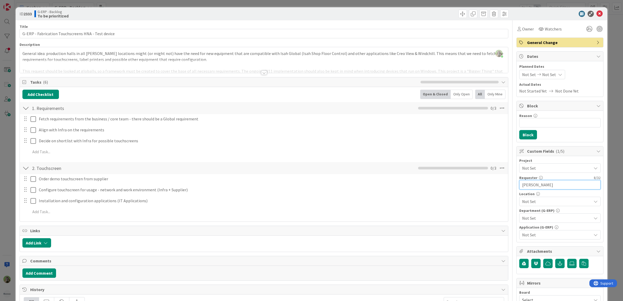
type input "Wilco Wouda"
type textarea "x"
type input "Wilco Wouda"
click at [549, 168] on span "Not Set" at bounding box center [555, 168] width 67 height 7
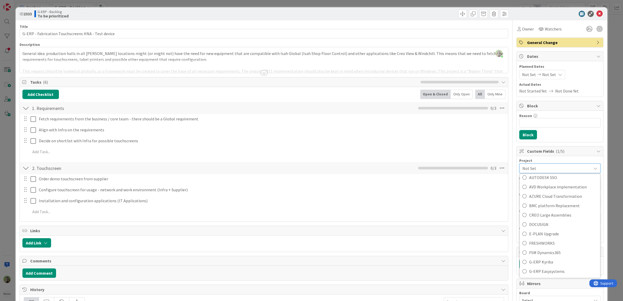
scroll to position [228, 0]
click at [554, 198] on link "G-ERP Monitoring & logging" at bounding box center [560, 201] width 80 height 9
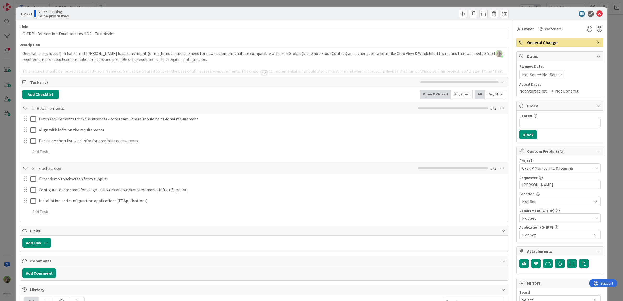
click at [554, 170] on span "G-ERP Monitoring & logging" at bounding box center [555, 168] width 67 height 7
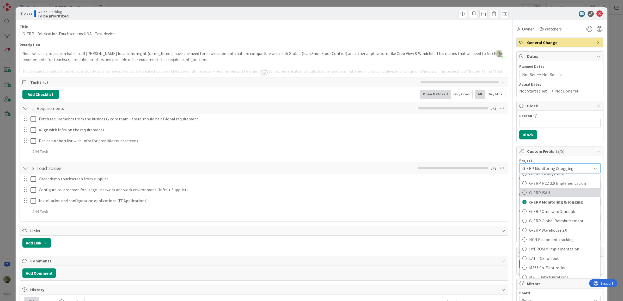
click at [547, 195] on span "G-ERP ISAH" at bounding box center [563, 193] width 68 height 8
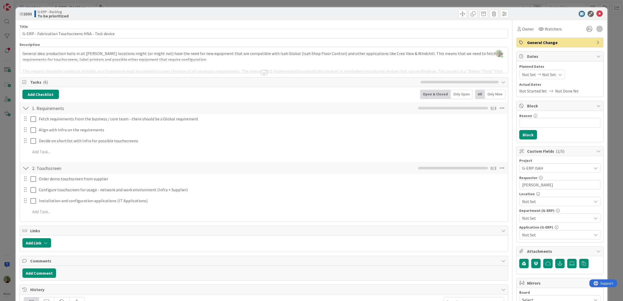
click at [553, 200] on span "Not Set" at bounding box center [556, 201] width 69 height 6
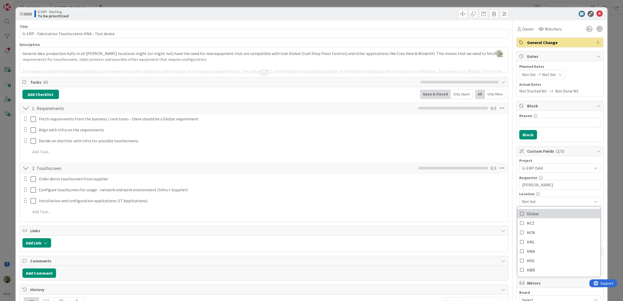
click at [547, 215] on link "Global" at bounding box center [559, 213] width 83 height 9
click at [552, 203] on span "Global" at bounding box center [556, 201] width 69 height 6
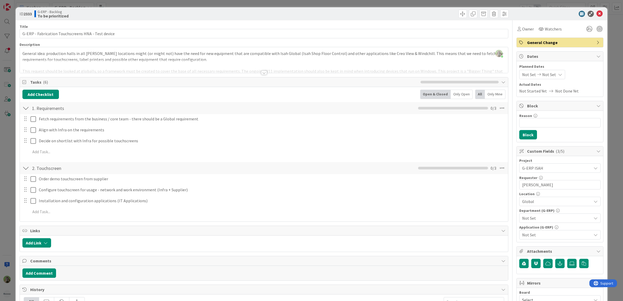
click at [545, 217] on span "Not Set" at bounding box center [556, 218] width 69 height 6
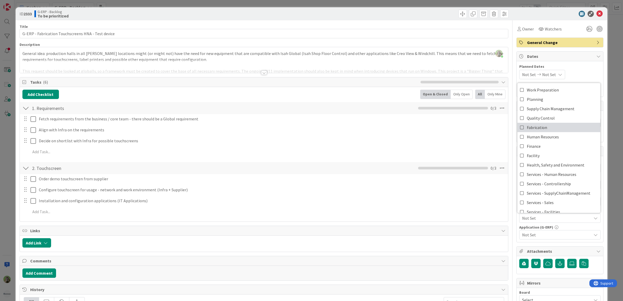
click at [546, 129] on link "Fabrication" at bounding box center [559, 127] width 83 height 9
click at [542, 235] on span "Not Set" at bounding box center [556, 235] width 69 height 6
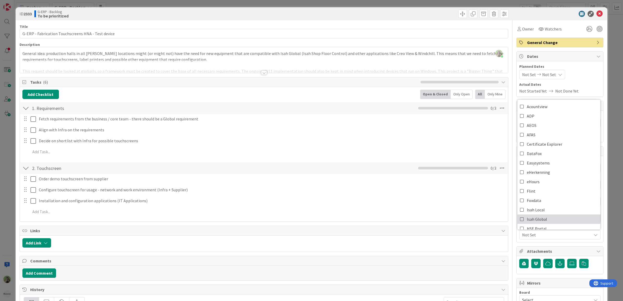
click at [544, 218] on link "Isah Global" at bounding box center [559, 219] width 83 height 9
type textarea "x"
click at [95, 65] on div at bounding box center [264, 66] width 489 height 13
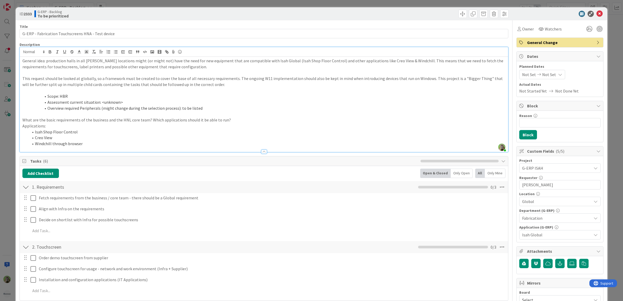
click at [62, 95] on li "Scope: HBR" at bounding box center [267, 96] width 477 height 6
click at [7, 147] on div "ID 2333 G-ERP - Backlog To be prioritized Title 50 / 128 G-ERP - Fabrication To…" at bounding box center [311, 150] width 623 height 301
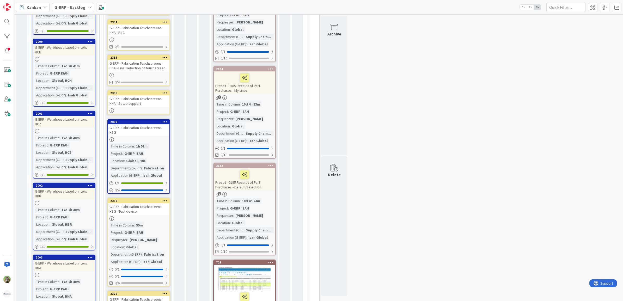
scroll to position [468, 0]
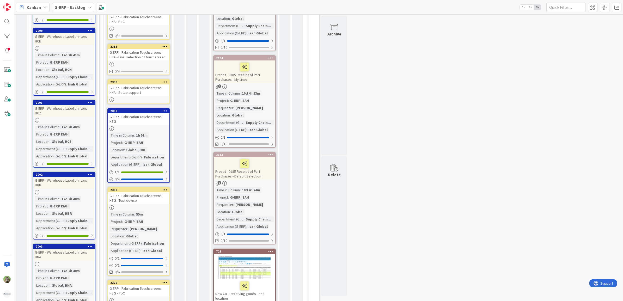
click at [148, 206] on div at bounding box center [139, 208] width 62 height 4
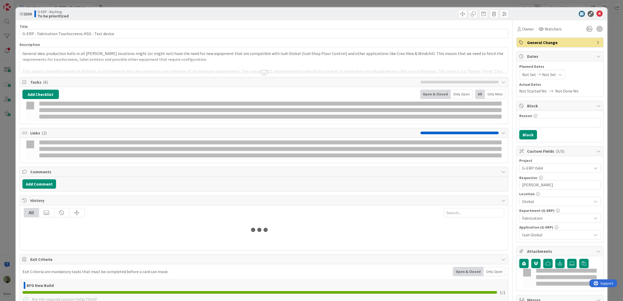
click at [149, 68] on div at bounding box center [264, 66] width 489 height 13
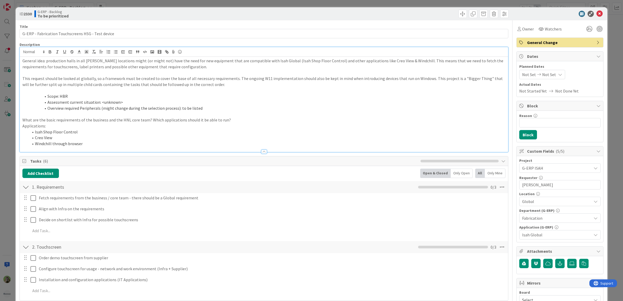
type textarea "x"
click at [66, 97] on li "Scope: HBR" at bounding box center [267, 96] width 477 height 6
click at [5, 182] on div "ID 2330 G-ERP - Backlog To be prioritized Title 50 / 128 G-ERP - Fabrication To…" at bounding box center [311, 150] width 623 height 301
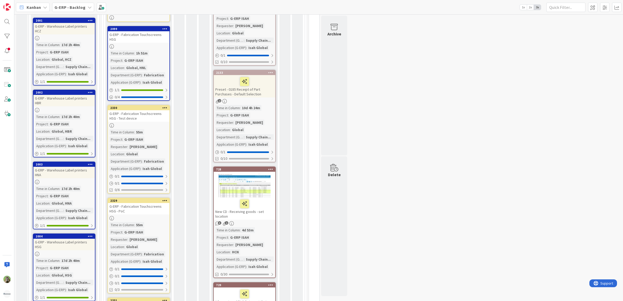
scroll to position [566, 0]
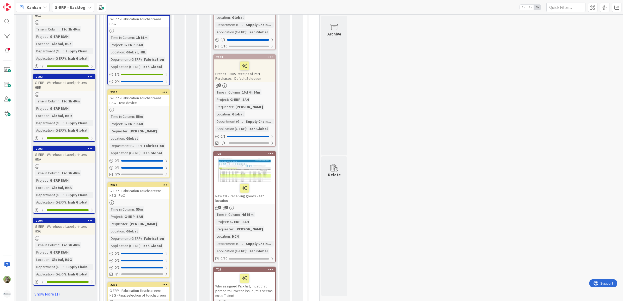
click at [148, 183] on div "2329" at bounding box center [139, 185] width 59 height 4
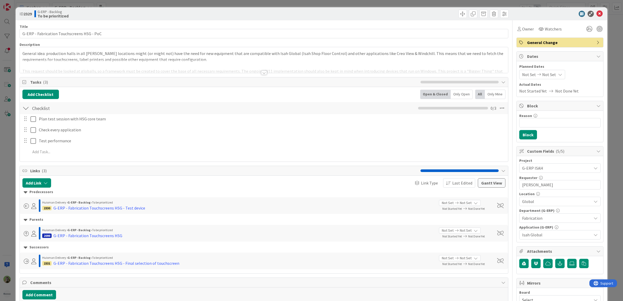
click at [119, 65] on div at bounding box center [264, 66] width 489 height 13
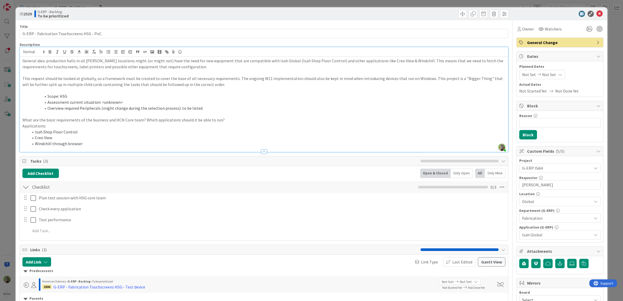
click at [16, 167] on div "ID 2329 G-ERP - Backlog To be prioritized Title 42 / 128 G-ERP - Fabrication To…" at bounding box center [312, 304] width 592 height 594
click at [12, 172] on div "ID 2329 G-ERP - Backlog To be prioritized Title 42 / 128 G-ERP - Fabrication To…" at bounding box center [311, 150] width 623 height 301
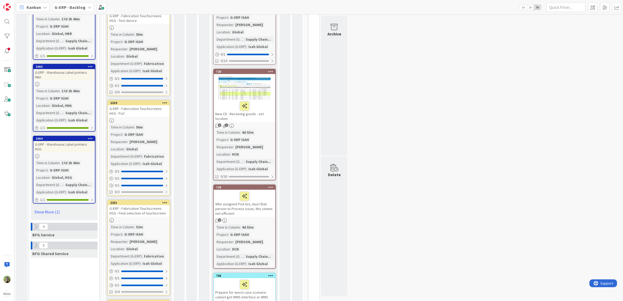
scroll to position [664, 0]
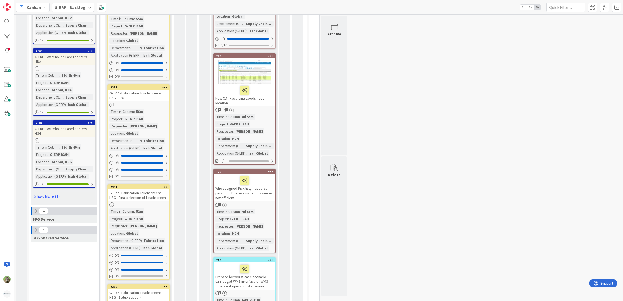
click at [148, 190] on div "G-ERP - Fabrication Touchscreens HSG - Final selection of touchscreen" at bounding box center [139, 195] width 62 height 11
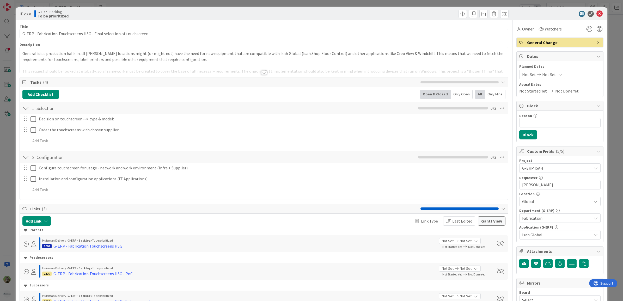
click at [136, 68] on div at bounding box center [264, 66] width 489 height 13
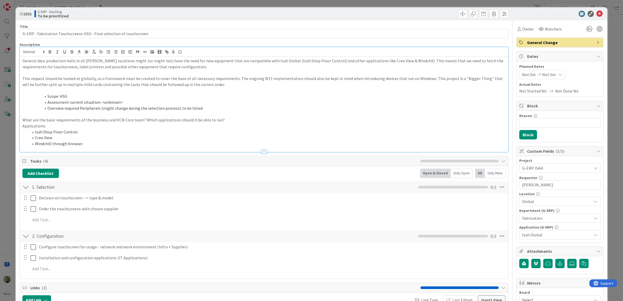
click at [3, 152] on div "ID 2331 G-ERP - Backlog To be prioritized Title 69 / 128 G-ERP - Fabrication To…" at bounding box center [311, 150] width 623 height 301
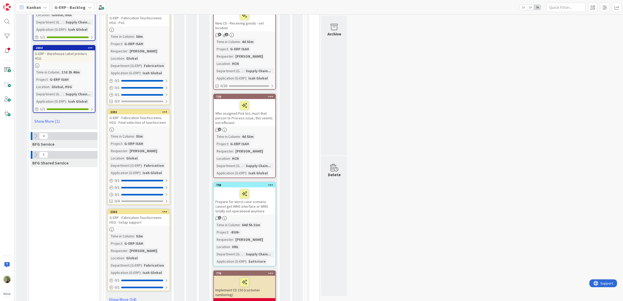
scroll to position [794, 0]
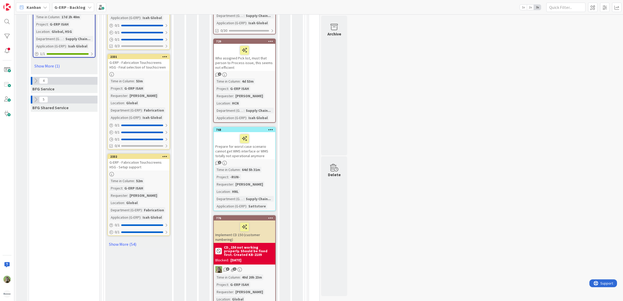
click at [131, 159] on div "G-ERP - Fabrication Touchscreens HSG - Setup support" at bounding box center [139, 164] width 62 height 11
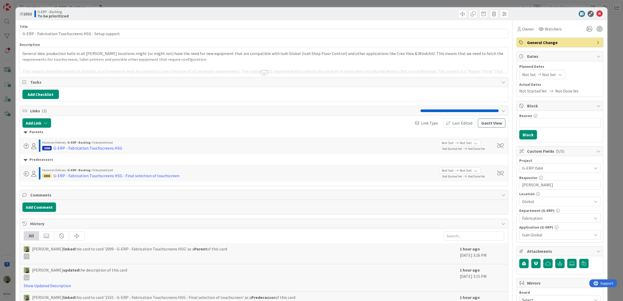
click at [133, 68] on div at bounding box center [264, 66] width 489 height 13
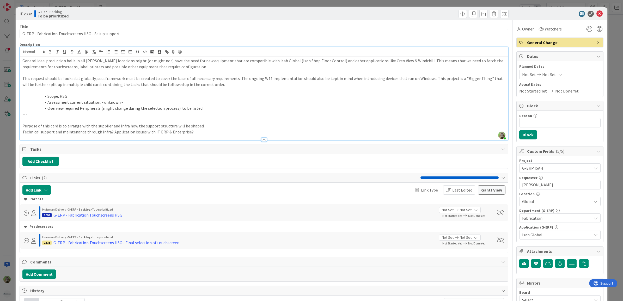
click at [7, 143] on div "ID 2332 G-ERP - Backlog To be prioritized Title 52 / 128 G-ERP - Fabrication To…" at bounding box center [311, 150] width 623 height 301
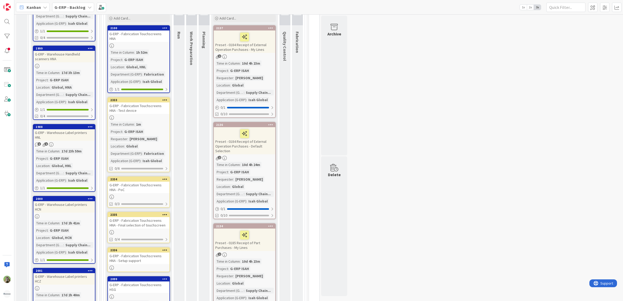
scroll to position [305, 0]
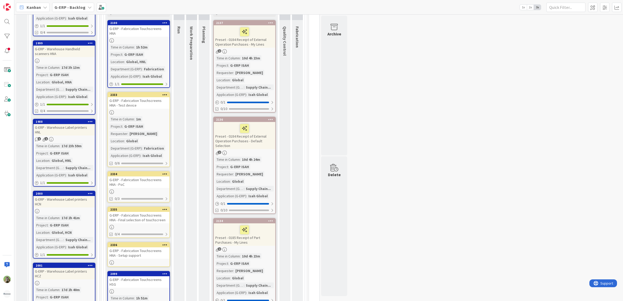
click at [159, 110] on div at bounding box center [139, 112] width 62 height 4
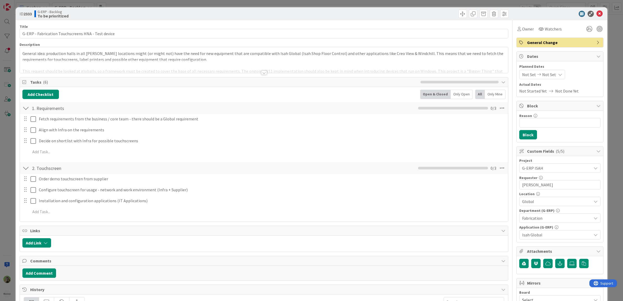
type textarea "x"
click at [39, 240] on button "Add Link" at bounding box center [36, 242] width 29 height 9
drag, startPoint x: 71, startPoint y: 287, endPoint x: 74, endPoint y: 275, distance: 12.1
click at [71, 284] on input "text" at bounding box center [61, 287] width 73 height 9
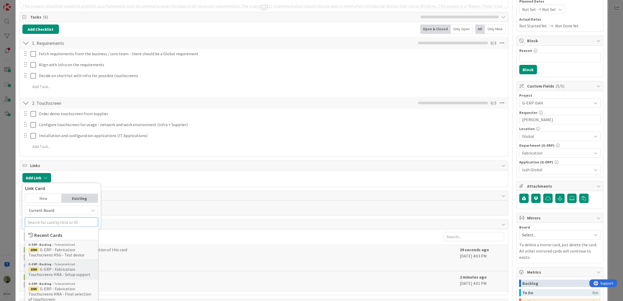
scroll to position [130, 0]
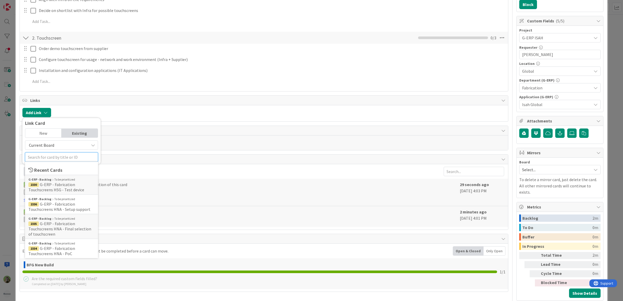
click at [65, 153] on input "text" at bounding box center [61, 157] width 73 height 9
type input "hna"
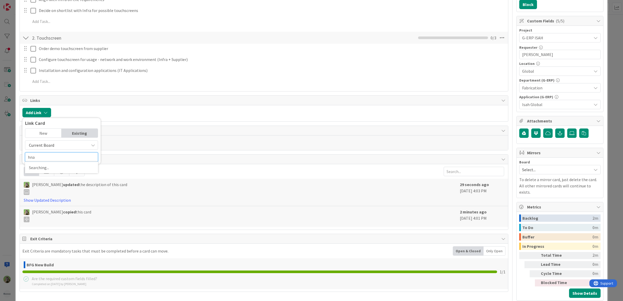
type textarea "x"
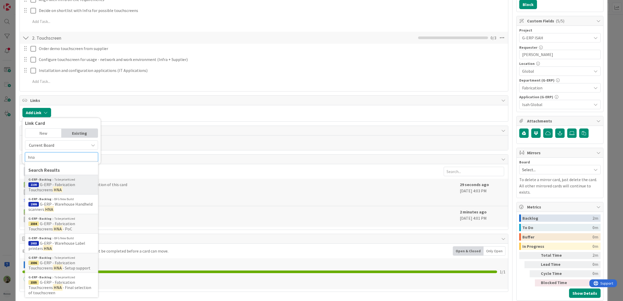
type input "hna"
click at [73, 182] on div "G-ERP - Backlog To be prioritized" at bounding box center [61, 179] width 66 height 5
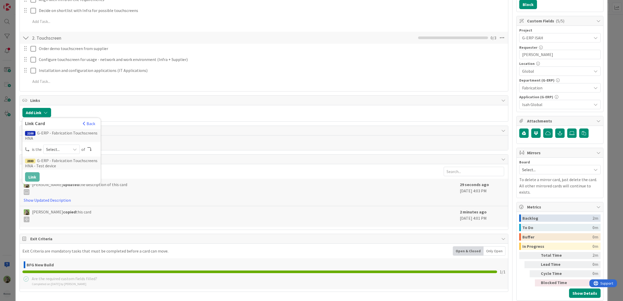
click at [62, 150] on span "Select..." at bounding box center [57, 149] width 22 height 7
click at [60, 162] on span "parent" at bounding box center [89, 162] width 59 height 8
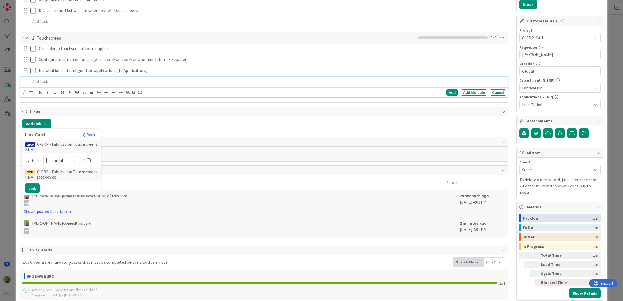
click at [185, 81] on p at bounding box center [268, 82] width 474 height 6
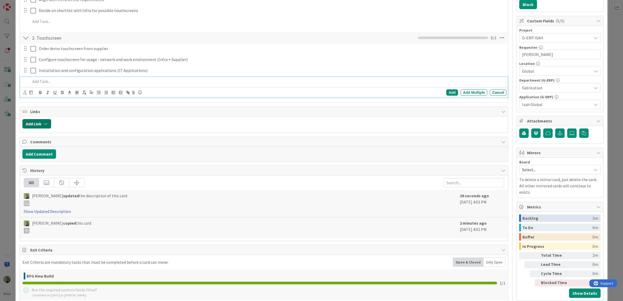
click at [45, 127] on button "Add Link" at bounding box center [36, 123] width 29 height 9
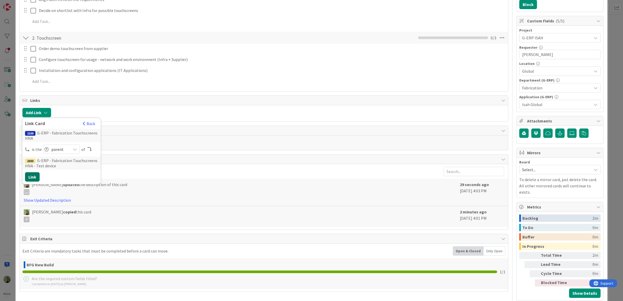
click at [32, 177] on button "Link" at bounding box center [32, 176] width 15 height 9
type textarea "x"
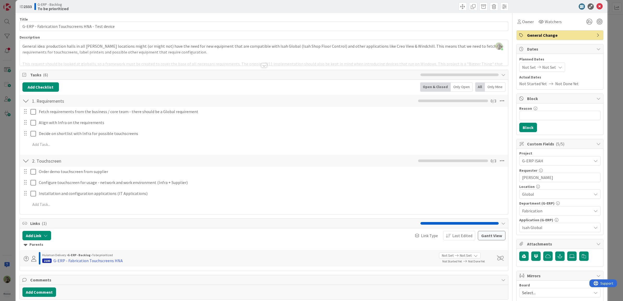
scroll to position [0, 0]
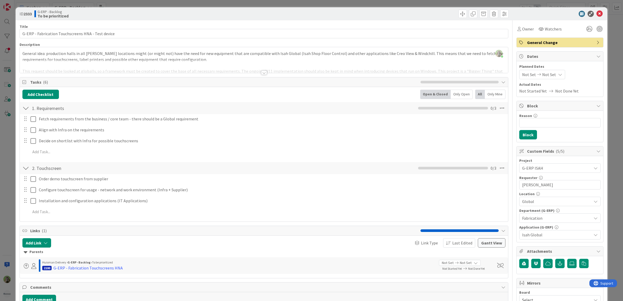
click at [252, 64] on div at bounding box center [264, 66] width 489 height 13
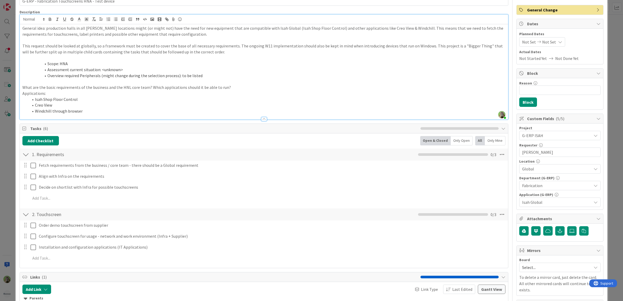
scroll to position [163, 0]
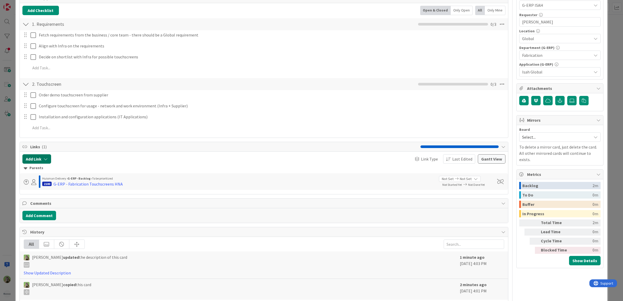
click at [44, 161] on icon "button" at bounding box center [46, 159] width 4 height 4
click at [47, 204] on input "text" at bounding box center [61, 203] width 73 height 9
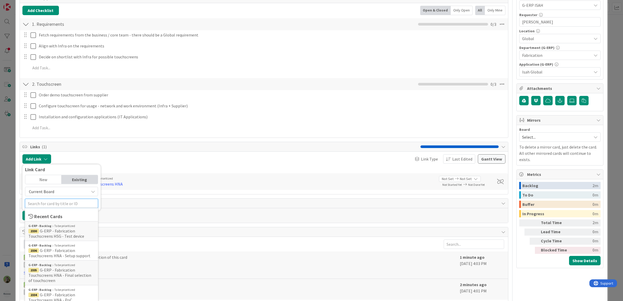
type input "j"
type textarea "x"
type input "h"
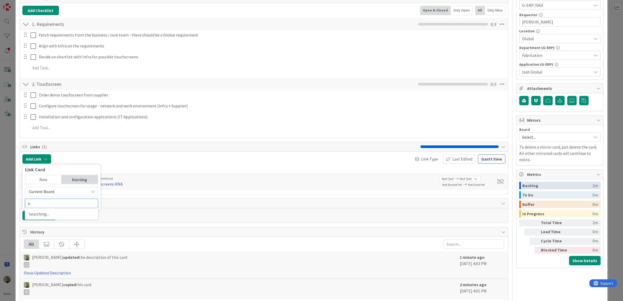
type textarea "x"
type input "hna"
type textarea "x"
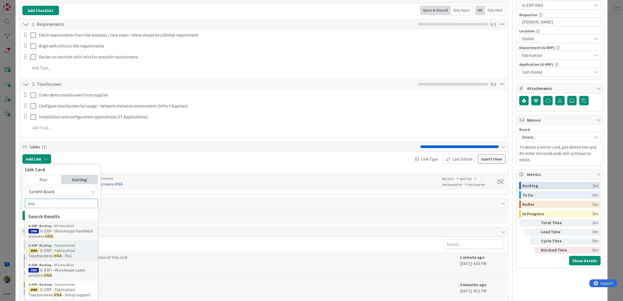
type input "hna"
click at [47, 252] on span "G-ERP - Fabrication Touchscreens" at bounding box center [51, 253] width 47 height 10
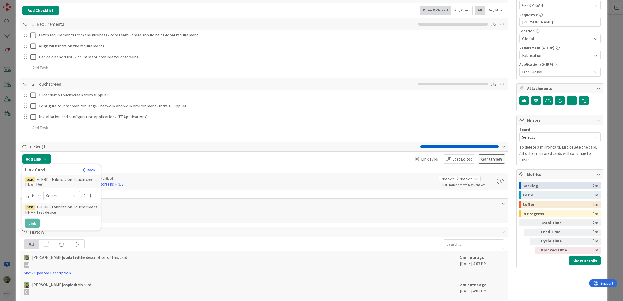
click at [59, 194] on span "Select..." at bounding box center [57, 195] width 22 height 7
drag, startPoint x: 65, startPoint y: 237, endPoint x: 50, endPoint y: 233, distance: 14.9
click at [65, 237] on span "successor" at bounding box center [89, 236] width 59 height 8
click at [35, 227] on button "Link" at bounding box center [32, 223] width 15 height 9
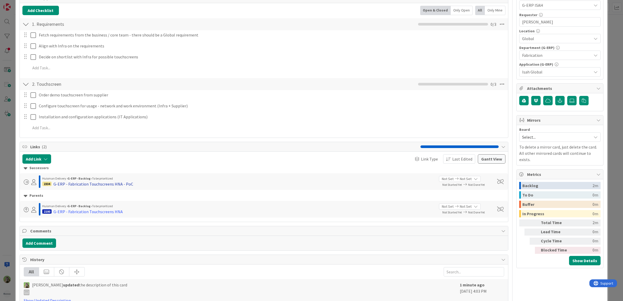
click at [105, 183] on div "G-ERP - Fabrication Touchscreens HNA - PoC" at bounding box center [93, 184] width 80 height 6
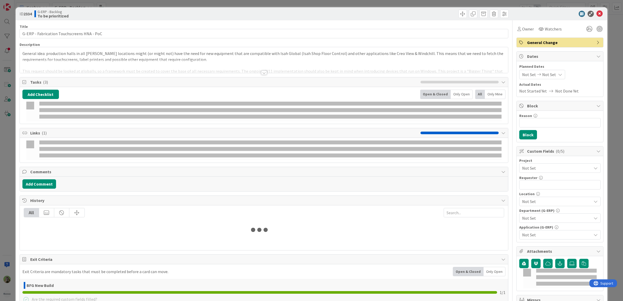
type textarea "x"
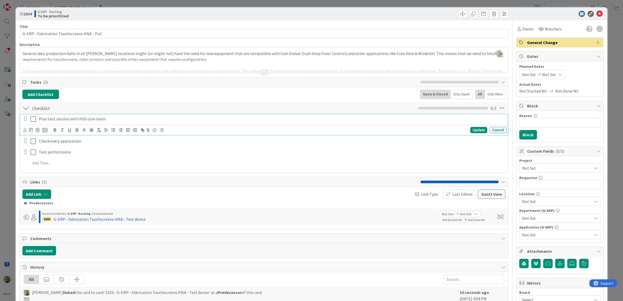
click at [84, 122] on p "Plan test session with HSG core team" at bounding box center [272, 119] width 466 height 6
click at [79, 122] on p "Plan test session with HSG core team" at bounding box center [272, 119] width 466 height 6
click at [556, 165] on span "Not Set" at bounding box center [555, 168] width 67 height 7
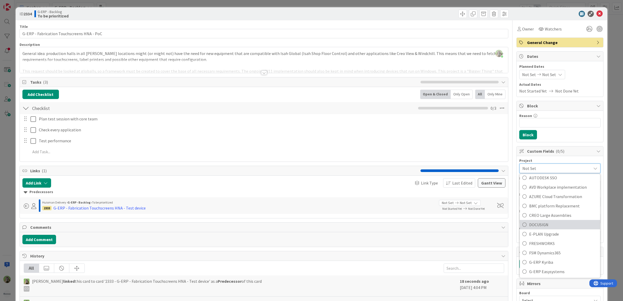
scroll to position [196, 0]
drag, startPoint x: 549, startPoint y: 225, endPoint x: 543, endPoint y: 198, distance: 27.1
click at [549, 225] on span "G-ERP ISAH" at bounding box center [563, 225] width 68 height 8
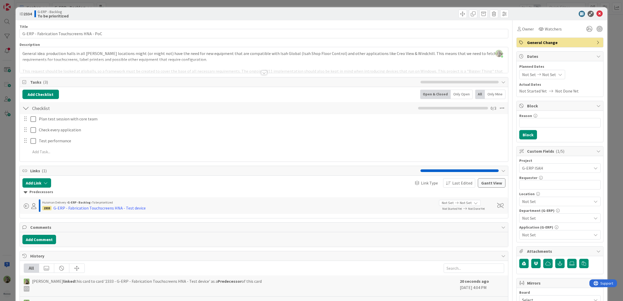
type textarea "x"
click at [540, 184] on input "text" at bounding box center [560, 184] width 81 height 9
paste input "Wilco Wouda"
type input "Wilco Wouda"
type textarea "x"
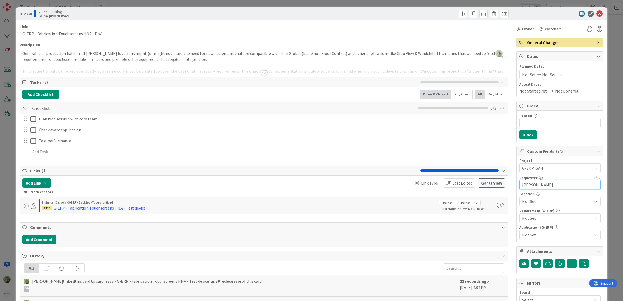
type input "Wilco Wouda"
click at [540, 202] on span "Not Set" at bounding box center [556, 201] width 69 height 6
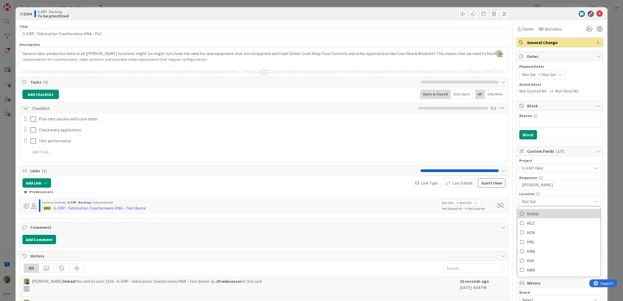
click at [540, 215] on link "Global" at bounding box center [559, 213] width 83 height 9
click at [542, 204] on span "Global" at bounding box center [556, 201] width 69 height 6
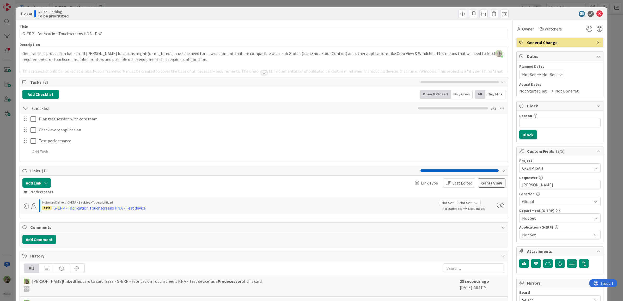
click at [538, 217] on span "Not Set" at bounding box center [556, 218] width 69 height 6
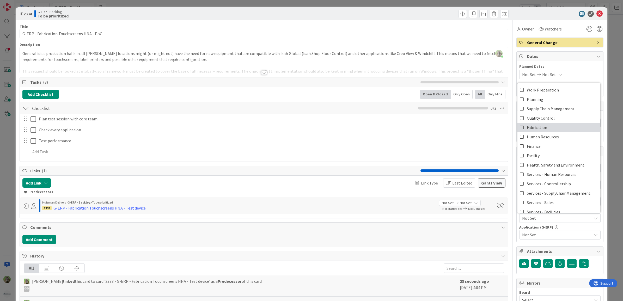
click at [540, 127] on span "Fabrication" at bounding box center [537, 128] width 20 height 8
click at [527, 235] on span "Not Set" at bounding box center [556, 235] width 69 height 6
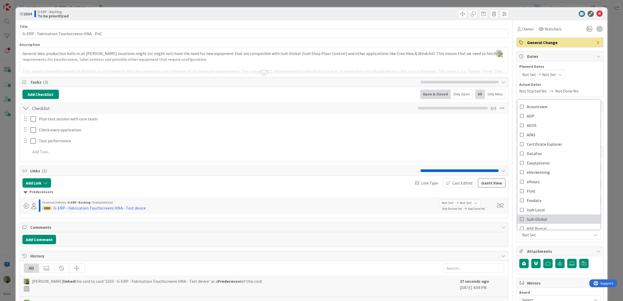
click at [541, 217] on span "Isah Global" at bounding box center [537, 219] width 20 height 8
type textarea "x"
click at [310, 60] on div at bounding box center [264, 66] width 489 height 13
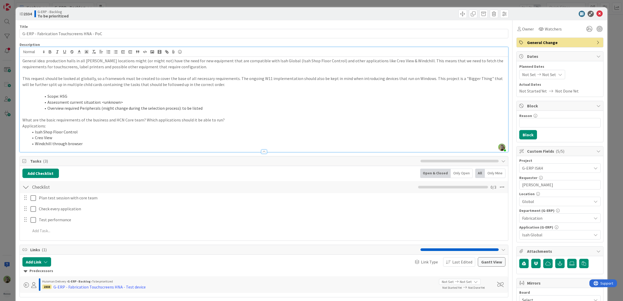
click at [61, 96] on li "Scope: HSG" at bounding box center [267, 96] width 477 height 6
drag, startPoint x: 65, startPoint y: 98, endPoint x: 75, endPoint y: 97, distance: 9.2
click at [75, 97] on li "Scope: HNS" at bounding box center [267, 96] width 477 height 6
drag, startPoint x: 64, startPoint y: 98, endPoint x: 71, endPoint y: 96, distance: 7.3
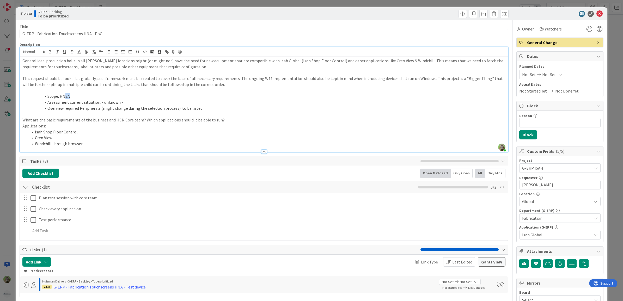
click at [71, 96] on li "Scope: HNSA" at bounding box center [267, 96] width 477 height 6
type textarea "x"
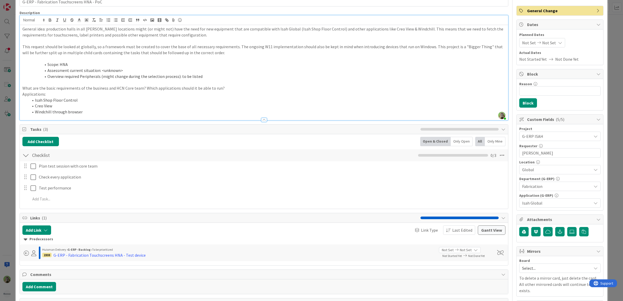
scroll to position [33, 0]
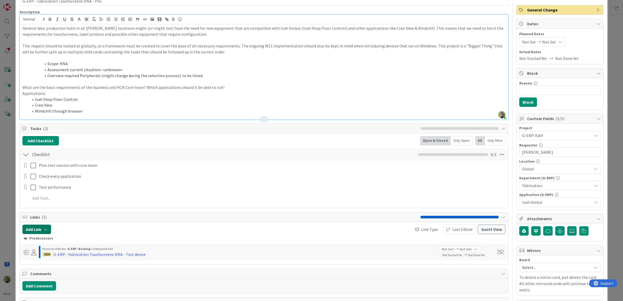
click at [46, 230] on icon "button" at bounding box center [46, 229] width 4 height 4
click at [49, 272] on input "text" at bounding box center [61, 273] width 73 height 9
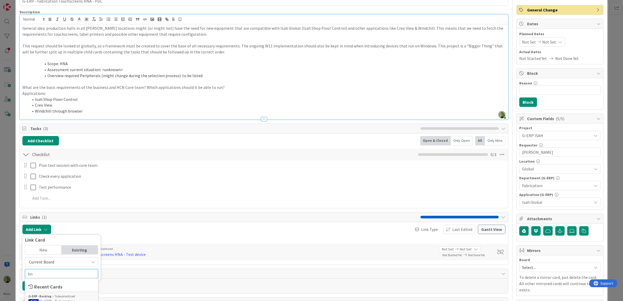
type input "hna"
type textarea "x"
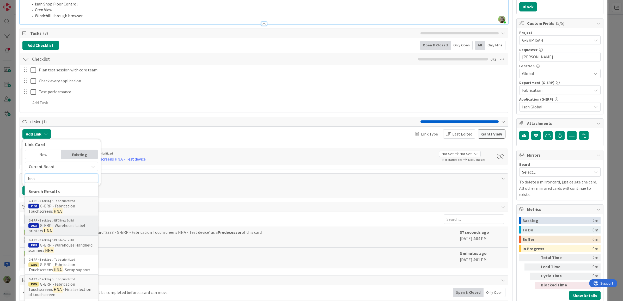
scroll to position [130, 0]
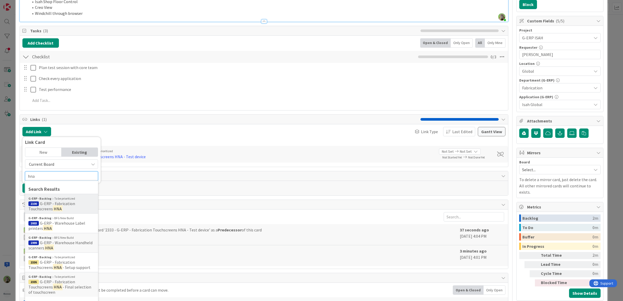
type input "hna"
click at [62, 205] on span "G-ERP - Fabrication Touchscreens" at bounding box center [51, 206] width 47 height 10
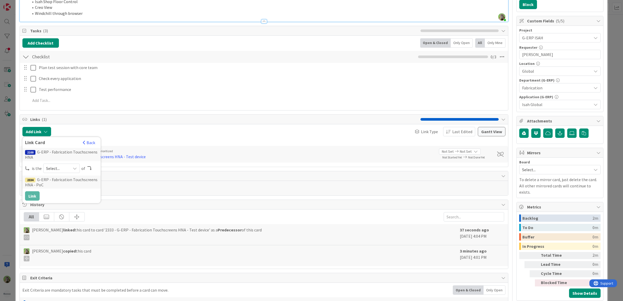
click at [53, 165] on span "Select..." at bounding box center [57, 168] width 22 height 7
click at [54, 179] on span at bounding box center [55, 180] width 4 height 4
click at [34, 200] on button "Link" at bounding box center [32, 195] width 15 height 9
type textarea "x"
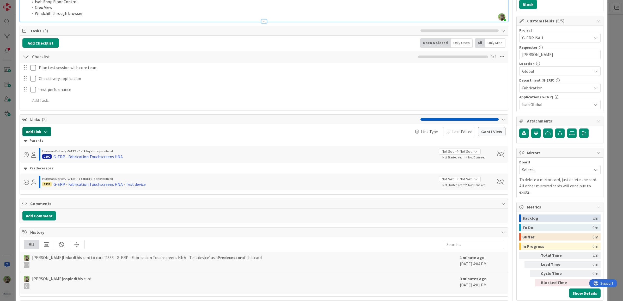
click at [36, 133] on button "Add Link" at bounding box center [36, 131] width 29 height 9
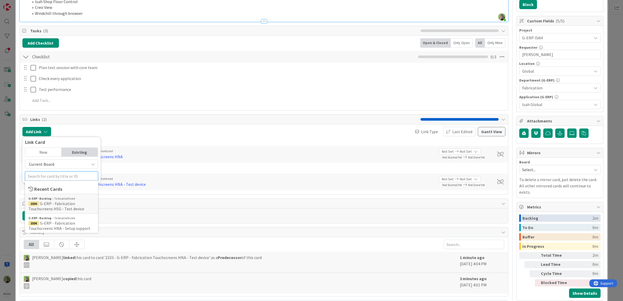
click at [60, 178] on input "text" at bounding box center [61, 176] width 73 height 9
type input "hna"
type textarea "x"
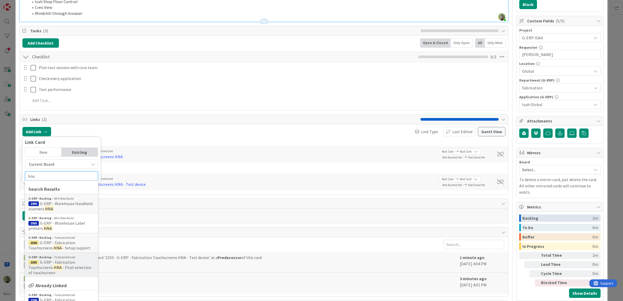
type input "hna"
click at [71, 265] on span "G-ERP - Fabrication Touchscreens" at bounding box center [51, 265] width 47 height 10
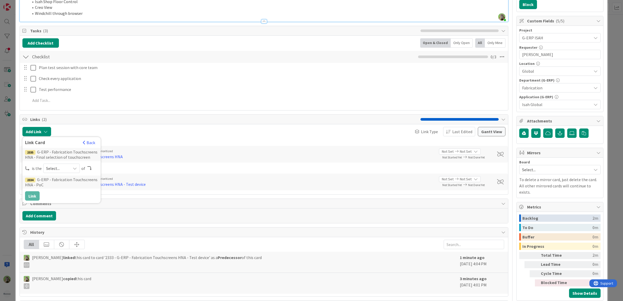
click at [56, 170] on span "Select..." at bounding box center [57, 168] width 22 height 7
click at [60, 206] on span "successor" at bounding box center [89, 209] width 59 height 8
click at [33, 198] on button "Link" at bounding box center [32, 195] width 15 height 9
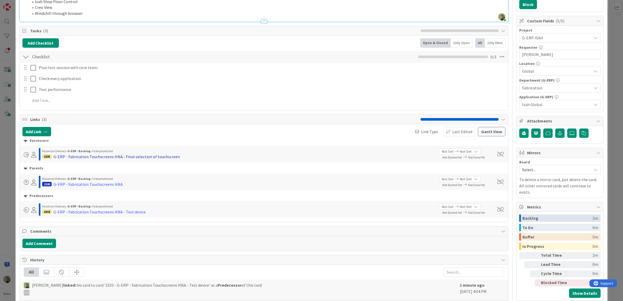
click at [119, 156] on div "G-ERP - Fabrication Touchscreens HNA - Final selection of touchscreen" at bounding box center [116, 157] width 126 height 6
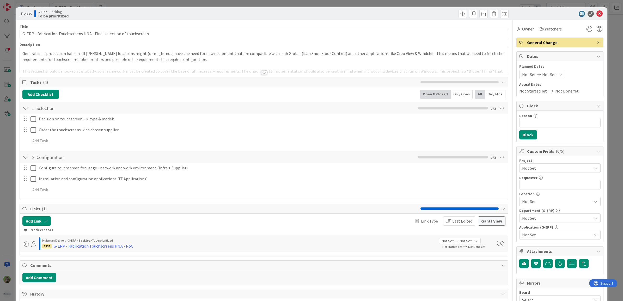
type textarea "x"
click at [105, 63] on div at bounding box center [264, 66] width 489 height 13
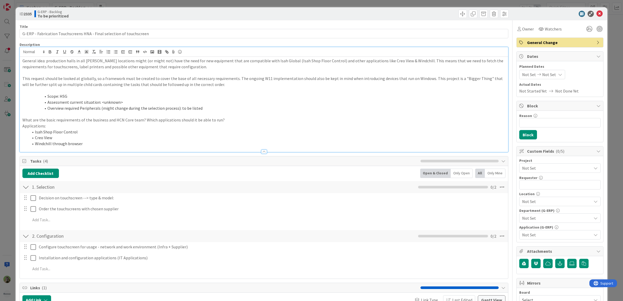
click at [65, 98] on li "Scope: HSG" at bounding box center [267, 96] width 477 height 6
click at [534, 165] on div "Not Set" at bounding box center [560, 168] width 81 height 9
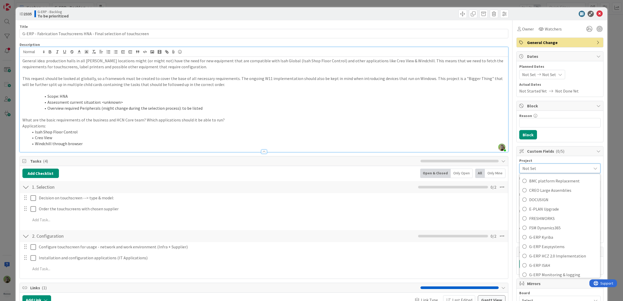
scroll to position [163, 0]
click at [548, 257] on span "G-ERP ISAH" at bounding box center [563, 258] width 68 height 8
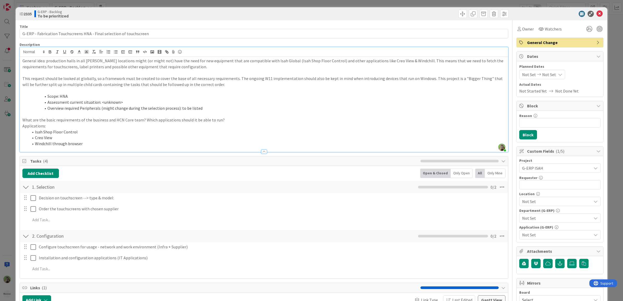
type textarea "x"
click at [562, 183] on input "text" at bounding box center [560, 184] width 81 height 9
paste input "Wilco Wouda"
type input "Wilco Wouda"
type textarea "x"
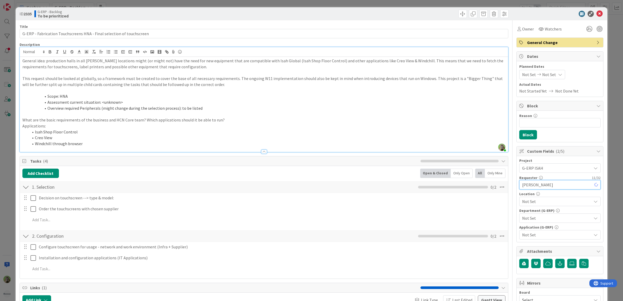
type input "Wilco Wouda"
click at [561, 205] on span "Not Set" at bounding box center [556, 201] width 69 height 6
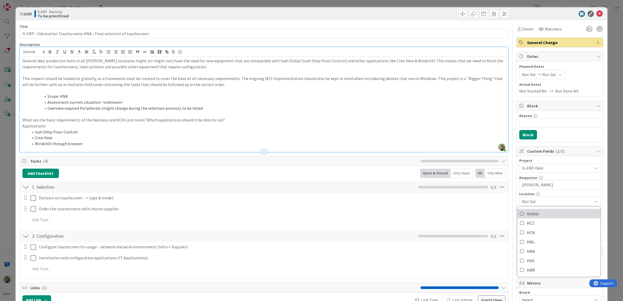
click at [557, 212] on link "Global" at bounding box center [559, 213] width 83 height 9
click at [546, 201] on span "Global" at bounding box center [556, 201] width 69 height 6
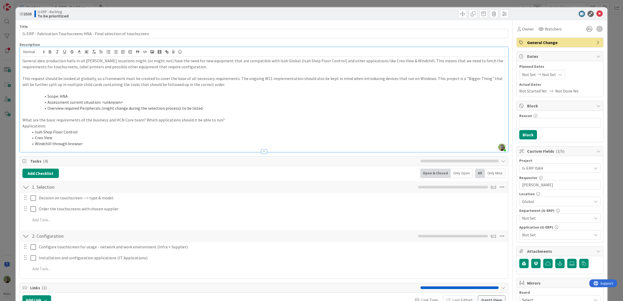
click at [543, 214] on div "Department (G-ERP) Not Set" at bounding box center [560, 216] width 81 height 14
click at [543, 215] on div "Not Set" at bounding box center [560, 218] width 81 height 9
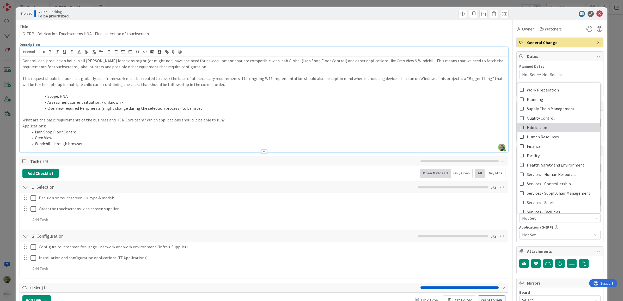
click at [551, 130] on link "Fabrication" at bounding box center [559, 127] width 83 height 9
click at [544, 230] on div "Application (G-ERP) Not Set" at bounding box center [560, 233] width 81 height 14
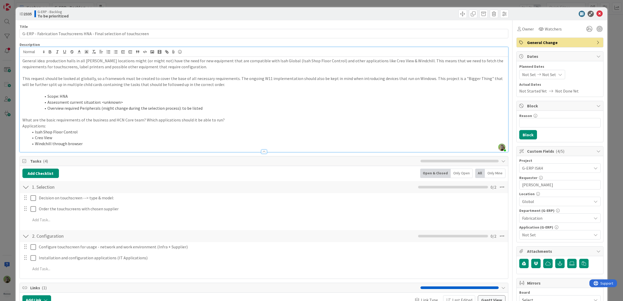
click at [544, 232] on div "Not Set" at bounding box center [560, 234] width 81 height 9
click at [548, 216] on link "Isah Global" at bounding box center [559, 219] width 83 height 9
click at [14, 221] on div "ID 2335 G-ERP - Backlog To be prioritized Title 69 / 128 G-ERP - Fabrication To…" at bounding box center [311, 150] width 623 height 301
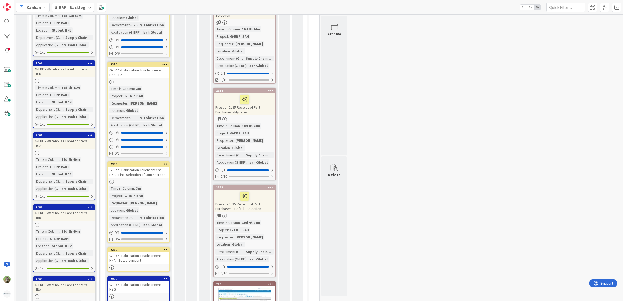
click at [156, 167] on div "G-ERP - Fabrication Touchscreens HNA - Final selection of touchscreen" at bounding box center [139, 172] width 62 height 11
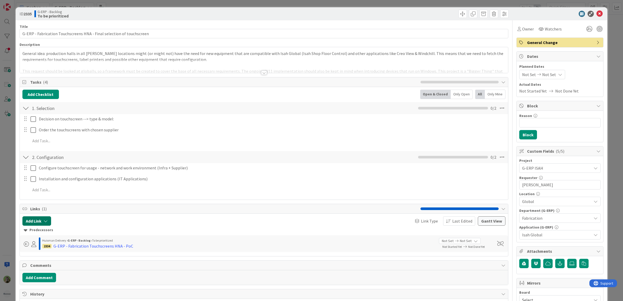
click at [40, 222] on button "Add Link" at bounding box center [36, 220] width 29 height 9
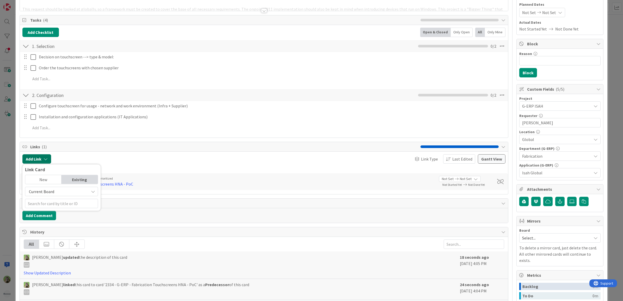
scroll to position [65, 0]
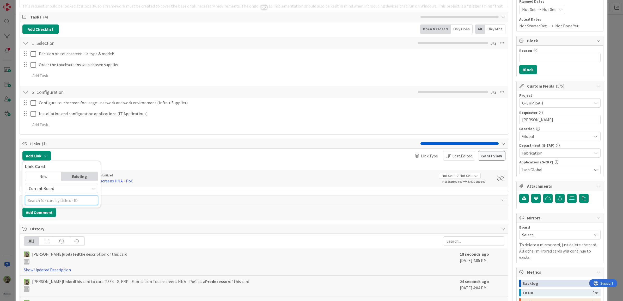
click at [74, 197] on input "text" at bounding box center [61, 200] width 73 height 9
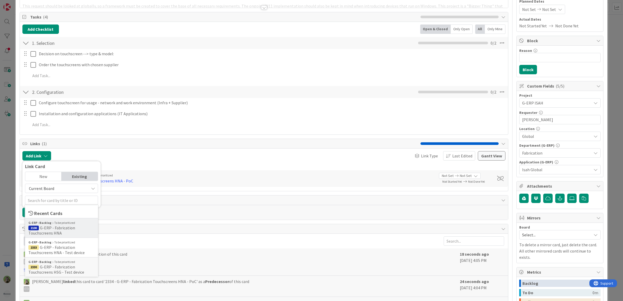
click at [80, 228] on span "2100 G-ERP - Fabrication Touchscreens HNA" at bounding box center [61, 230] width 66 height 10
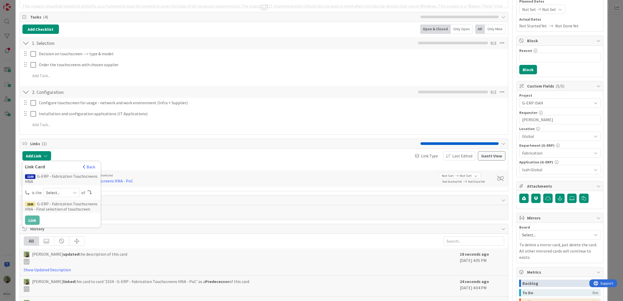
click at [72, 188] on div "2100 G-ERP - Fabrication Touchscreens HNA is the Select... of 2335 G-ERP - Fabr…" at bounding box center [61, 198] width 73 height 53
click at [69, 192] on div "Select..." at bounding box center [61, 192] width 37 height 9
click at [67, 202] on span "parent" at bounding box center [89, 205] width 59 height 8
click at [38, 219] on button "Link" at bounding box center [32, 220] width 15 height 9
type textarea "x"
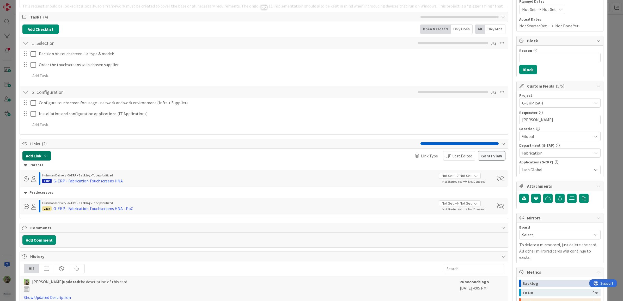
click at [44, 158] on icon "button" at bounding box center [46, 156] width 4 height 4
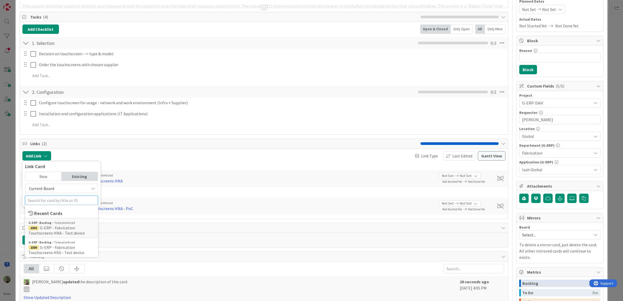
click at [63, 200] on input "text" at bounding box center [61, 200] width 73 height 9
type input "hna"
type textarea "x"
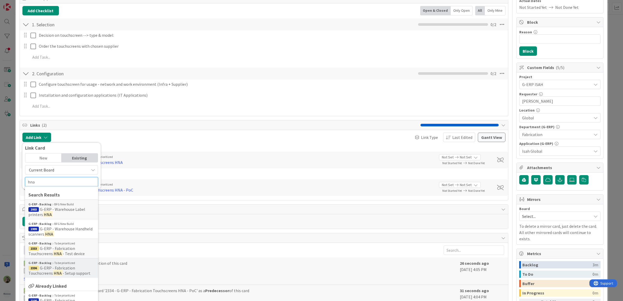
scroll to position [98, 0]
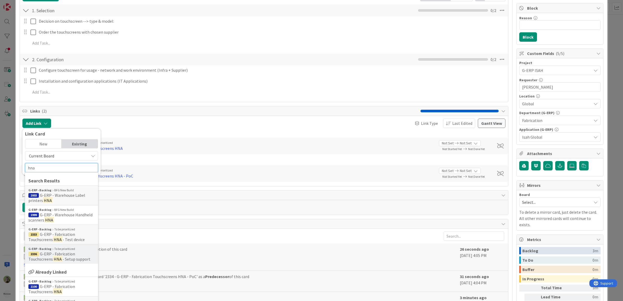
type input "hna"
click at [86, 261] on span "- Setup support" at bounding box center [77, 259] width 28 height 5
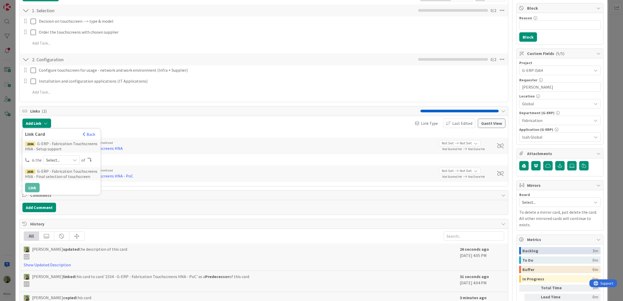
click at [60, 157] on span "Select..." at bounding box center [57, 159] width 22 height 7
click at [65, 197] on span "successor" at bounding box center [89, 200] width 59 height 8
click at [38, 191] on button "Link" at bounding box center [32, 187] width 15 height 9
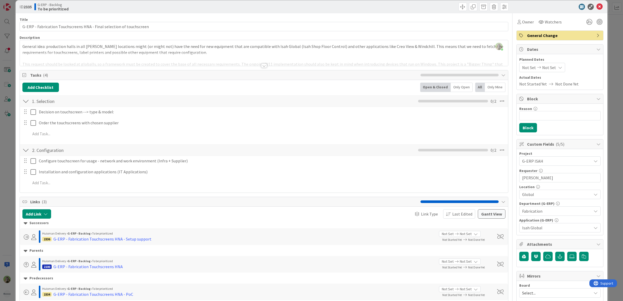
scroll to position [0, 0]
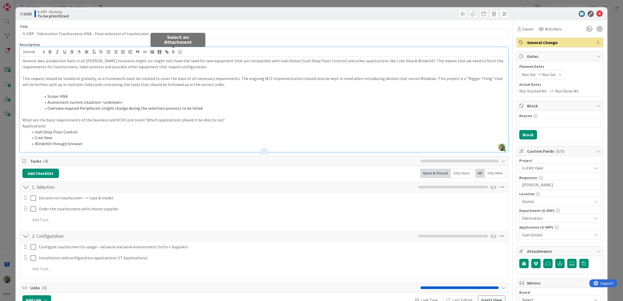
click at [172, 53] on div "Timothy Tjia just joined General idea: production halls in all Huisman location…" at bounding box center [264, 99] width 489 height 105
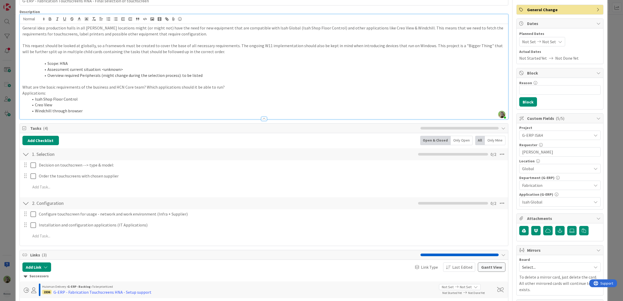
scroll to position [65, 0]
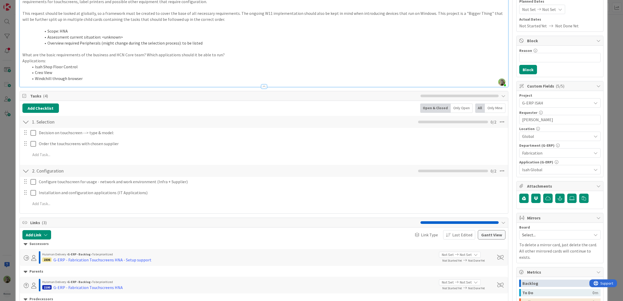
click at [0, 202] on html "Kanban G-ERP - Backlog 1x 2x 3x 8 INFO This column contains information cards t…" at bounding box center [311, 150] width 623 height 301
click at [4, 200] on div "ID 2335 G-ERP - Backlog To be prioritized Title 69 / 128 G-ERP - Fabrication To…" at bounding box center [311, 150] width 623 height 301
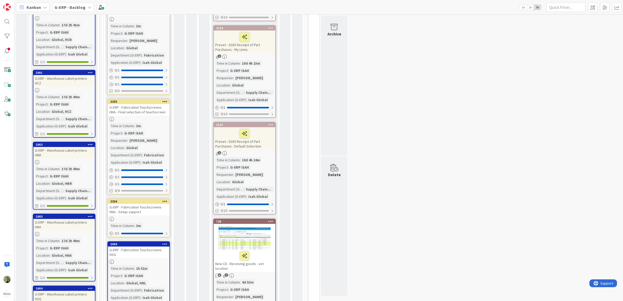
scroll to position [501, 0]
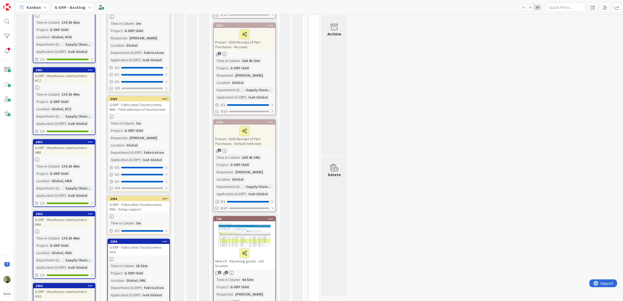
click at [149, 187] on div "To be prioritized Add Card... 2100 G-ERP - Fabrication Touchscreens HNA Time in…" at bounding box center [138, 299] width 67 height 990
click at [146, 201] on div "G-ERP - Fabrication Touchscreens HNA - Setup support" at bounding box center [139, 206] width 62 height 11
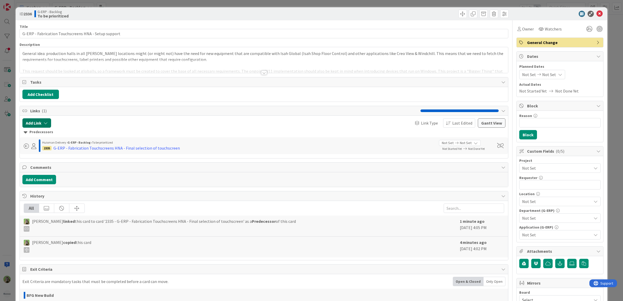
click at [47, 124] on icon "button" at bounding box center [46, 123] width 4 height 4
click at [54, 158] on span "Current Board" at bounding box center [57, 155] width 58 height 7
click at [57, 158] on span "Current Board" at bounding box center [57, 155] width 58 height 7
click at [52, 166] on input "text" at bounding box center [61, 167] width 73 height 9
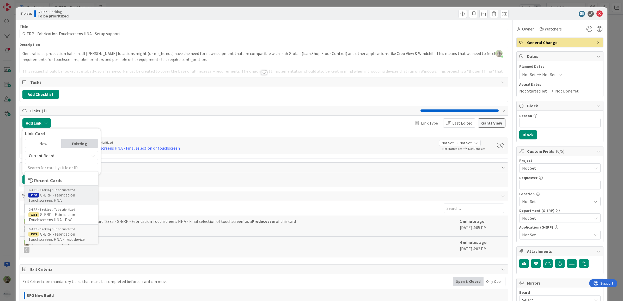
click at [63, 198] on span "2100 G-ERP - Fabrication Touchscreens HNA" at bounding box center [61, 197] width 66 height 10
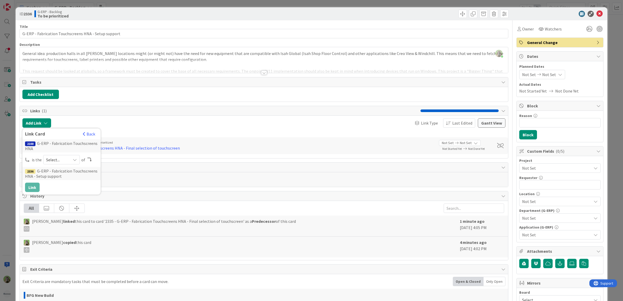
click at [56, 161] on span "Select..." at bounding box center [57, 159] width 22 height 7
click at [56, 170] on span at bounding box center [55, 172] width 4 height 4
click at [536, 164] on div "Not Set" at bounding box center [560, 168] width 81 height 9
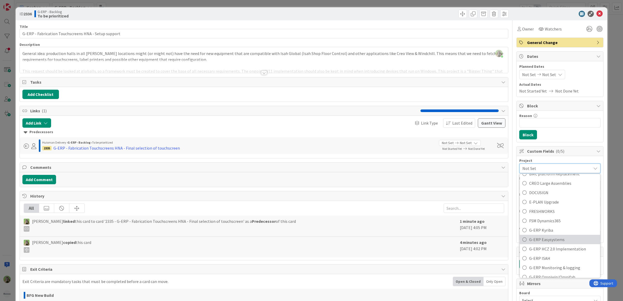
scroll to position [163, 0]
click at [543, 255] on span "G-ERP ISAH" at bounding box center [563, 258] width 68 height 8
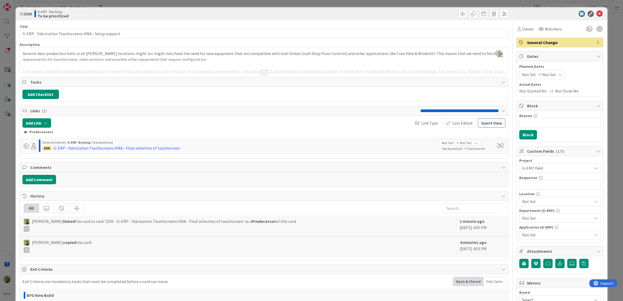
type textarea "x"
click at [538, 182] on input "text" at bounding box center [560, 184] width 81 height 9
paste input "Wilco Wouda"
type input "Wilco Wouda"
click at [534, 204] on span "Not Set" at bounding box center [556, 201] width 69 height 6
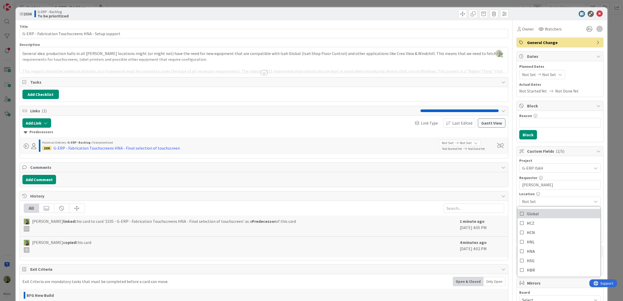
click at [542, 216] on link "Global" at bounding box center [559, 213] width 83 height 9
click at [544, 202] on span "Global" at bounding box center [556, 201] width 69 height 6
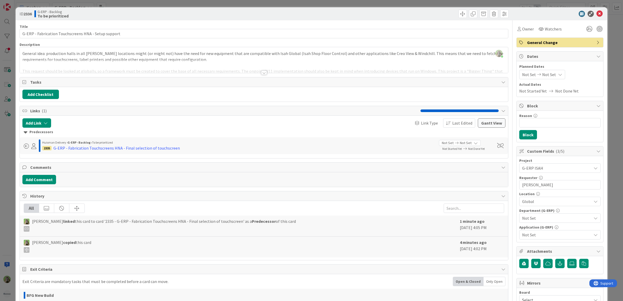
click at [542, 214] on div "Department (G-ERP) Not Set" at bounding box center [560, 216] width 81 height 14
click at [540, 217] on span "Not Set" at bounding box center [556, 218] width 69 height 6
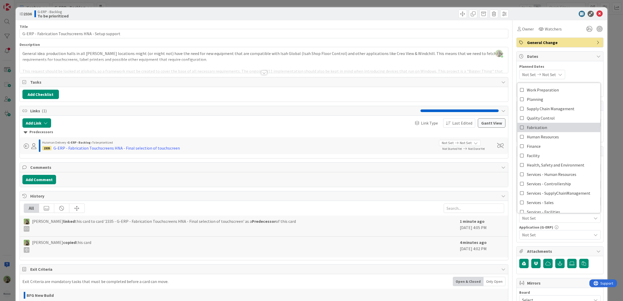
click at [533, 128] on span "Fabrication" at bounding box center [537, 128] width 20 height 8
click at [548, 242] on div "Project G-ERP ISAH Not Set -LOCAL- -RUN- ACD AFAS ANSYS LS Dyna ANSYS upgrade A…" at bounding box center [560, 199] width 87 height 86
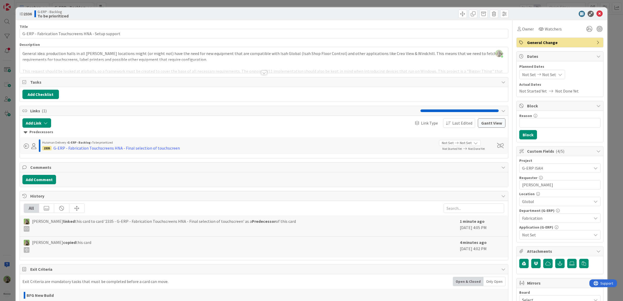
click at [548, 238] on span "Not Set" at bounding box center [556, 235] width 69 height 6
click at [547, 187] on link "Isah Global" at bounding box center [559, 186] width 83 height 9
type textarea "x"
click at [307, 53] on div "Timothy Tjia just joined General idea: production halls in all Huisman location…" at bounding box center [264, 60] width 489 height 26
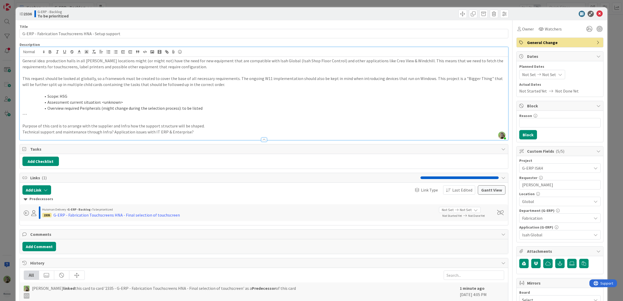
click at [60, 96] on li "Scope: HSG" at bounding box center [267, 96] width 477 height 6
click at [8, 145] on div "ID 2336 G-ERP - Backlog To be prioritized Title 52 / 128 G-ERP - Fabrication To…" at bounding box center [311, 150] width 623 height 301
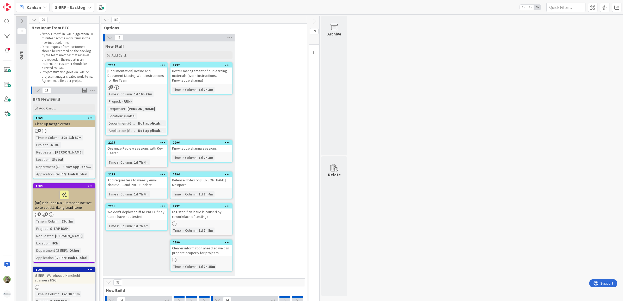
click at [317, 22] on icon at bounding box center [314, 21] width 6 height 6
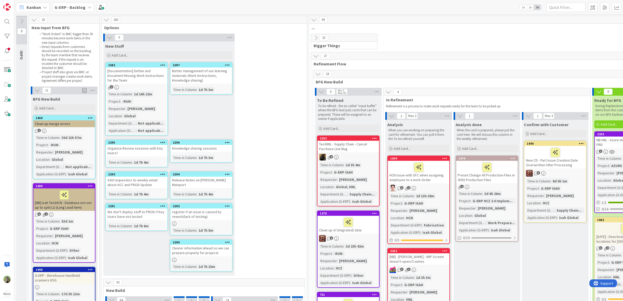
click at [317, 22] on icon at bounding box center [314, 20] width 6 height 6
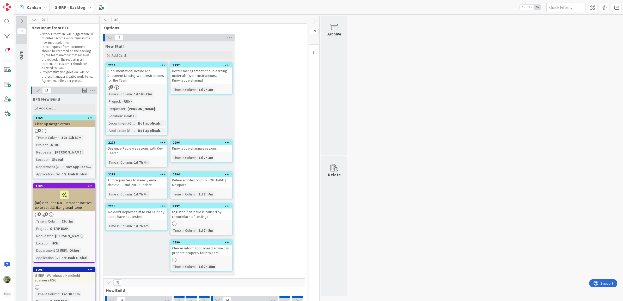
click at [276, 120] on div "9 New Stuff Add Card... 2297 Better management of our learning materials (Work …" at bounding box center [203, 156] width 203 height 245
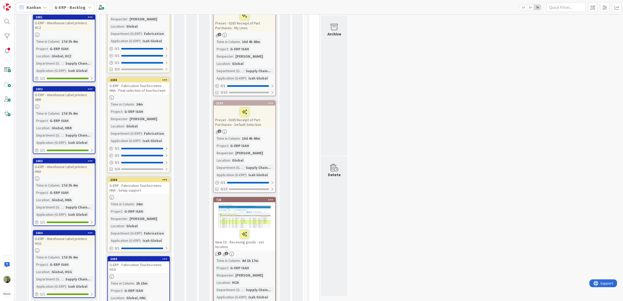
scroll to position [554, 0]
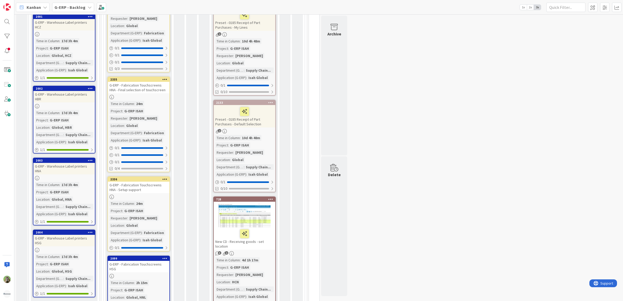
click at [50, 301] on link "Show More (1)" at bounding box center [64, 306] width 63 height 8
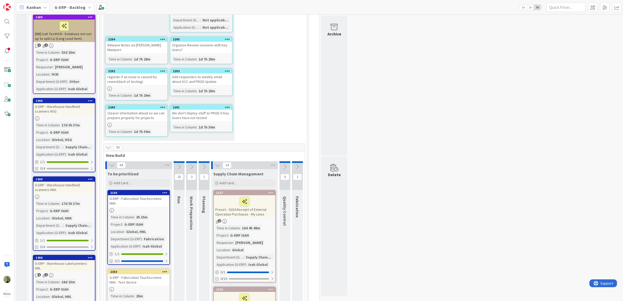
scroll to position [228, 0]
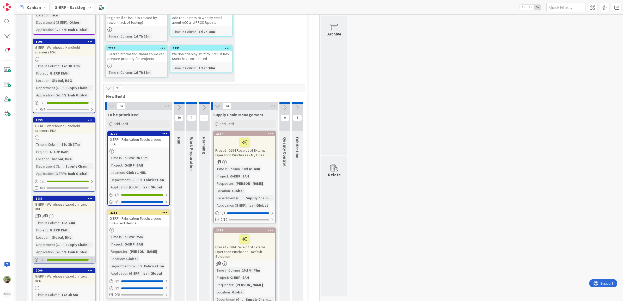
click at [73, 257] on div "1 / 1" at bounding box center [64, 260] width 62 height 7
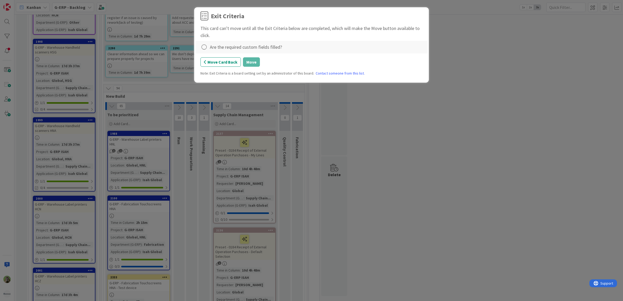
click at [222, 49] on div "Are the required custom fields filled?" at bounding box center [246, 47] width 72 height 7
click at [207, 46] on icon at bounding box center [204, 47] width 7 height 7
click at [232, 60] on link "Complete" at bounding box center [233, 58] width 65 height 8
click at [250, 62] on button "Move" at bounding box center [251, 61] width 17 height 9
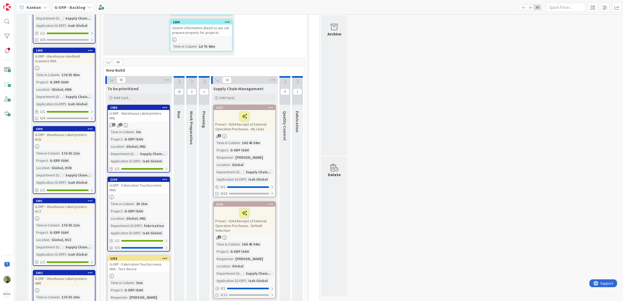
scroll to position [261, 0]
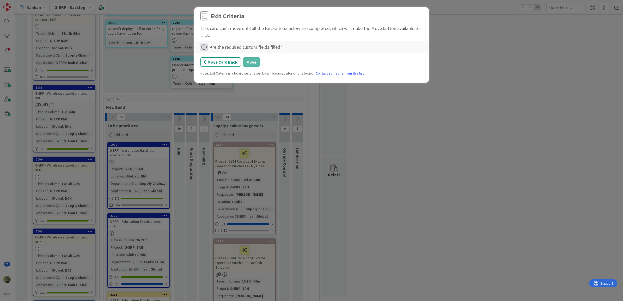
drag, startPoint x: 209, startPoint y: 49, endPoint x: 205, endPoint y: 49, distance: 4.4
click at [206, 49] on div "Are the required custom fields filled?" at bounding box center [312, 47] width 222 height 7
click at [205, 49] on icon at bounding box center [204, 47] width 7 height 7
click at [231, 55] on link "Complete" at bounding box center [233, 58] width 65 height 8
click at [252, 63] on button "Move" at bounding box center [251, 61] width 17 height 9
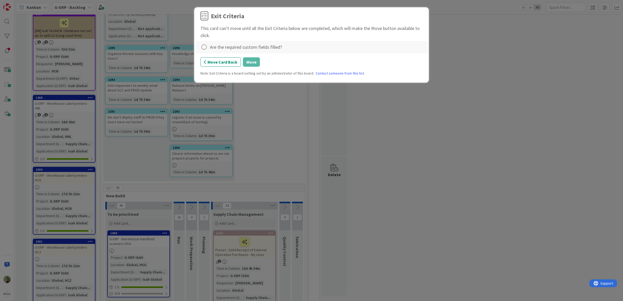
scroll to position [174, 0]
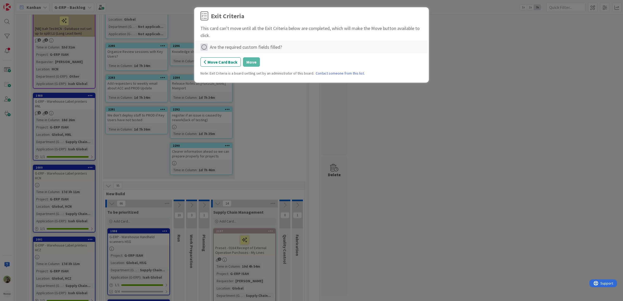
click at [206, 47] on icon at bounding box center [204, 47] width 7 height 7
click at [242, 57] on link "Complete" at bounding box center [233, 58] width 65 height 8
click at [249, 65] on button "Move" at bounding box center [251, 61] width 17 height 9
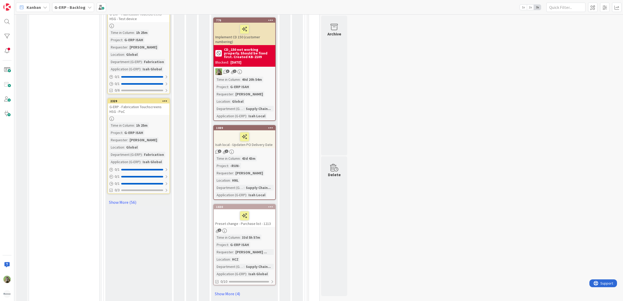
scroll to position [1109, 0]
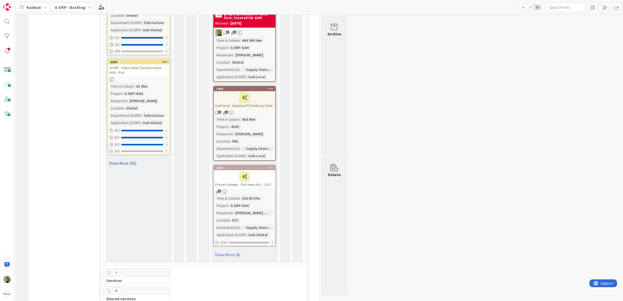
click at [123, 159] on link "Show More (56)" at bounding box center [138, 163] width 63 height 8
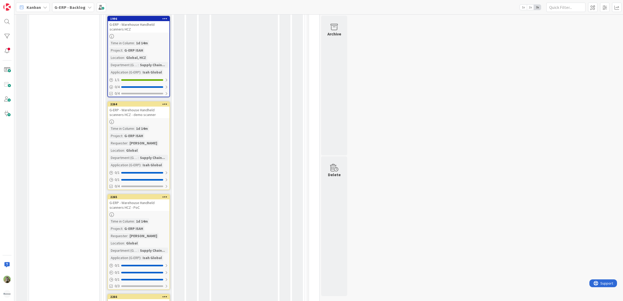
scroll to position [4539, 0]
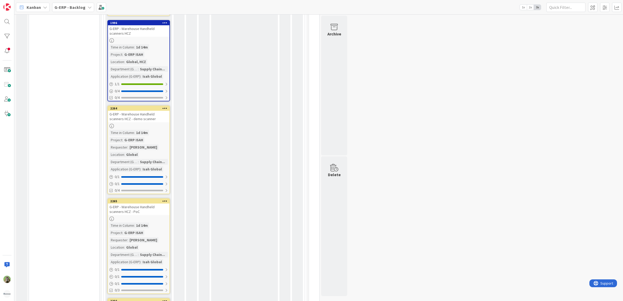
click at [165, 106] on icon at bounding box center [164, 108] width 5 height 4
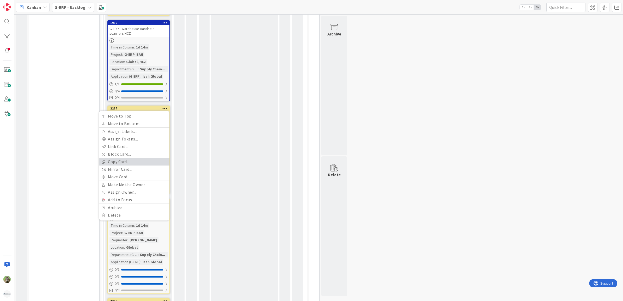
click at [140, 158] on link "Copy Card..." at bounding box center [134, 162] width 70 height 8
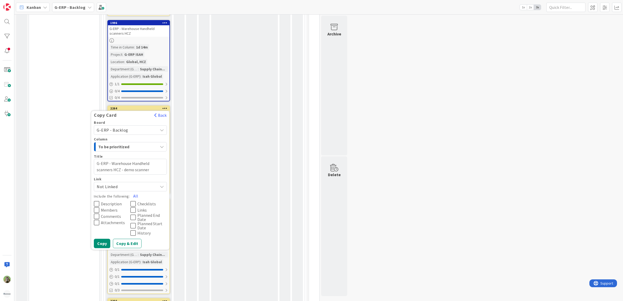
click at [107, 202] on span "Description" at bounding box center [111, 204] width 21 height 4
click at [107, 208] on span "Members" at bounding box center [109, 210] width 17 height 4
click at [108, 214] on span "Comments" at bounding box center [111, 216] width 20 height 4
click at [141, 202] on span "Checklists" at bounding box center [146, 204] width 19 height 4
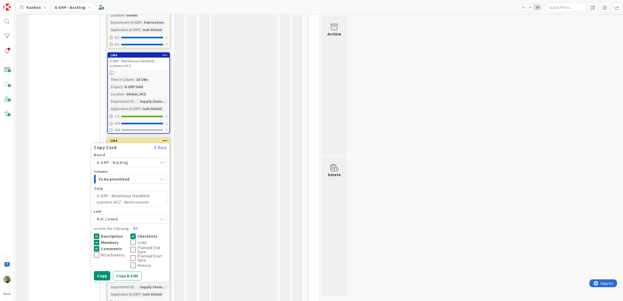
scroll to position [4507, 0]
click at [132, 176] on span "To be prioritized" at bounding box center [117, 179] width 39 height 7
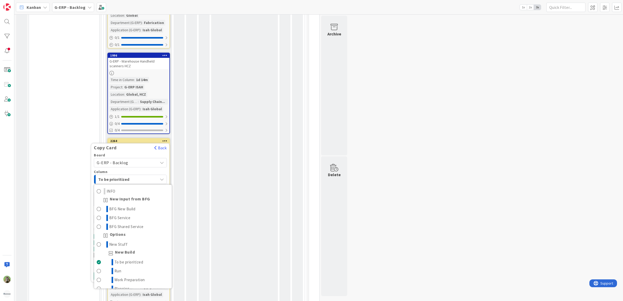
click at [132, 176] on span "To be prioritized" at bounding box center [117, 179] width 39 height 7
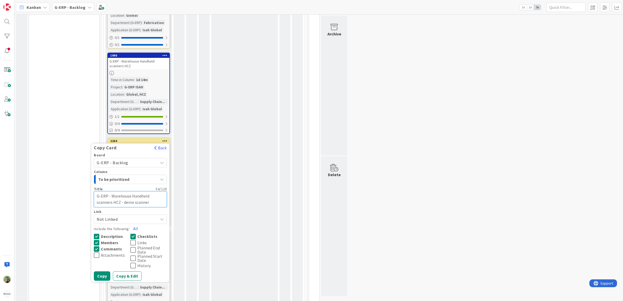
click at [118, 191] on textarea "G-ERP - Warehouse Handheld scanners HCZ - demo scanner" at bounding box center [130, 199] width 73 height 16
type textarea "x"
type textarea "G-ERP - Warehouse Handheld scanners H- demo scanner"
type textarea "x"
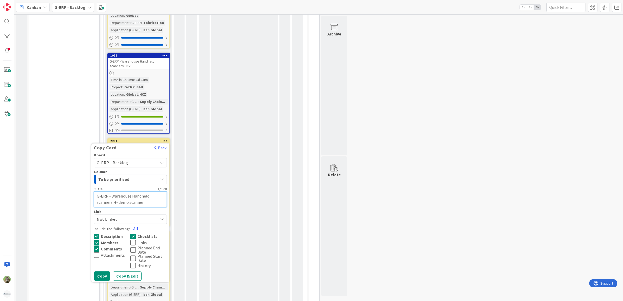
type textarea "G-ERP - Warehouse Handheld scanners HS- demo scanner"
type textarea "x"
type textarea "G-ERP - Warehouse Handheld scanners HSG- demo scanner"
type textarea "x"
type textarea "G-ERP - Warehouse Handheld scanners HSG - demo scanner"
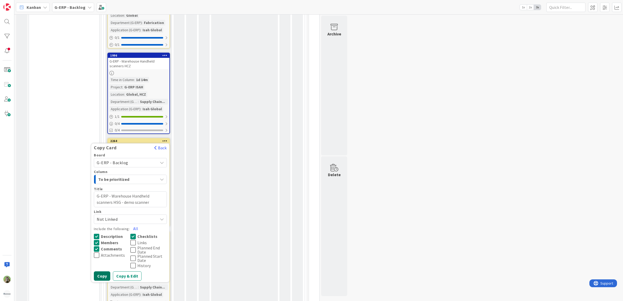
click at [100, 272] on button "Copy" at bounding box center [102, 276] width 16 height 9
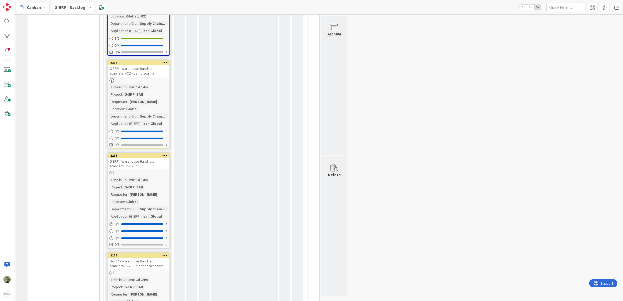
scroll to position [4612, 0]
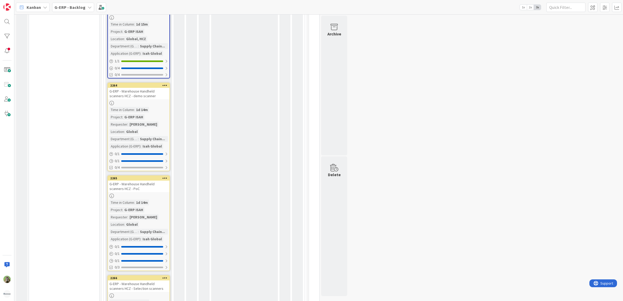
click at [164, 176] on icon at bounding box center [164, 178] width 5 height 4
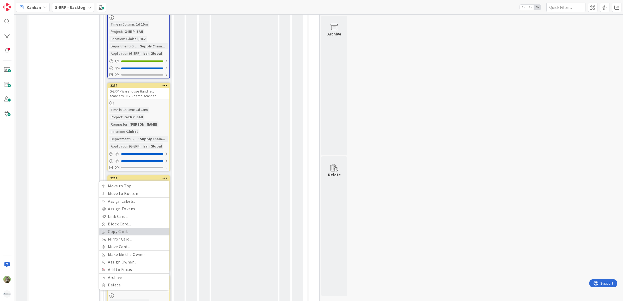
click at [140, 228] on link "Copy Card..." at bounding box center [134, 232] width 70 height 8
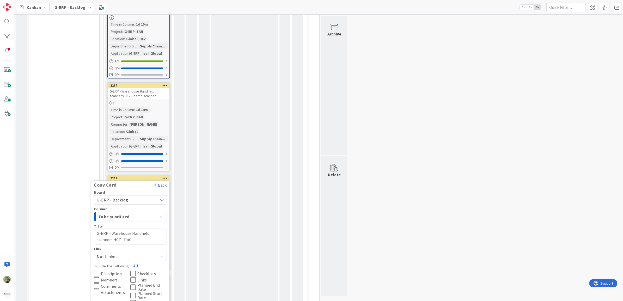
click at [117, 229] on textarea "G-ERP - Warehouse Handheld scanners HCZ - PoC" at bounding box center [130, 237] width 73 height 16
type textarea "x"
type textarea "G-ERP - Warehouse Handheld scanners H- PoC"
type textarea "x"
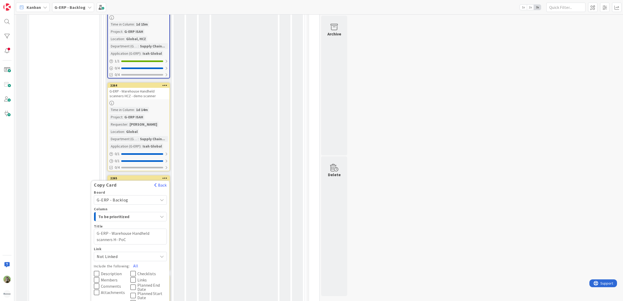
type textarea "G-ERP - Warehouse Handheld scanners HS- PoC"
type textarea "x"
type textarea "G-ERP - Warehouse Handheld scanners HSG- PoC"
type textarea "x"
type textarea "G-ERP - Warehouse Handheld scanners HSG - PoC"
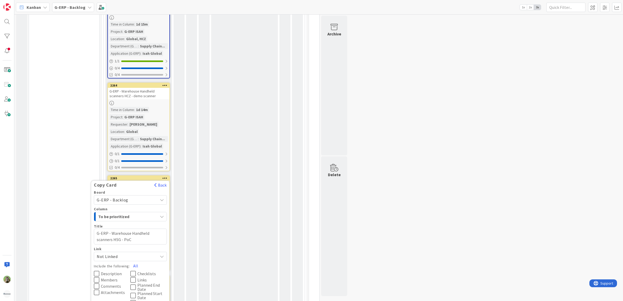
click at [110, 272] on span "Description" at bounding box center [111, 274] width 21 height 4
click at [109, 278] on span "Members" at bounding box center [109, 280] width 17 height 4
click at [109, 284] on span "Comments" at bounding box center [111, 286] width 20 height 4
click at [148, 271] on button "Checklists" at bounding box center [148, 274] width 37 height 6
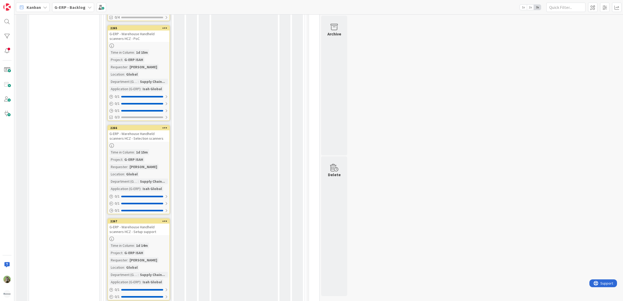
scroll to position [4808, 0]
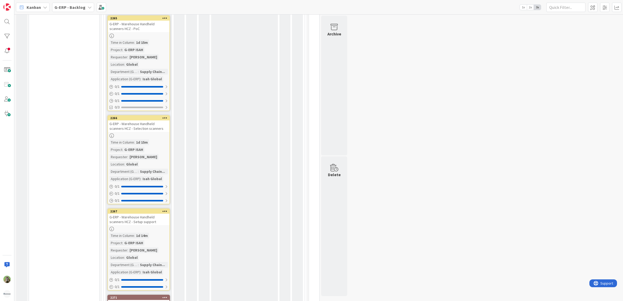
click at [166, 116] on icon at bounding box center [164, 118] width 5 height 4
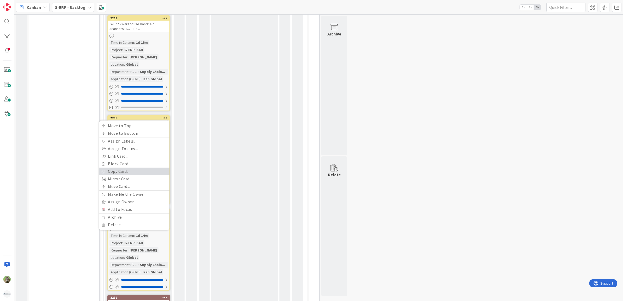
click at [151, 168] on link "Copy Card..." at bounding box center [134, 172] width 70 height 8
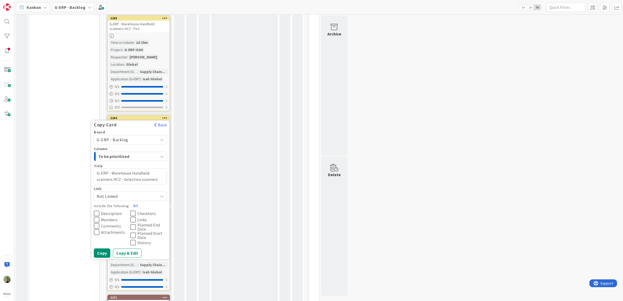
click at [115, 168] on textarea "G-ERP - Warehouse Handheld scanners HCZ - Selection scanners" at bounding box center [130, 176] width 73 height 16
type textarea "x"
type textarea "G-ERP - Warehouse Handheld scanners H- Selection scanners"
type textarea "x"
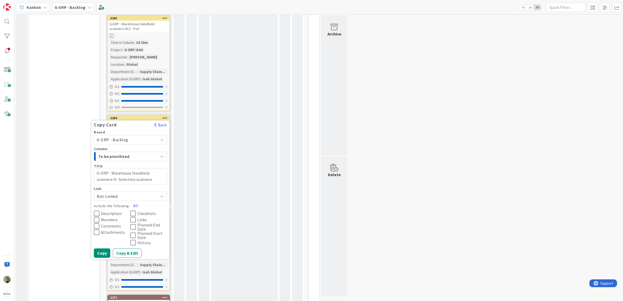
type textarea "G-ERP - Warehouse Handheld scanners HS- Selection scanners"
type textarea "x"
type textarea "G-ERP - Warehouse Handheld scanners HSG- Selection scanners"
type textarea "x"
type textarea "G-ERP - Warehouse Handheld scanners HSG - Selection scanners"
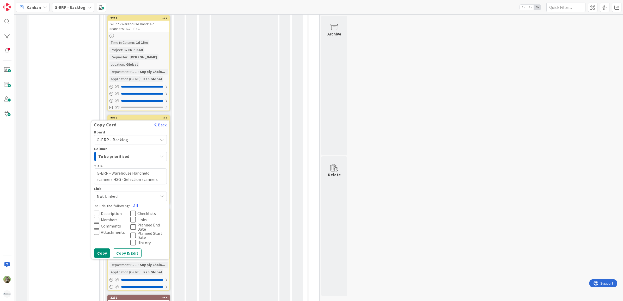
drag, startPoint x: 119, startPoint y: 154, endPoint x: 112, endPoint y: 162, distance: 11.0
click at [118, 212] on span "Description" at bounding box center [111, 214] width 21 height 4
click at [112, 218] on span "Members" at bounding box center [109, 220] width 17 height 4
click at [112, 224] on span "Comments" at bounding box center [111, 226] width 20 height 4
click at [136, 210] on icon at bounding box center [132, 213] width 5 height 6
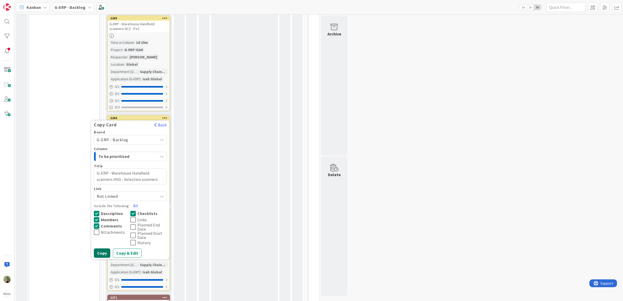
click at [104, 249] on button "Copy" at bounding box center [102, 253] width 16 height 9
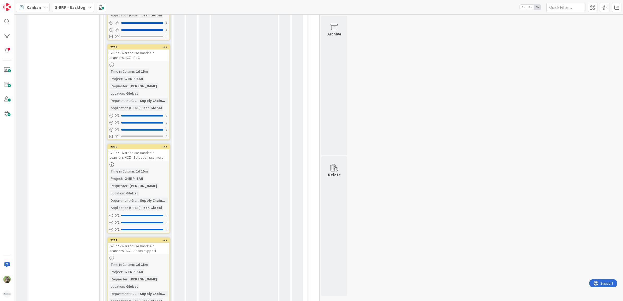
click at [166, 238] on icon at bounding box center [164, 240] width 5 height 4
click at [135, 290] on link "Copy Card..." at bounding box center [134, 294] width 70 height 8
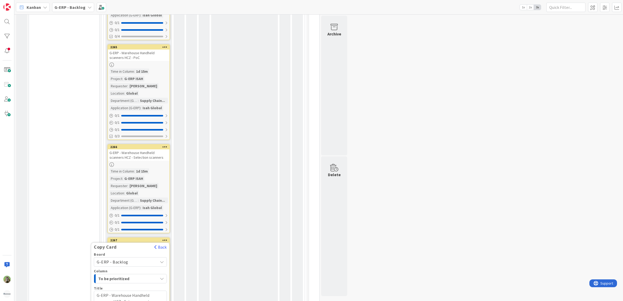
click at [116, 291] on textarea "G-ERP - Warehouse Handheld scanners HCZ - Setup support" at bounding box center [130, 299] width 73 height 16
type textarea "x"
type textarea "G-ERP - Warehouse Handheld scanners H- Setup support"
type textarea "x"
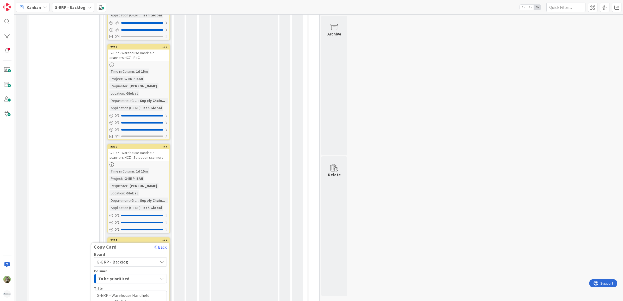
type textarea "G-ERP - Warehouse Handheld scanners HSG- Setup support"
type textarea "x"
type textarea "G-ERP - Warehouse Handheld scanners HSG - Setup support"
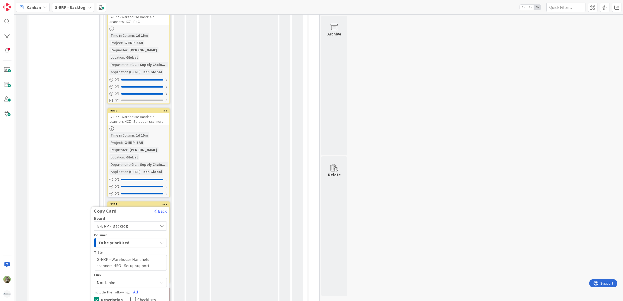
scroll to position [4906, 0]
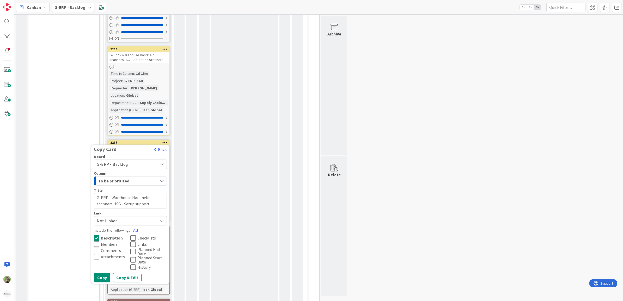
click at [111, 242] on span "Members" at bounding box center [109, 244] width 17 height 4
click at [113, 249] on span "Comments" at bounding box center [111, 251] width 20 height 4
click at [138, 236] on span "Checklists" at bounding box center [146, 238] width 19 height 4
click at [106, 273] on button "Copy" at bounding box center [102, 277] width 16 height 9
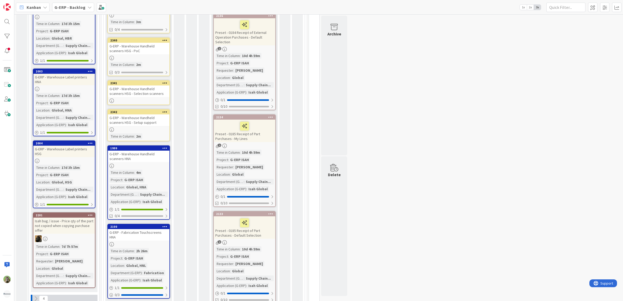
scroll to position [421, 0]
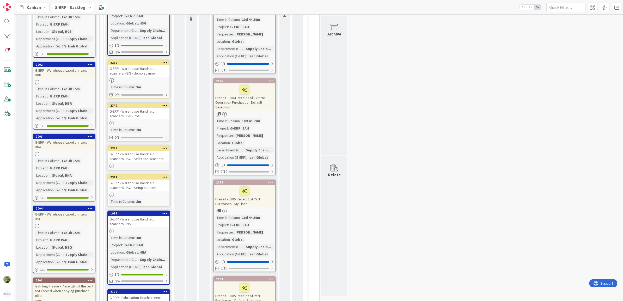
click at [148, 65] on div "G-ERP - Warehouse Handheld scanners HSG - demo scanner" at bounding box center [139, 70] width 62 height 11
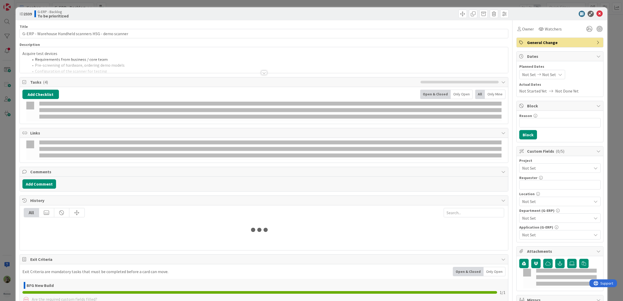
click at [100, 58] on li "Requirements from business / core team" at bounding box center [267, 60] width 477 height 6
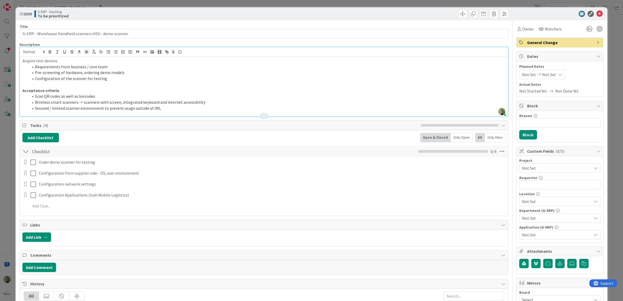
click at [548, 167] on span "Not Set" at bounding box center [555, 168] width 67 height 7
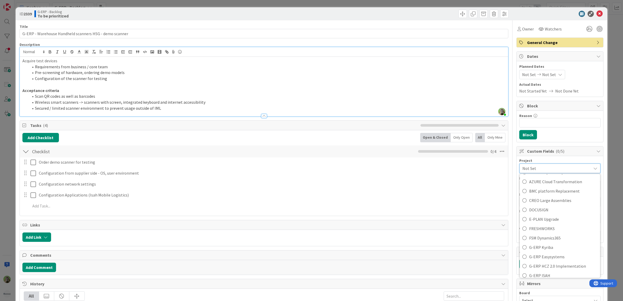
scroll to position [196, 0]
click at [547, 222] on link "G-ERP ISAH" at bounding box center [560, 225] width 80 height 9
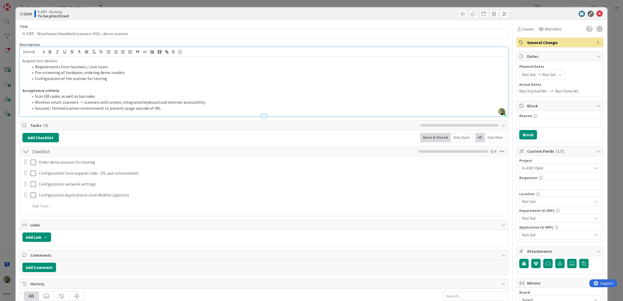
type textarea "x"
click at [544, 187] on input "text" at bounding box center [560, 184] width 81 height 9
paste input "Wilco Wouda"
type input "Wilco Wouda"
type textarea "x"
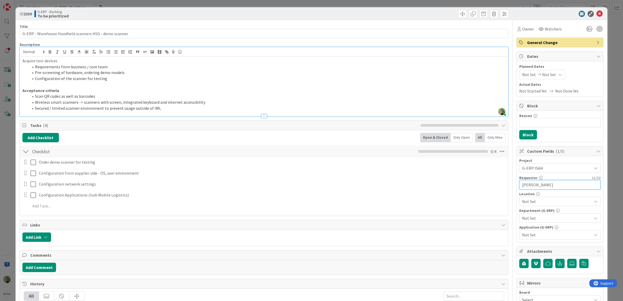
type input "Wilco Wouda"
click at [542, 198] on div "Not Set" at bounding box center [560, 201] width 81 height 9
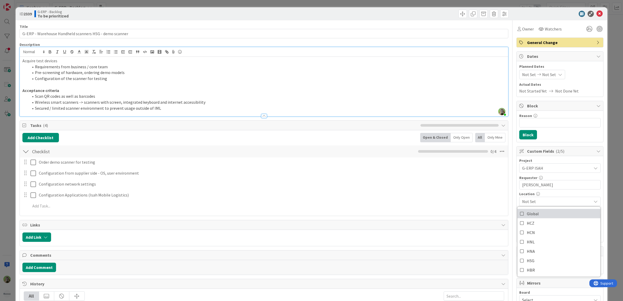
click at [539, 214] on link "Global" at bounding box center [559, 213] width 83 height 9
click at [541, 199] on span "Global" at bounding box center [556, 201] width 69 height 6
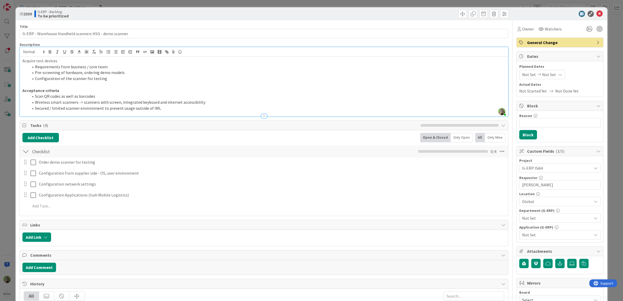
click at [536, 219] on span "Not Set" at bounding box center [556, 218] width 69 height 6
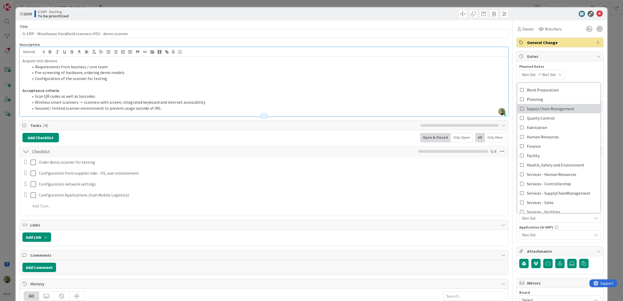
click at [546, 108] on span "Supply Chain Management" at bounding box center [551, 109] width 48 height 8
click at [540, 234] on span "Not Set" at bounding box center [556, 235] width 69 height 6
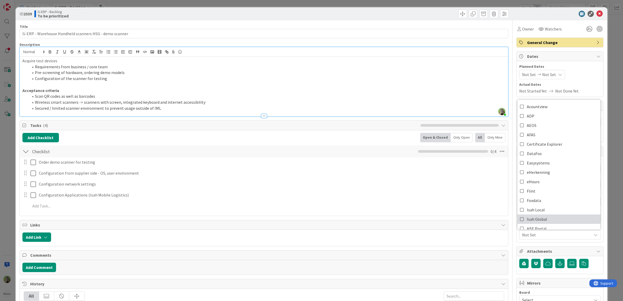
click at [541, 217] on span "Isah Global" at bounding box center [537, 219] width 20 height 8
click at [509, 244] on div "Title 54 / 128 G-ERP - Warehouse Handheld scanners HSG - demo scanner Descripti…" at bounding box center [312, 225] width 584 height 411
click at [10, 113] on div "ID 2339 G-ERP - Backlog To be prioritized Title 54 / 128 G-ERP - Warehouse Hand…" at bounding box center [311, 150] width 623 height 301
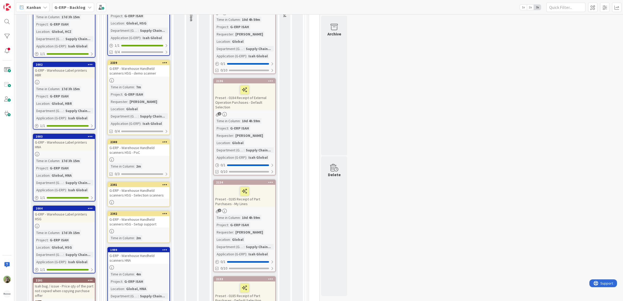
click at [156, 144] on div "G-ERP - Warehouse Handheld scanners HSG - PoC" at bounding box center [139, 149] width 62 height 11
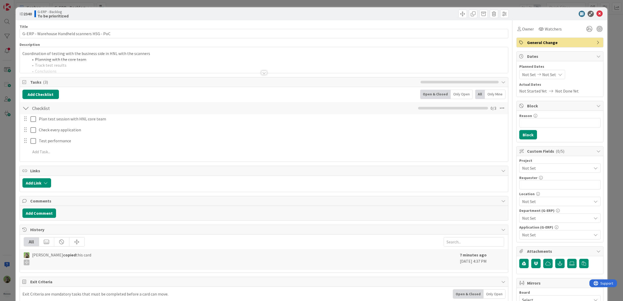
click at [559, 165] on div "Not Set" at bounding box center [560, 168] width 81 height 9
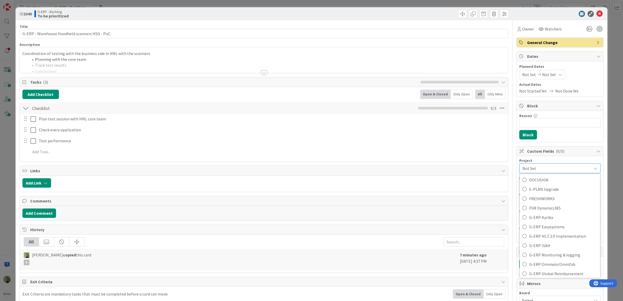
scroll to position [228, 0]
click at [561, 195] on span "G-ERP ISAH" at bounding box center [563, 193] width 68 height 8
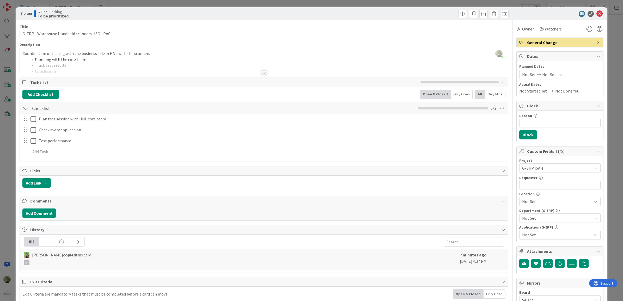
type textarea "x"
click at [552, 188] on input "text" at bounding box center [560, 184] width 81 height 9
paste input "Wilco Wouda"
type input "Wilco Wouda"
click at [551, 203] on span "Not Set" at bounding box center [556, 201] width 69 height 6
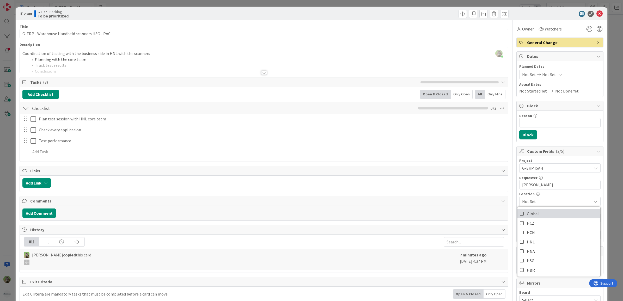
click at [551, 217] on link "Global" at bounding box center [559, 213] width 83 height 9
click at [550, 202] on span "Global" at bounding box center [556, 201] width 69 height 6
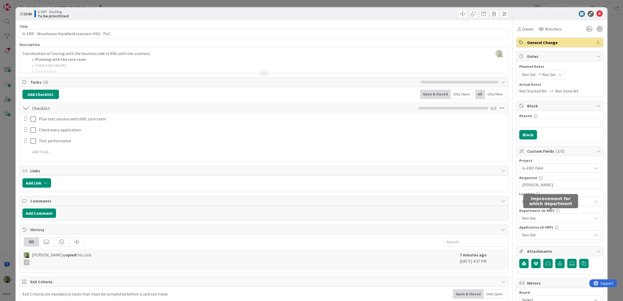
click at [548, 221] on span "Not Set" at bounding box center [556, 218] width 69 height 6
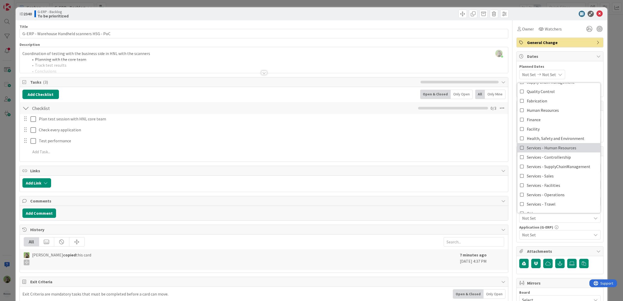
scroll to position [11, 0]
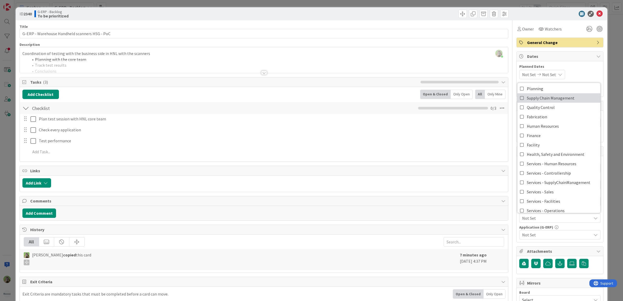
click at [543, 100] on span "Supply Chain Management" at bounding box center [551, 98] width 48 height 8
click at [540, 235] on span "Not Set" at bounding box center [556, 235] width 69 height 6
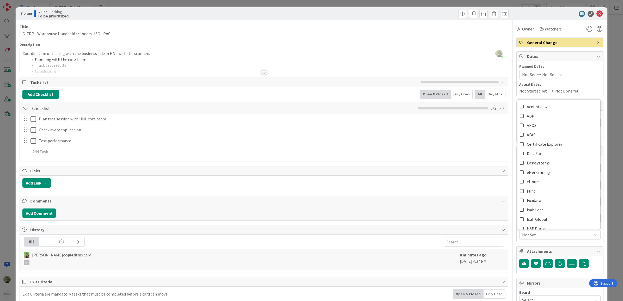
click at [539, 233] on span "Not Set" at bounding box center [556, 235] width 69 height 6
click at [550, 156] on link "Isah Global" at bounding box center [559, 153] width 83 height 9
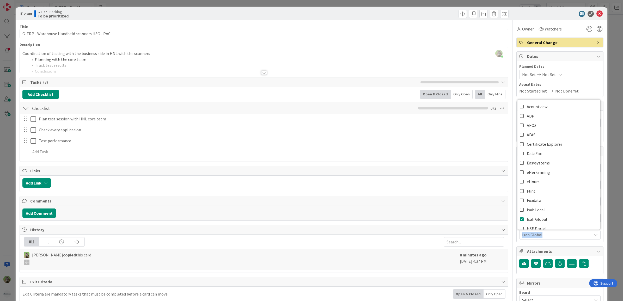
type textarea "x"
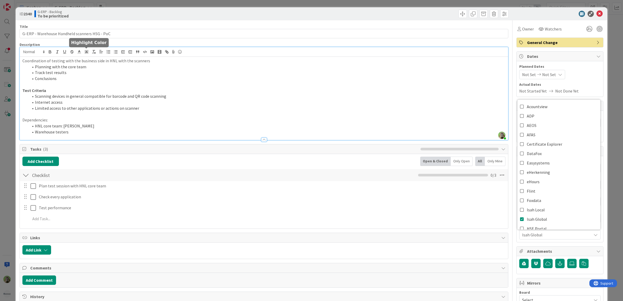
click at [88, 53] on div "Timothy Tjia just joined Coordination of testing with the business side in HNL …" at bounding box center [264, 93] width 489 height 93
drag, startPoint x: 35, startPoint y: 126, endPoint x: 94, endPoint y: 126, distance: 59.2
click at [94, 126] on li "HNL core team: Hanno de Wilde" at bounding box center [267, 126] width 477 height 6
click at [8, 172] on div "ID 2340 G-ERP - Backlog To be prioritized Title 45 / 128 G-ERP - Warehouse Hand…" at bounding box center [311, 150] width 623 height 301
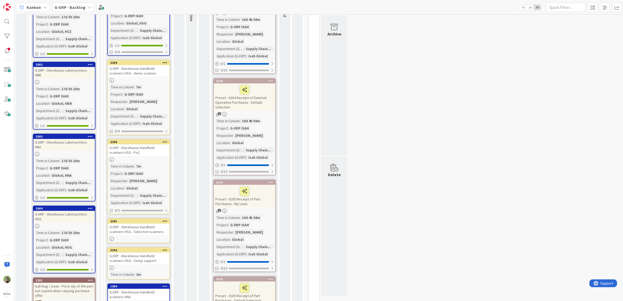
click at [134, 224] on div "G-ERP - Warehouse Handheld scanners HSG - Selection scanners" at bounding box center [139, 229] width 62 height 11
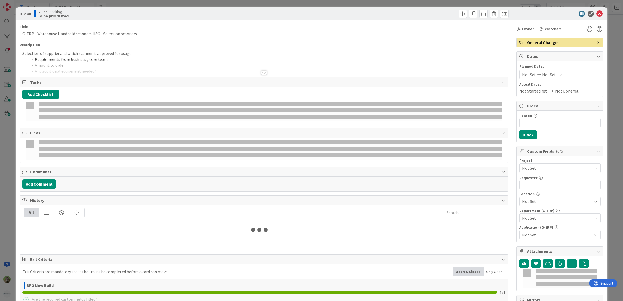
click at [105, 55] on p "Selection of supplier and which scanner is approved for usage" at bounding box center [264, 54] width 484 height 6
type textarea "x"
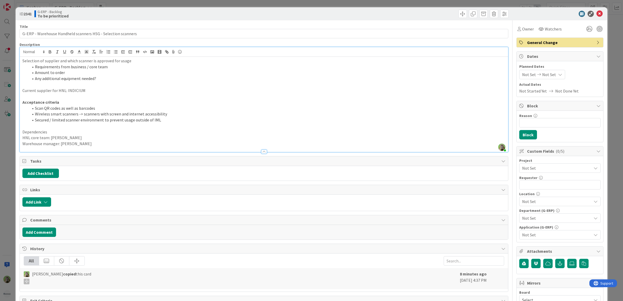
drag, startPoint x: 71, startPoint y: 140, endPoint x: 19, endPoint y: 140, distance: 51.9
click at [20, 140] on div "Timothy Tjia just joined Selection of supplier and which scanner is approved fo…" at bounding box center [264, 99] width 489 height 105
click at [552, 170] on span "Not Set" at bounding box center [555, 168] width 67 height 7
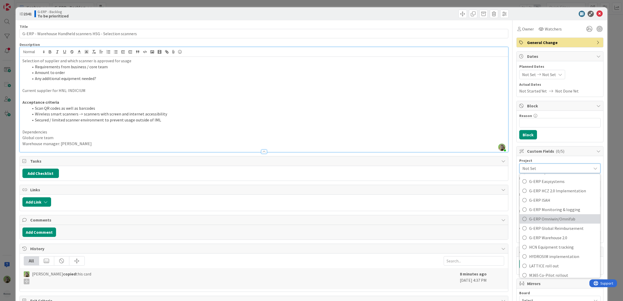
scroll to position [228, 0]
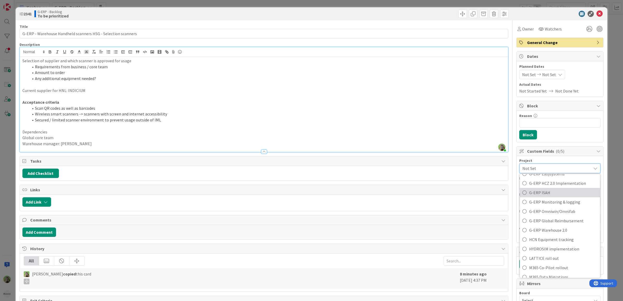
click at [552, 192] on span "G-ERP ISAH" at bounding box center [563, 193] width 68 height 8
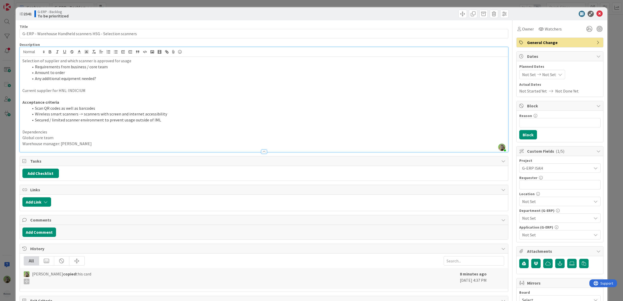
type textarea "x"
click at [550, 185] on input "text" at bounding box center [560, 184] width 81 height 9
paste input "Wilco Wouda"
type input "Wilco Wouda"
click at [544, 199] on div "Not Set" at bounding box center [560, 201] width 81 height 9
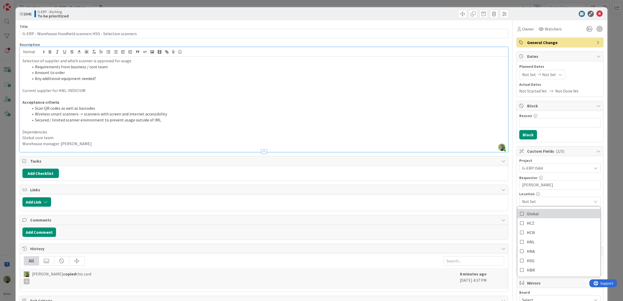
click at [538, 214] on link "Global" at bounding box center [559, 213] width 83 height 9
click at [537, 205] on span "Global" at bounding box center [556, 201] width 69 height 6
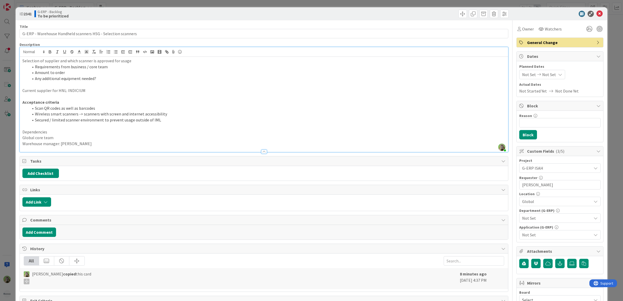
click at [529, 220] on span "Not Set" at bounding box center [556, 218] width 69 height 6
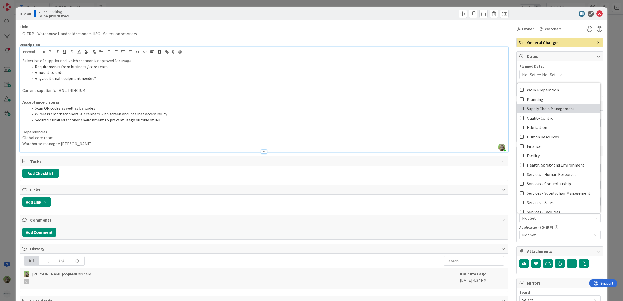
click at [552, 112] on span "Supply Chain Management" at bounding box center [551, 109] width 48 height 8
click at [541, 245] on div "Owner Watchers General Change Dates Planned Dates Not Set Not Set Actual Dates …" at bounding box center [560, 225] width 87 height 411
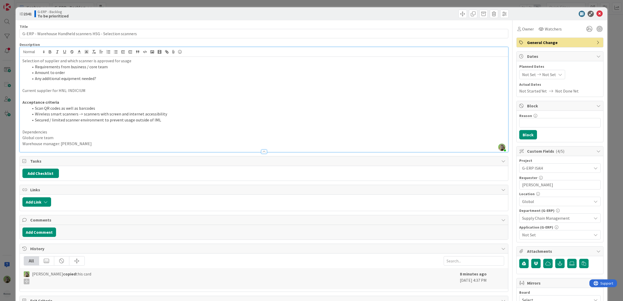
click at [540, 235] on span "Not Set" at bounding box center [556, 235] width 69 height 6
click at [539, 218] on span "Isah Global" at bounding box center [537, 219] width 20 height 8
drag, startPoint x: 107, startPoint y: 143, endPoint x: 43, endPoint y: 148, distance: 64.9
click at [43, 148] on div "Description Timothy Tjia just joined Selection of supplier and which scanner is…" at bounding box center [264, 97] width 489 height 110
click at [13, 154] on div "ID 2341 G-ERP - Backlog To be prioritized Title 60 / 128 G-ERP - Warehouse Hand…" at bounding box center [311, 150] width 623 height 301
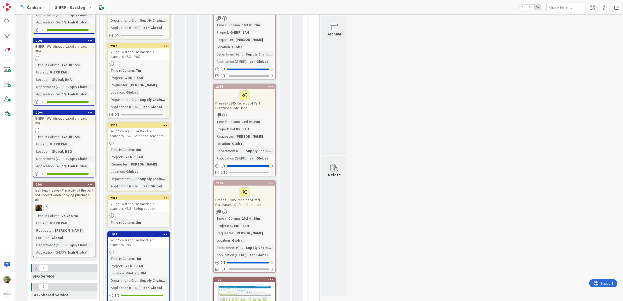
scroll to position [519, 0]
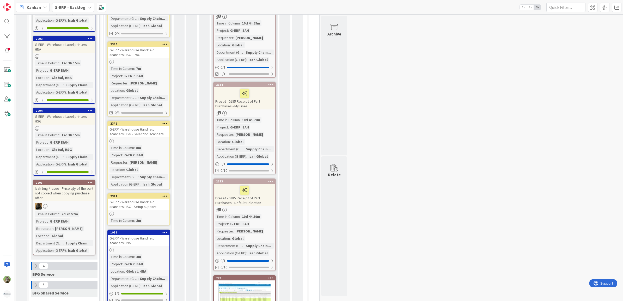
click at [153, 199] on div "G-ERP - Warehouse Handheld scanners HSG - Setup support" at bounding box center [139, 204] width 62 height 11
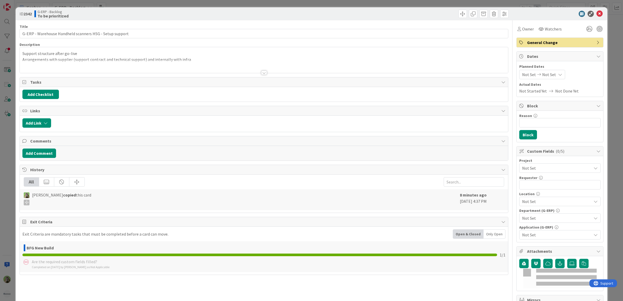
type textarea "x"
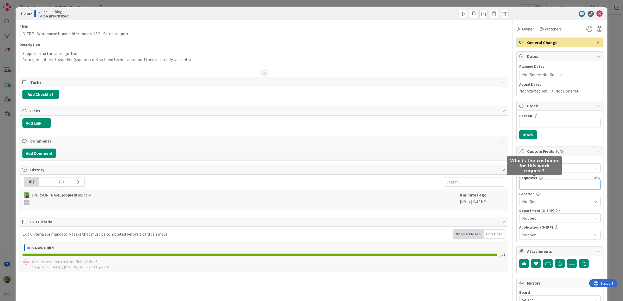
click at [535, 186] on input "text" at bounding box center [560, 184] width 81 height 9
paste input "Wilco Wouda"
type input "Wilco Wouda"
click at [558, 166] on span "Not Set" at bounding box center [555, 168] width 67 height 7
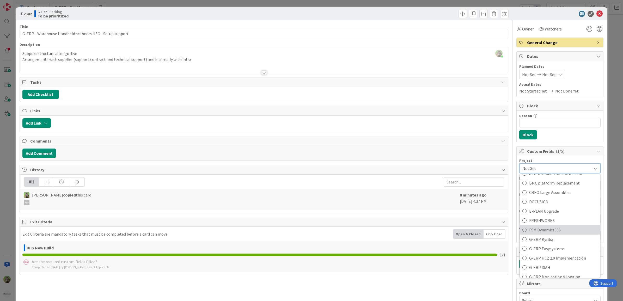
scroll to position [228, 0]
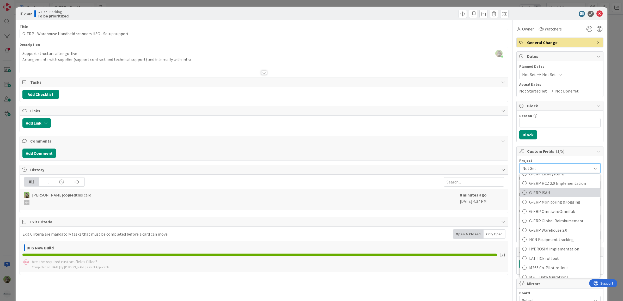
click at [544, 197] on span "G-ERP ISAH" at bounding box center [563, 193] width 68 height 8
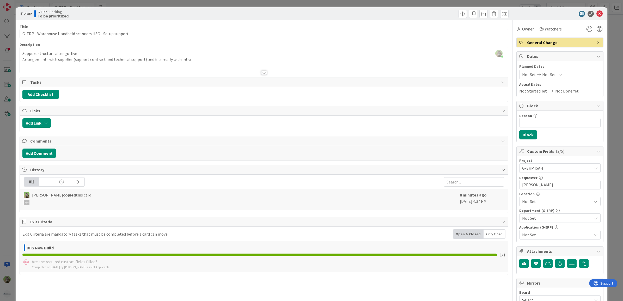
click at [545, 202] on span "Not Set" at bounding box center [556, 201] width 69 height 6
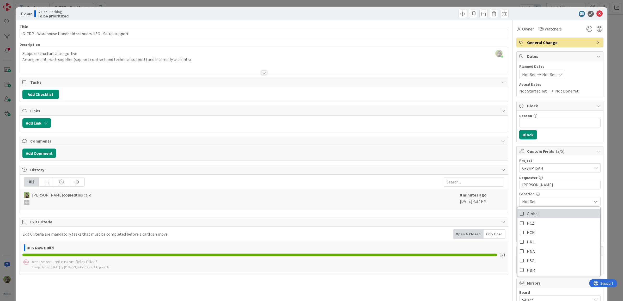
click at [542, 218] on link "Global" at bounding box center [559, 213] width 83 height 9
click at [543, 203] on span "Global" at bounding box center [556, 201] width 69 height 6
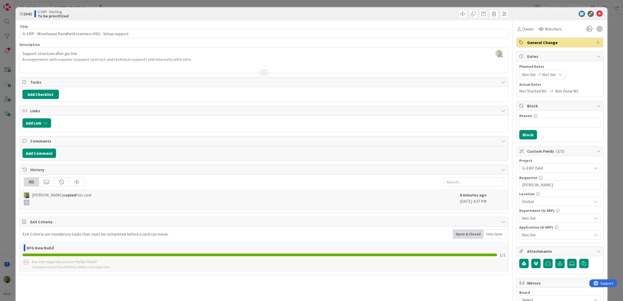
click at [540, 220] on span "Not Set" at bounding box center [556, 218] width 69 height 6
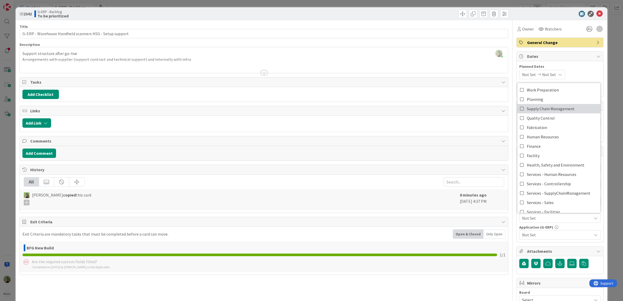
click at [552, 108] on span "Supply Chain Management" at bounding box center [551, 109] width 48 height 8
click at [550, 233] on span "Not Set" at bounding box center [556, 235] width 69 height 6
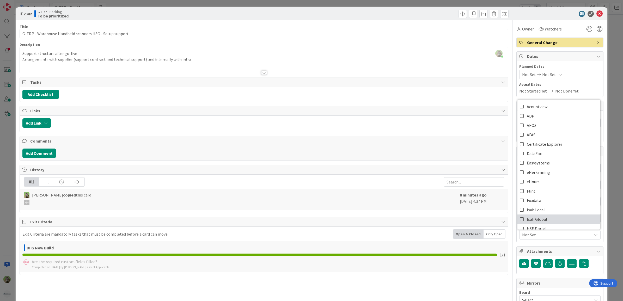
click at [544, 217] on link "Isah Global" at bounding box center [559, 219] width 83 height 9
click at [201, 60] on div at bounding box center [264, 66] width 489 height 13
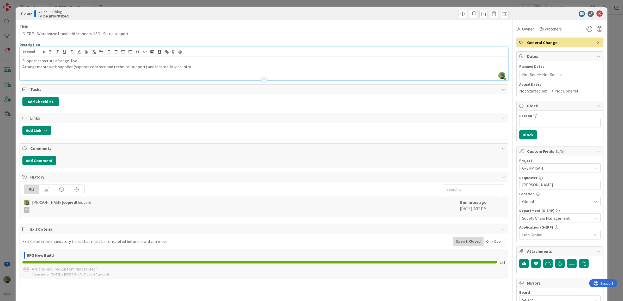
click at [1, 165] on div "ID 2342 G-ERP - Backlog To be prioritized Title 55 / 128 G-ERP - Warehouse Hand…" at bounding box center [311, 150] width 623 height 301
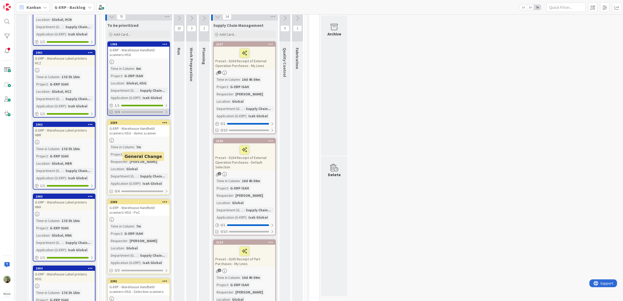
scroll to position [356, 0]
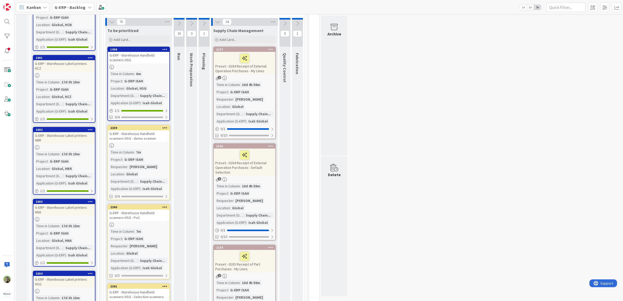
click at [140, 130] on div "G-ERP - Warehouse Handheld scanners HSG - demo scanner" at bounding box center [139, 135] width 62 height 11
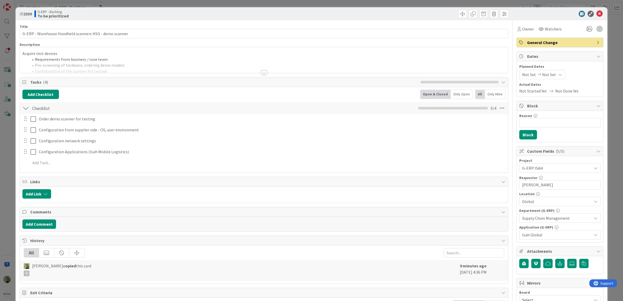
click at [13, 179] on div "ID 2339 G-ERP - Backlog To be prioritized Title 54 / 128 G-ERP - Warehouse Hand…" at bounding box center [311, 150] width 623 height 301
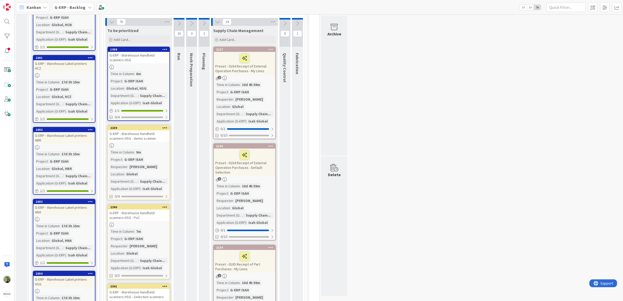
click at [162, 56] on div "1998 G-ERP - Warehouse Handheld scanners HSG Time in Column : 6m Project : G-ER…" at bounding box center [138, 84] width 63 height 74
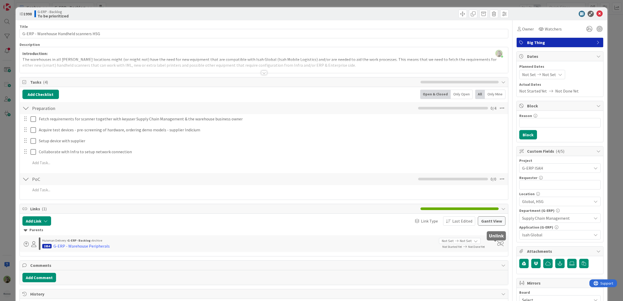
click at [497, 245] on span at bounding box center [500, 243] width 7 height 5
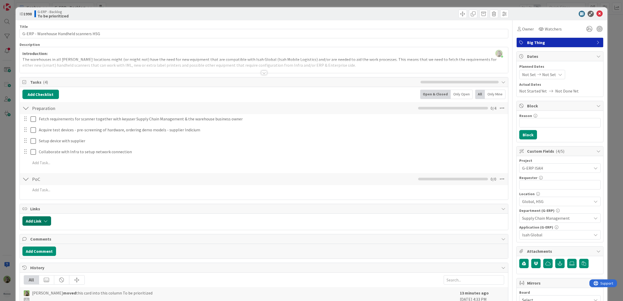
click at [48, 222] on button "Add Link" at bounding box center [36, 220] width 29 height 9
click at [65, 262] on input "text" at bounding box center [61, 265] width 73 height 9
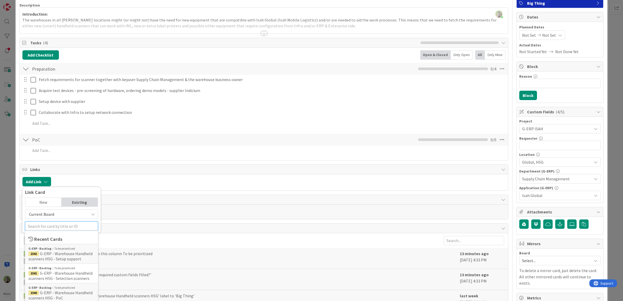
scroll to position [98, 0]
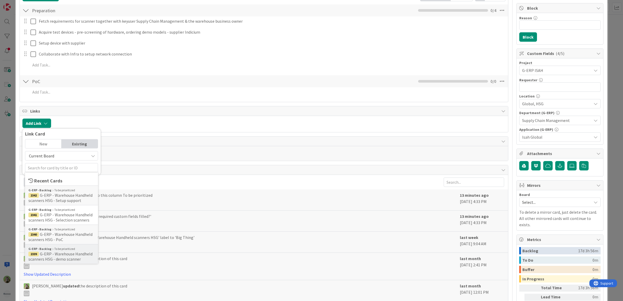
click at [76, 252] on span "G-ERP - Warehouse Handheld scanners HSG - demo scanner" at bounding box center [60, 256] width 64 height 10
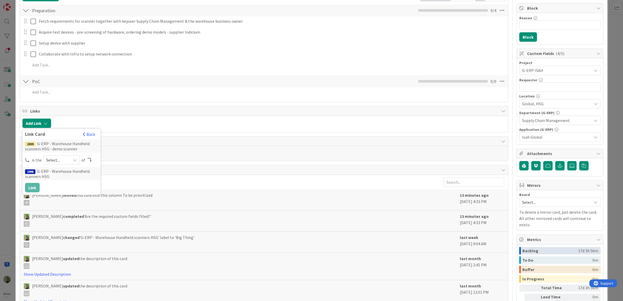
click at [59, 160] on span "Select..." at bounding box center [57, 159] width 22 height 7
click at [69, 180] on span "child" at bounding box center [89, 182] width 59 height 8
click at [33, 186] on button "Link" at bounding box center [32, 187] width 15 height 9
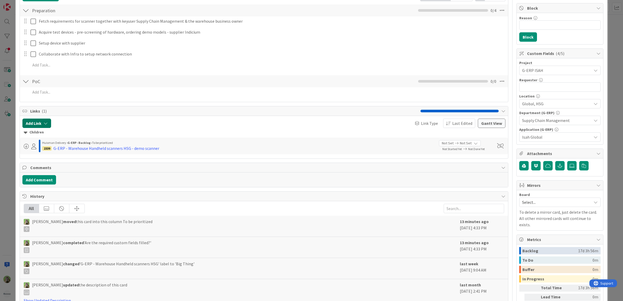
click at [46, 128] on button "Add Link" at bounding box center [36, 123] width 29 height 9
click at [52, 168] on input "text" at bounding box center [61, 167] width 73 height 9
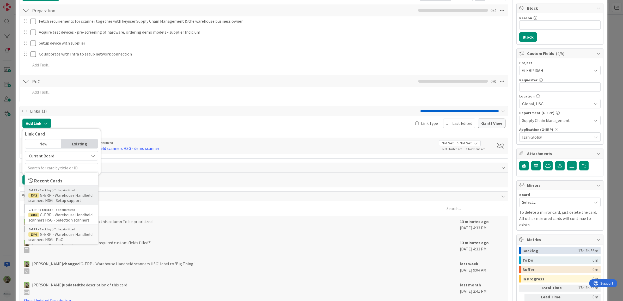
click at [67, 202] on span "G-ERP - Warehouse Handheld scanners HSG - Setup support" at bounding box center [60, 198] width 64 height 10
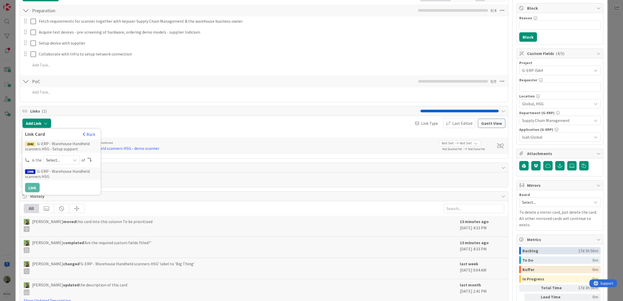
click at [50, 164] on span "Select..." at bounding box center [57, 159] width 22 height 7
click at [60, 183] on span "child" at bounding box center [89, 182] width 59 height 8
click at [37, 186] on button "Link" at bounding box center [32, 187] width 15 height 9
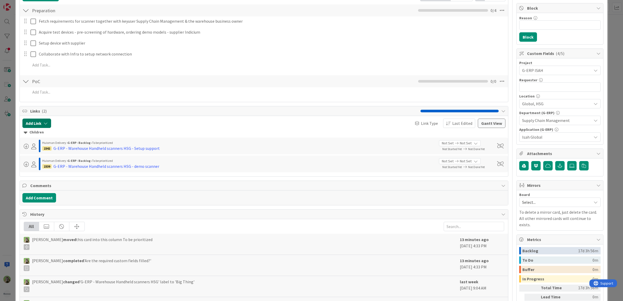
click at [37, 123] on button "Add Link" at bounding box center [36, 123] width 29 height 9
click at [53, 156] on span "Current Board" at bounding box center [57, 155] width 58 height 7
click at [55, 157] on span "Current Board" at bounding box center [57, 155] width 58 height 7
click at [56, 167] on input "text" at bounding box center [61, 167] width 73 height 9
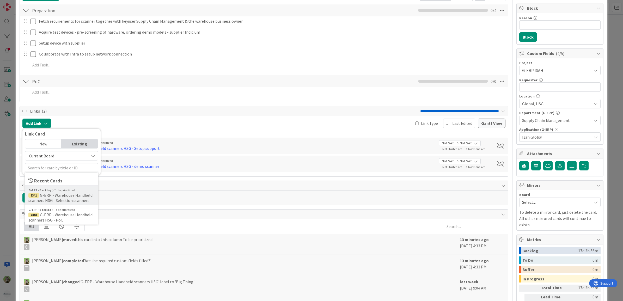
click at [67, 202] on span "G-ERP - Warehouse Handheld scanners HSG - Selection scanners" at bounding box center [60, 198] width 64 height 10
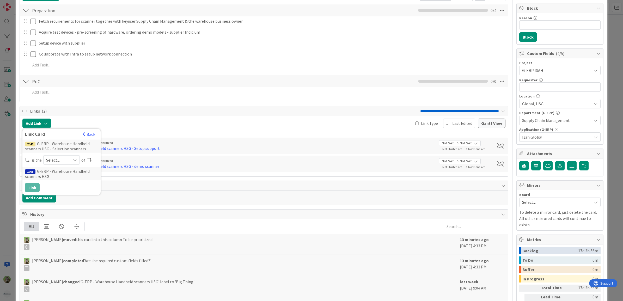
click at [50, 161] on span "Select..." at bounding box center [57, 159] width 22 height 7
click at [57, 179] on link "child" at bounding box center [83, 181] width 78 height 9
click at [31, 183] on div "2341 G-ERP - Warehouse Handheld scanners HSG - Selection scanners is the child …" at bounding box center [61, 166] width 73 height 53
click at [32, 189] on button "Link" at bounding box center [32, 187] width 15 height 9
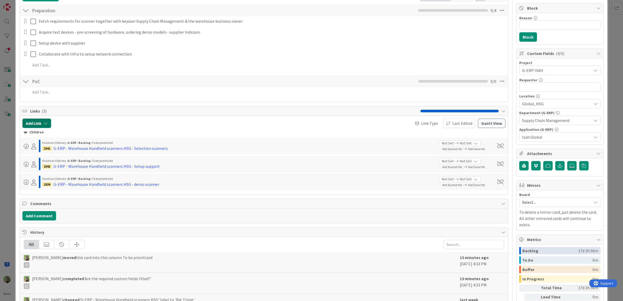
click at [35, 126] on button "Add Link" at bounding box center [36, 123] width 29 height 9
click at [43, 166] on input "text" at bounding box center [61, 167] width 73 height 9
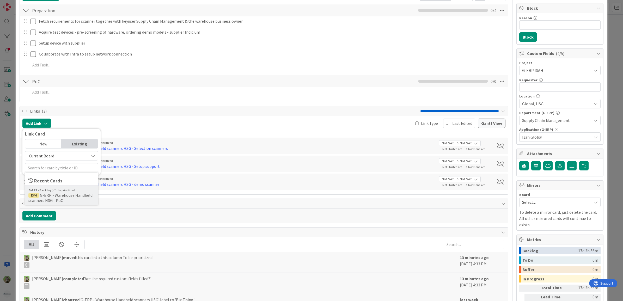
click at [43, 190] on b "G-ERP - Backlog" at bounding box center [39, 190] width 23 height 5
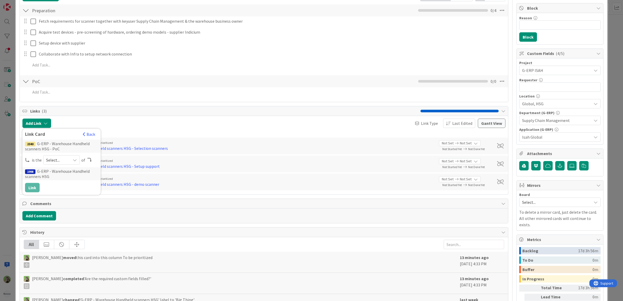
click at [54, 158] on span "Select..." at bounding box center [57, 159] width 22 height 7
click at [62, 182] on span "child" at bounding box center [89, 182] width 59 height 8
click at [36, 189] on button "Link" at bounding box center [32, 187] width 15 height 9
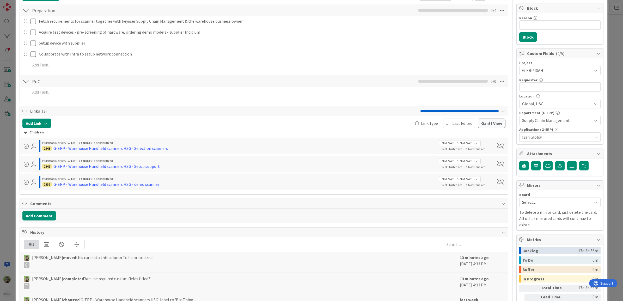
type textarea "x"
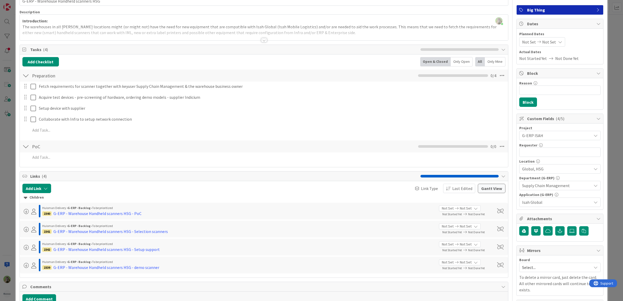
scroll to position [0, 0]
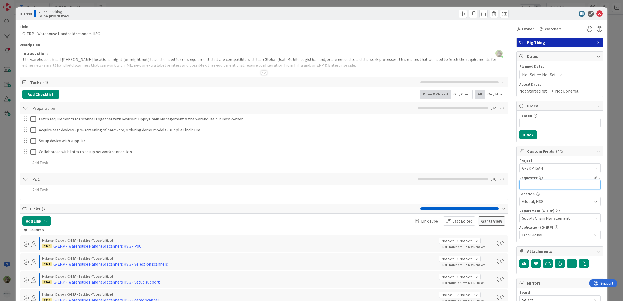
click at [542, 185] on input "text" at bounding box center [560, 184] width 81 height 9
paste input "Wilco Wouda"
type input "Wilco Wouda"
type textarea "x"
type input "Wilco Wouda"
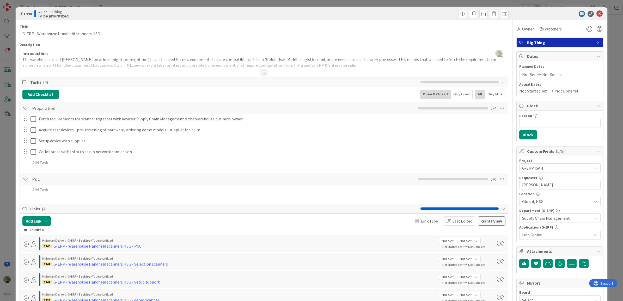
click at [13, 167] on div "ID 1998 G-ERP - Backlog To be prioritized Title 39 / 128 G-ERP - Warehouse Hand…" at bounding box center [311, 150] width 623 height 301
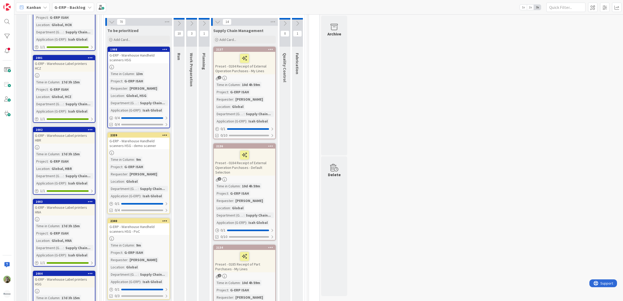
click at [157, 138] on div "G-ERP - Warehouse Handheld scanners HSG - demo scanner" at bounding box center [139, 143] width 62 height 11
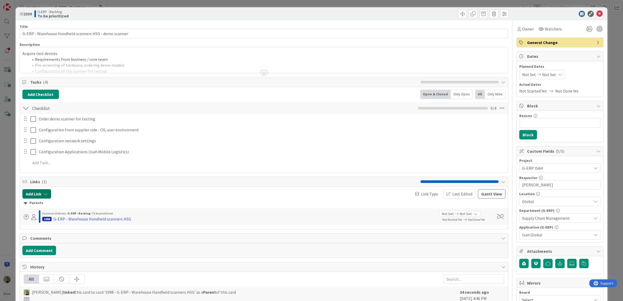
drag, startPoint x: 47, startPoint y: 196, endPoint x: 47, endPoint y: 201, distance: 5.0
click at [47, 200] on div "Add Link Link Type Last Edited Gantt View Parents Huisman Delivery › G-ERP - Ba…" at bounding box center [264, 207] width 484 height 36
click at [46, 199] on button "Add Link" at bounding box center [36, 193] width 29 height 9
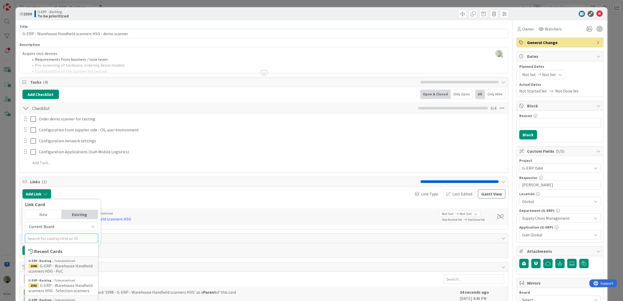
click at [49, 239] on input "text" at bounding box center [61, 238] width 73 height 9
click at [71, 266] on span "G-ERP - Warehouse Handheld scanners HSG - PoC" at bounding box center [60, 268] width 64 height 10
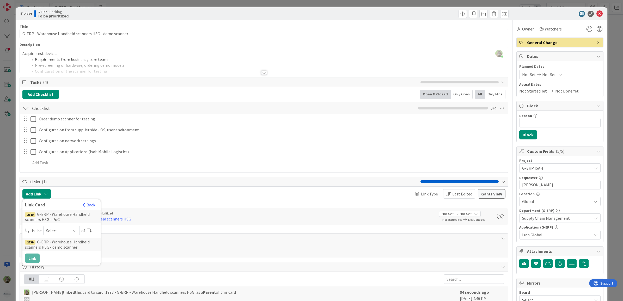
click at [56, 234] on span "Select..." at bounding box center [57, 230] width 22 height 7
click at [64, 274] on span "successor" at bounding box center [89, 271] width 59 height 8
click at [33, 256] on button "Link" at bounding box center [32, 258] width 15 height 9
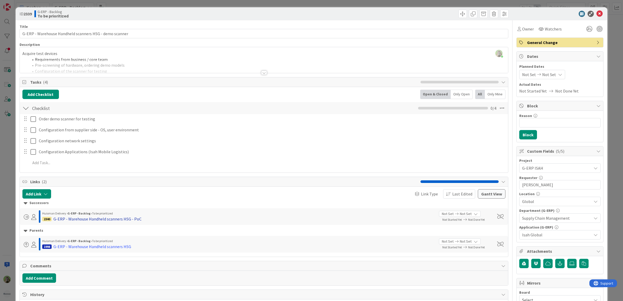
click at [103, 221] on div "G-ERP - Warehouse Handheld scanners HSG - PoC" at bounding box center [97, 219] width 88 height 6
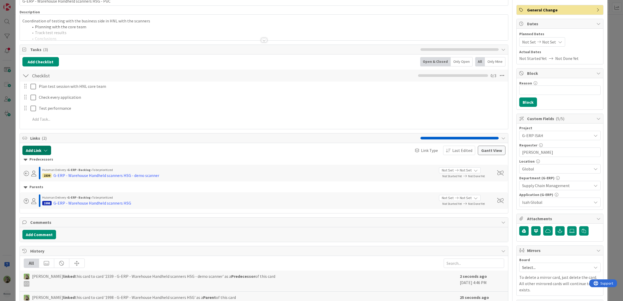
click at [45, 152] on icon "button" at bounding box center [46, 150] width 4 height 4
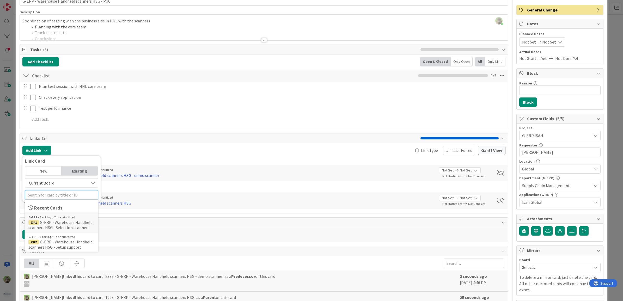
click at [55, 195] on input "text" at bounding box center [61, 194] width 73 height 9
click at [68, 224] on span "G-ERP - Warehouse Handheld scanners HSG - Selection scanners" at bounding box center [60, 225] width 64 height 10
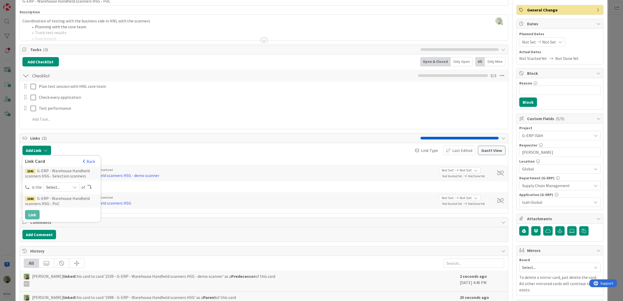
click at [67, 188] on div "Select..." at bounding box center [61, 187] width 37 height 9
click at [69, 230] on span "successor" at bounding box center [89, 228] width 59 height 8
click at [40, 214] on button "Link" at bounding box center [32, 214] width 15 height 9
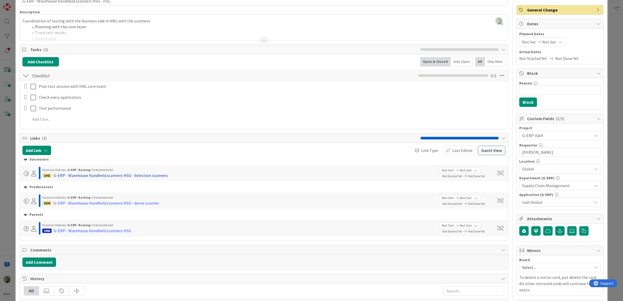
click at [85, 177] on div "G-ERP - Warehouse Handheld scanners HSG - Selection scanners" at bounding box center [110, 175] width 114 height 6
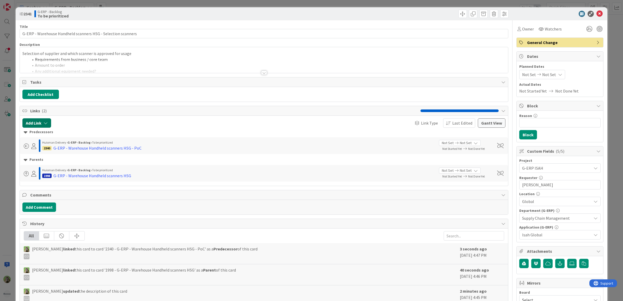
click at [40, 123] on button "Add Link" at bounding box center [36, 122] width 29 height 9
click at [65, 166] on input "text" at bounding box center [61, 167] width 73 height 9
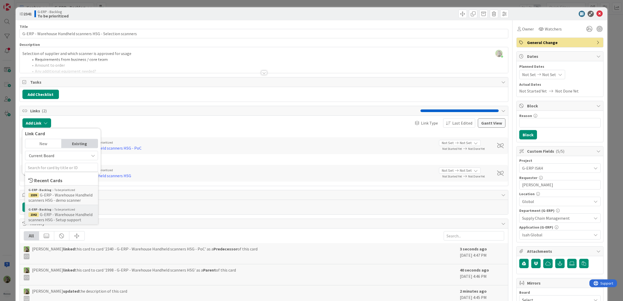
click at [80, 213] on span "G-ERP - Warehouse Handheld scanners HSG - Setup support" at bounding box center [60, 217] width 64 height 10
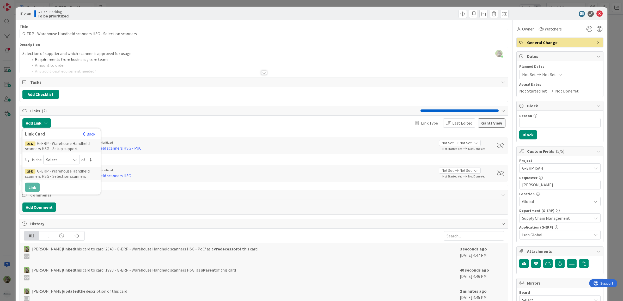
click at [54, 162] on span "Select..." at bounding box center [57, 159] width 22 height 7
click at [66, 202] on span "successor" at bounding box center [89, 200] width 59 height 8
click at [34, 186] on button "Link" at bounding box center [32, 187] width 15 height 9
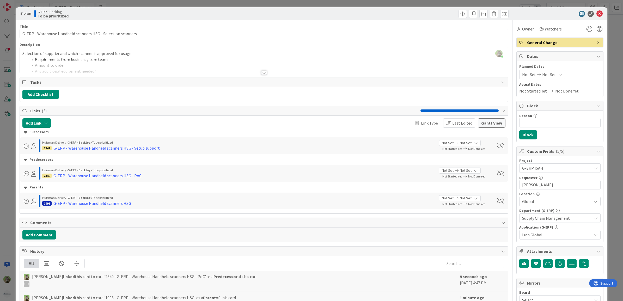
click at [3, 186] on div "ID 2341 G-ERP - Backlog To be prioritized Title 60 / 128 G-ERP - Warehouse Hand…" at bounding box center [311, 150] width 623 height 301
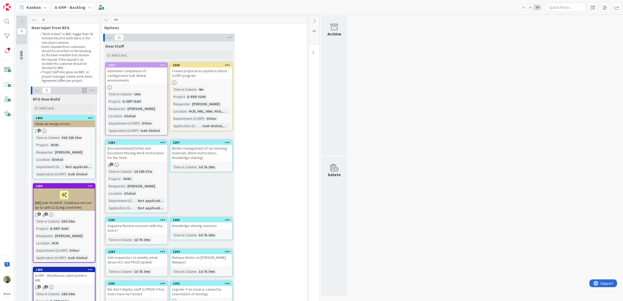
click at [32, 93] on div at bounding box center [32, 91] width 2 height 8
click at [35, 91] on icon at bounding box center [37, 91] width 6 height 6
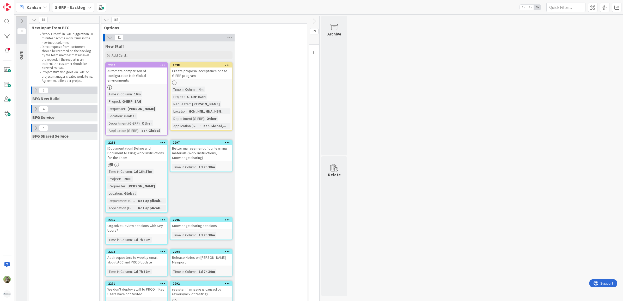
type textarea "x"
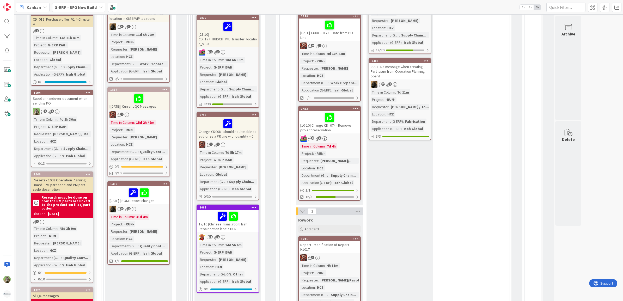
scroll to position [33, 0]
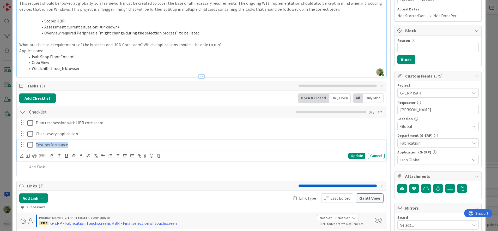
click at [171, 63] on li "Creo View" at bounding box center [205, 62] width 358 height 6
